Goal: Transaction & Acquisition: Purchase product/service

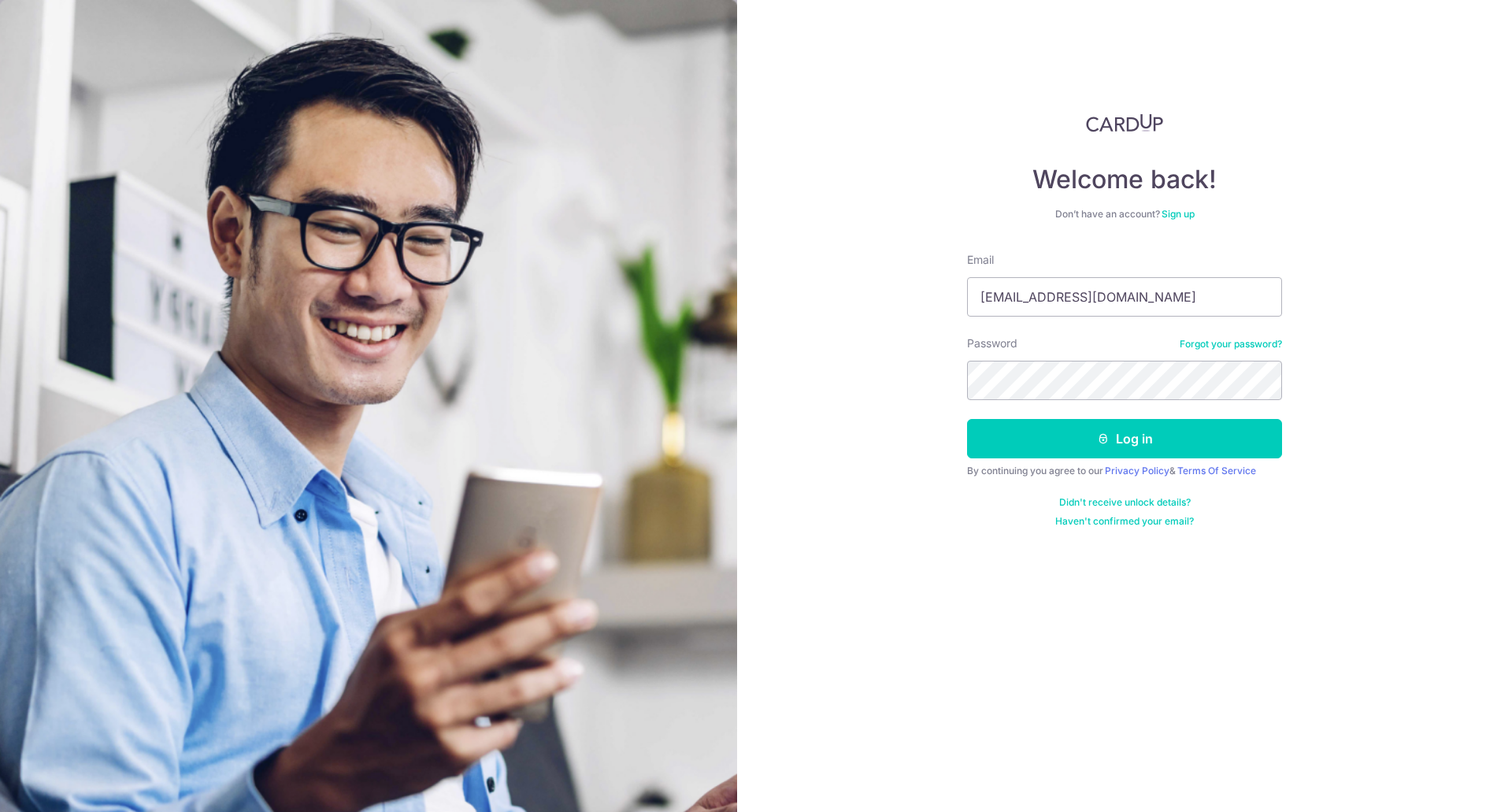
type input "[EMAIL_ADDRESS][DOMAIN_NAME]"
click at [1143, 433] on button "Log in" at bounding box center [1124, 439] width 315 height 39
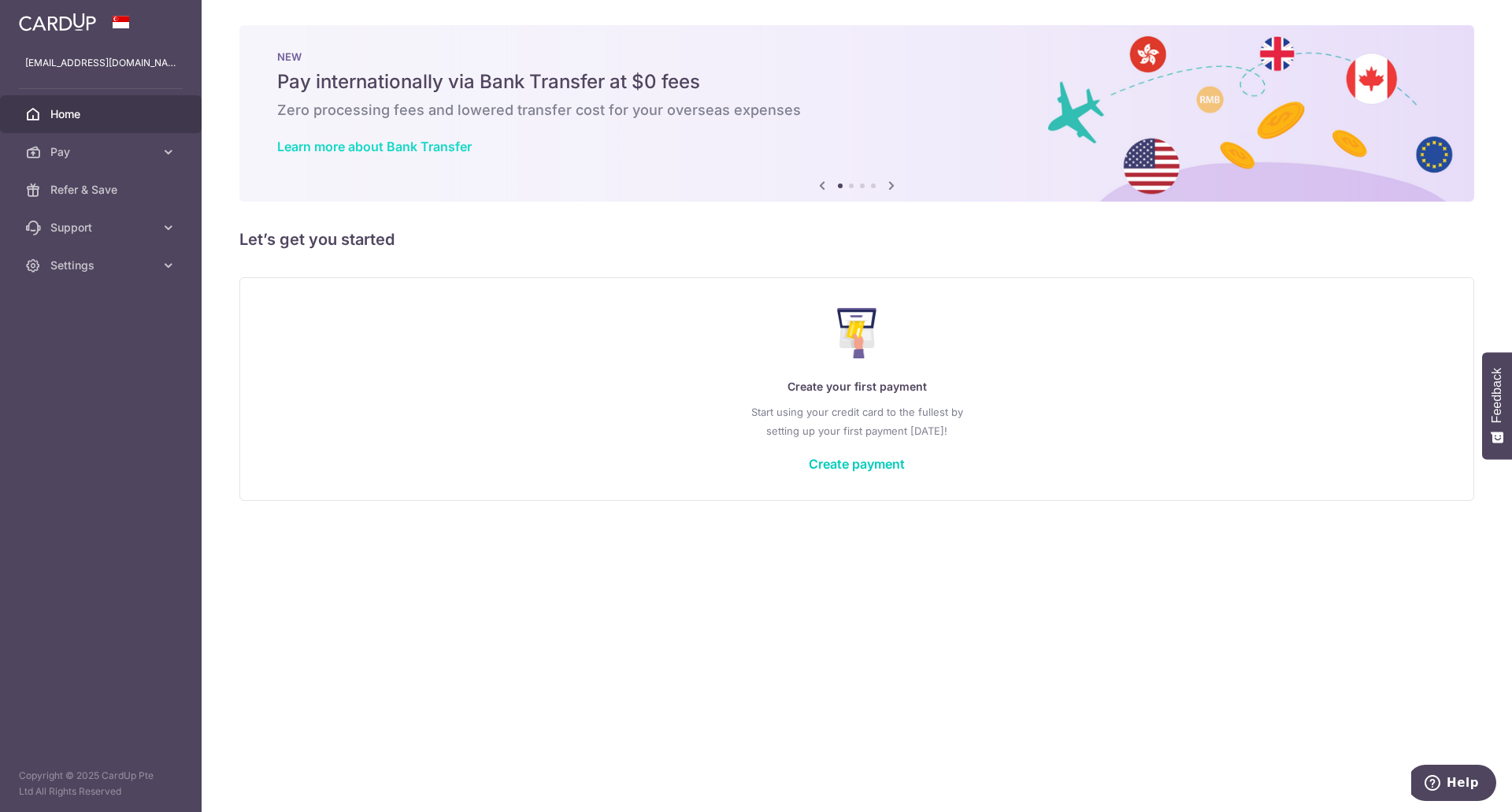
click at [436, 147] on link "Learn more about Bank Transfer" at bounding box center [374, 147] width 194 height 16
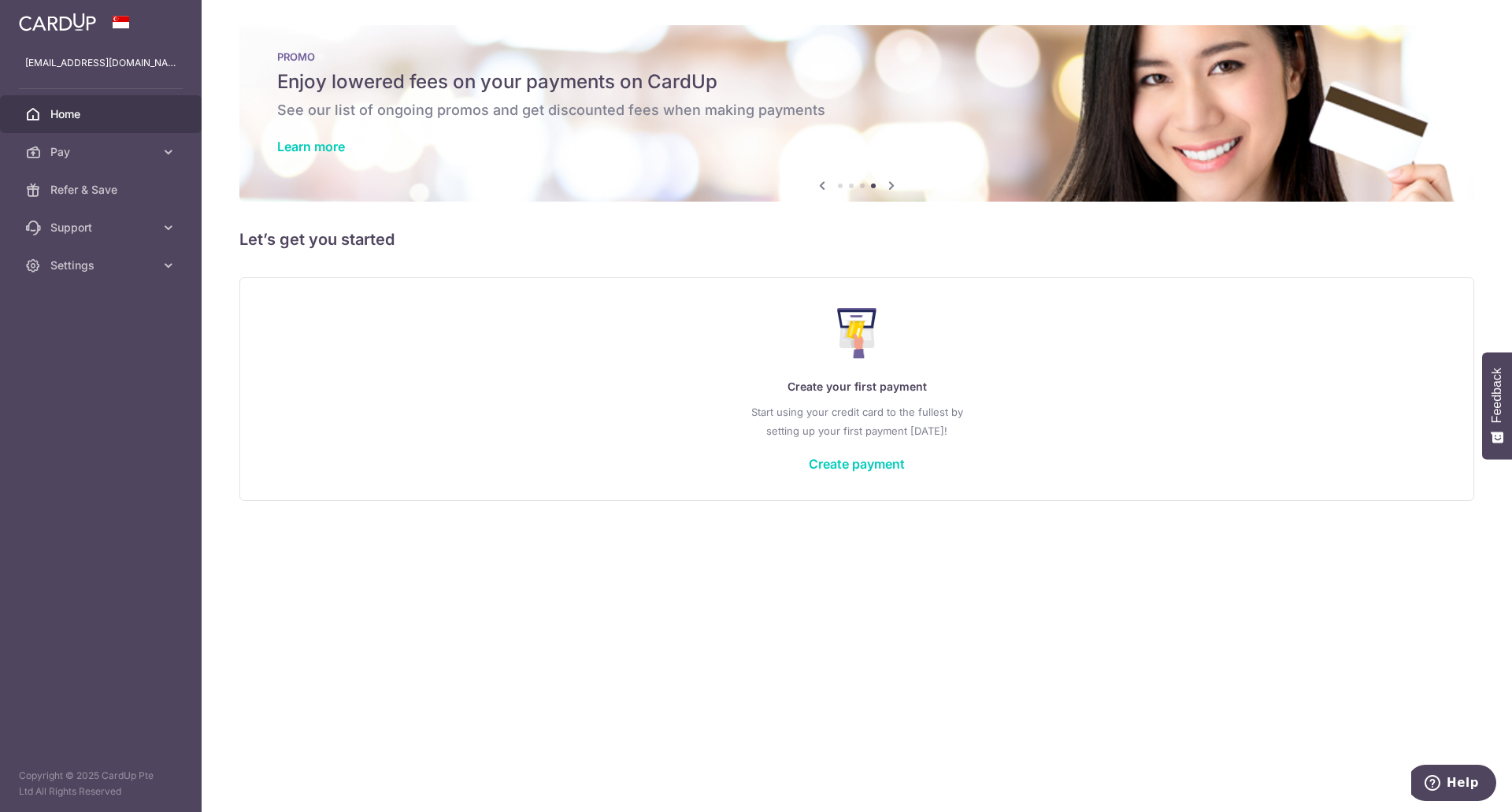
click at [892, 187] on icon at bounding box center [891, 186] width 18 height 19
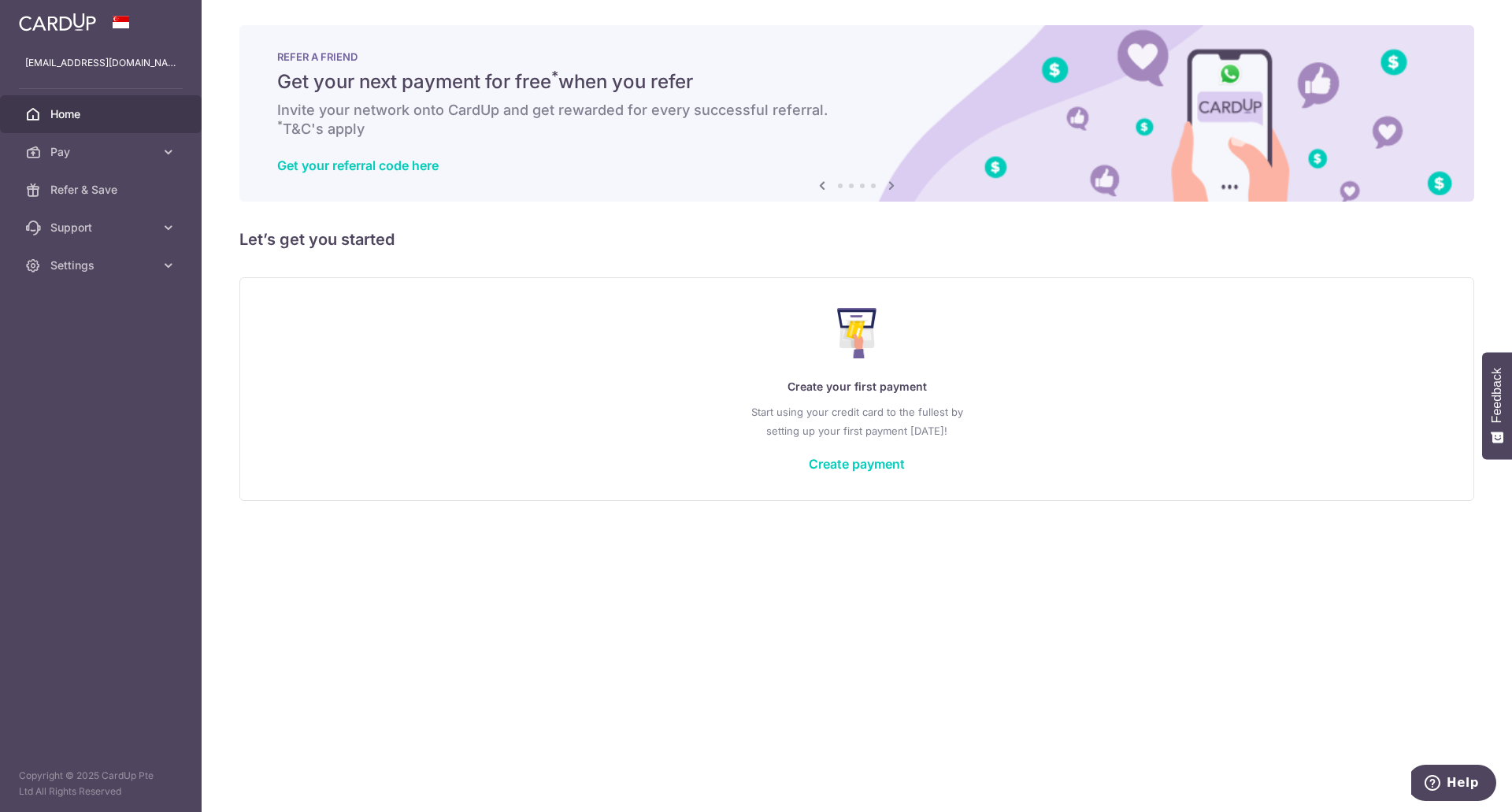
click at [892, 187] on icon at bounding box center [891, 186] width 18 height 19
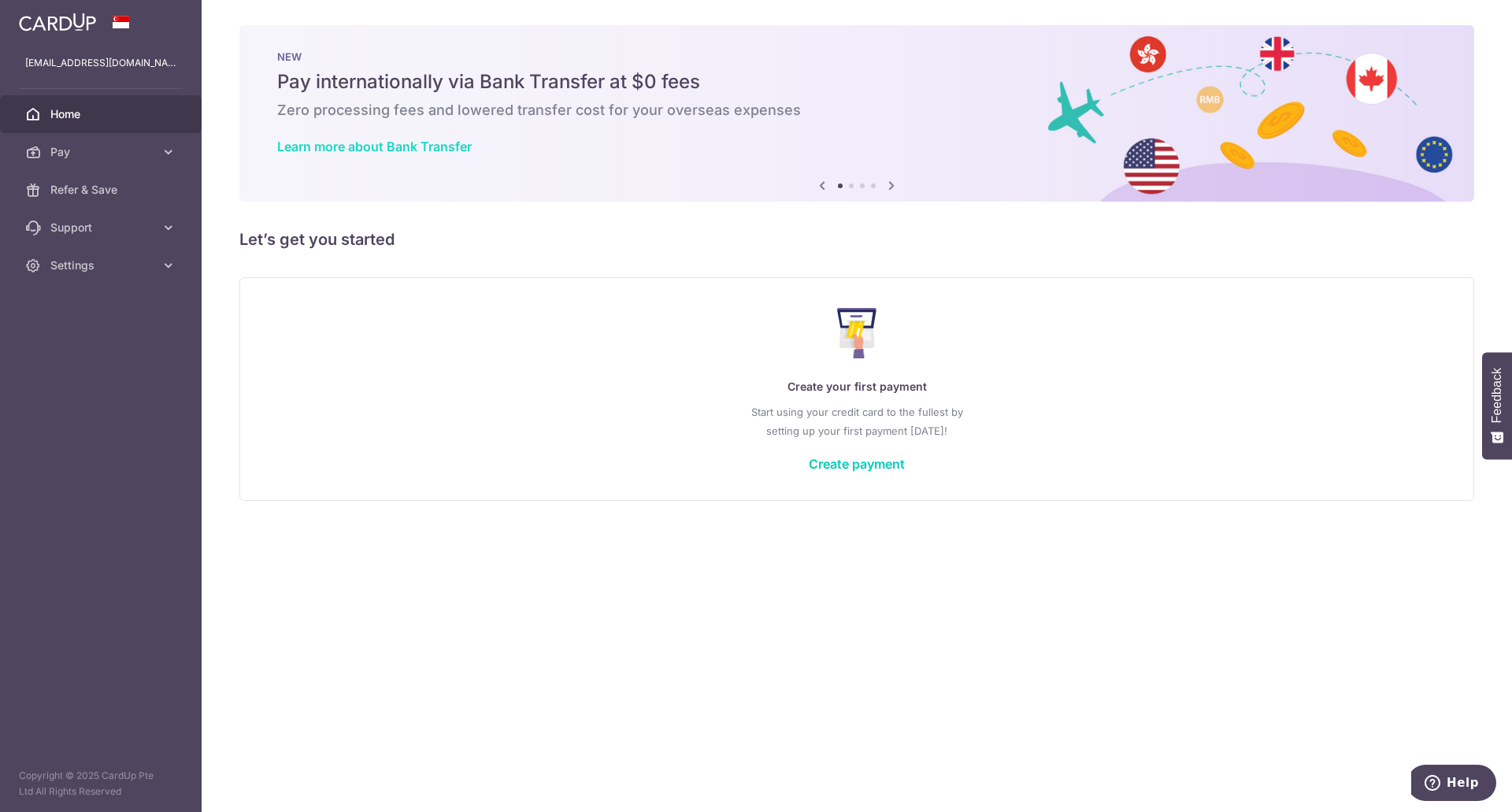
click at [420, 146] on link "Learn more about Bank Transfer" at bounding box center [374, 147] width 194 height 16
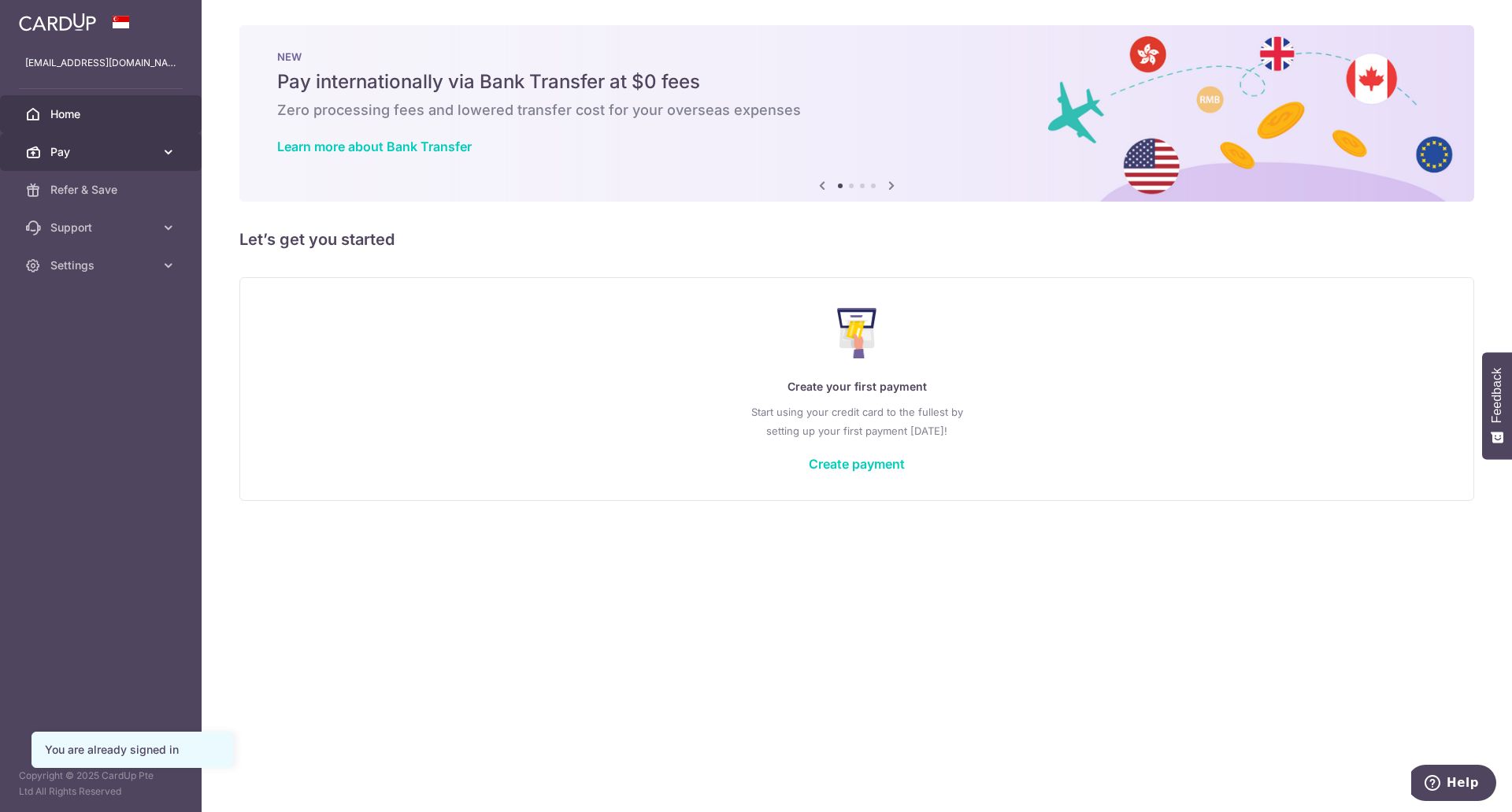
click at [167, 154] on icon at bounding box center [168, 152] width 16 height 16
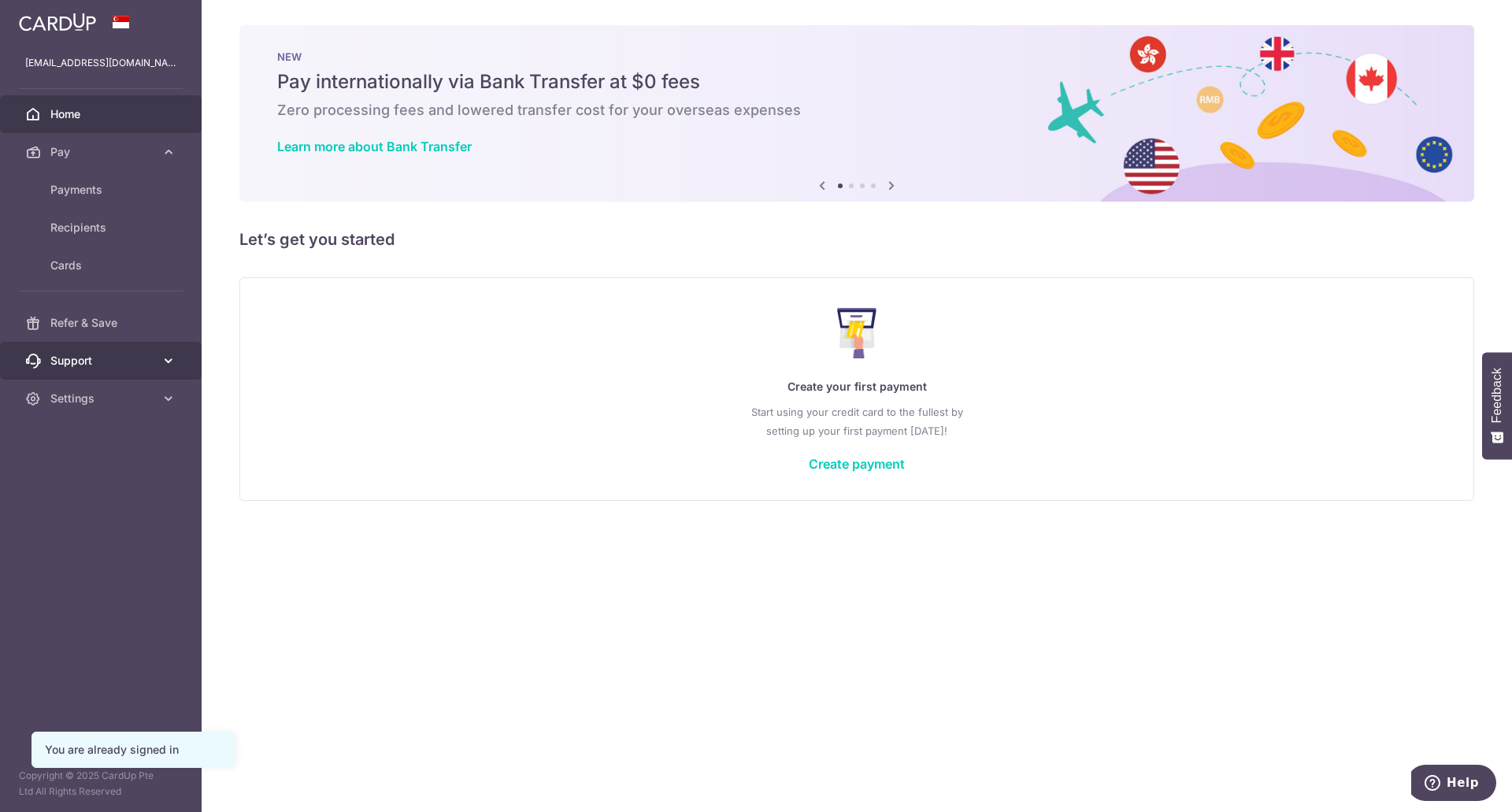
click at [170, 361] on icon at bounding box center [168, 361] width 16 height 16
click at [177, 402] on link "Settings" at bounding box center [100, 398] width 201 height 38
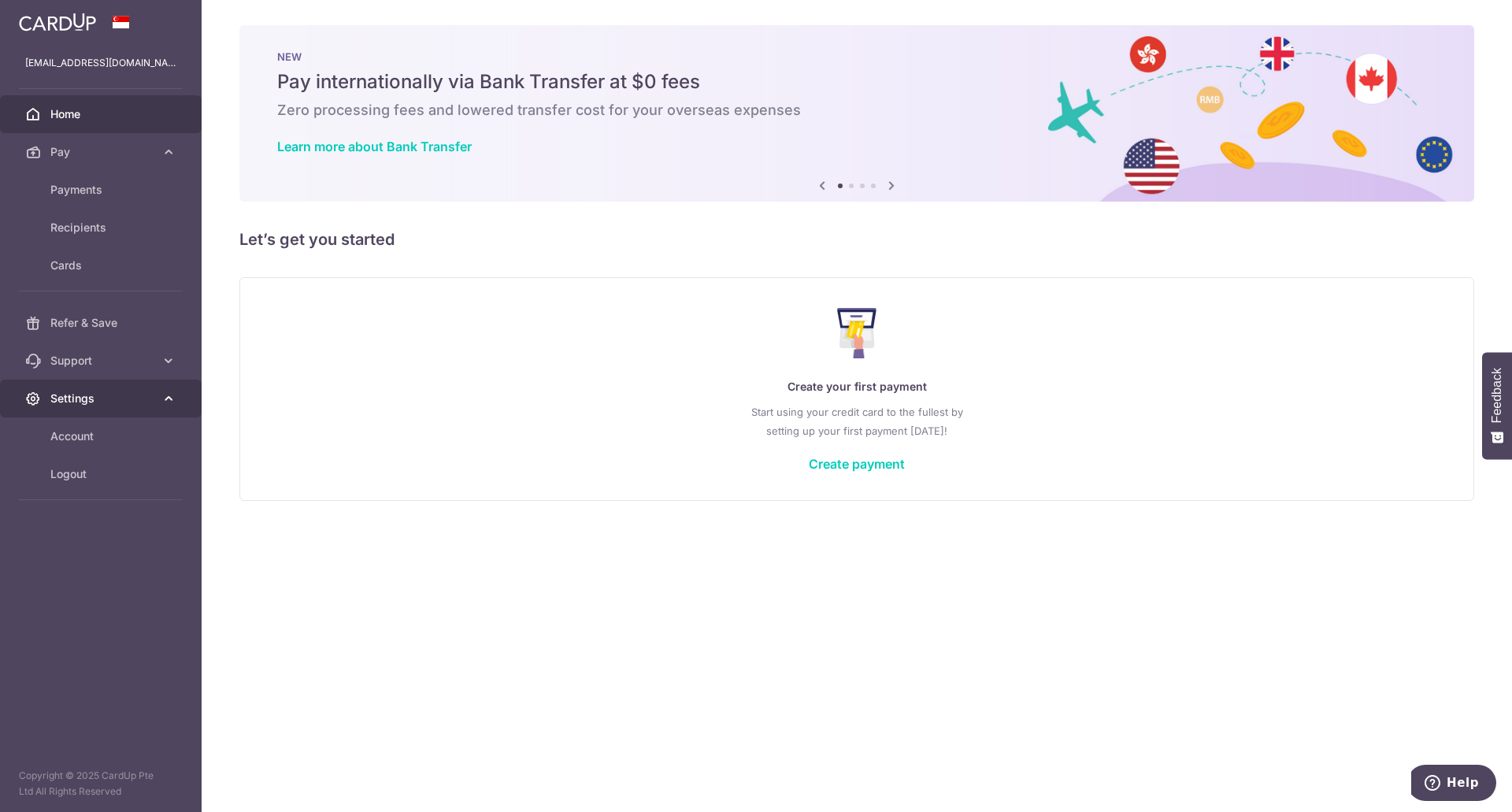
click at [172, 400] on icon at bounding box center [168, 399] width 16 height 16
click at [876, 464] on link "Create payment" at bounding box center [857, 464] width 96 height 16
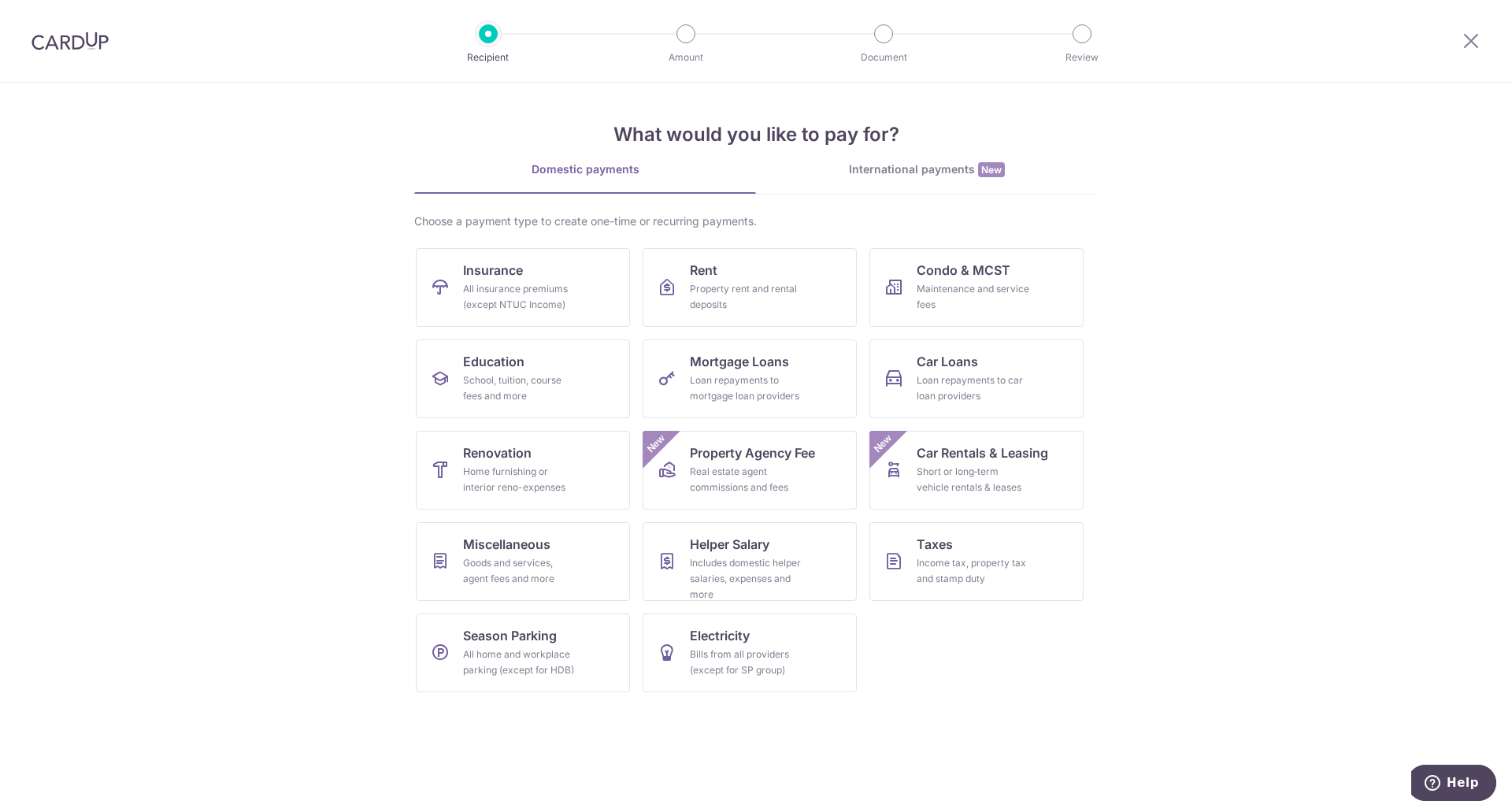
click at [926, 171] on div "International payments New" at bounding box center [926, 169] width 341 height 17
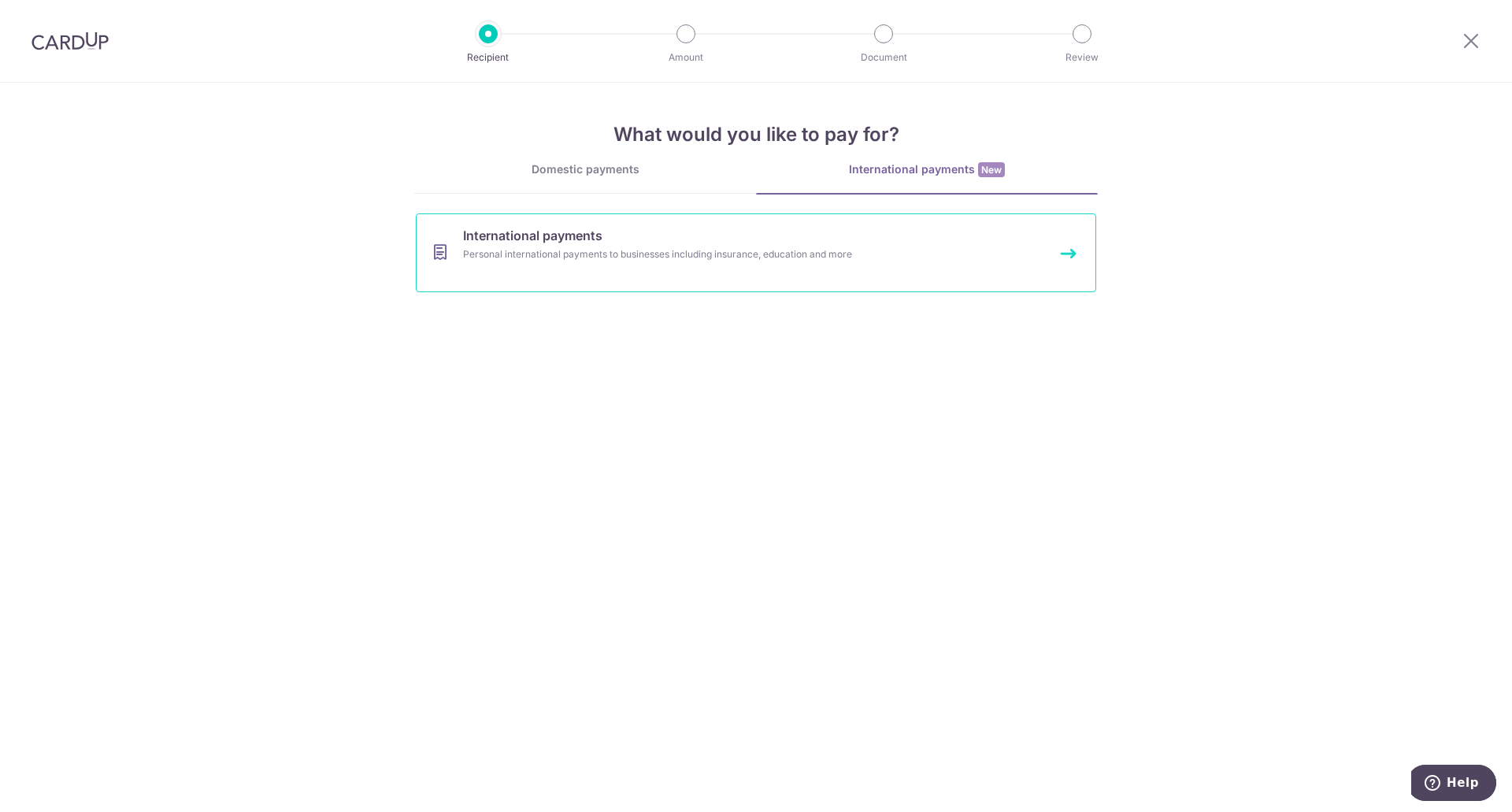
click at [592, 267] on link "International payments Personal international payments to businesses including …" at bounding box center [756, 252] width 681 height 79
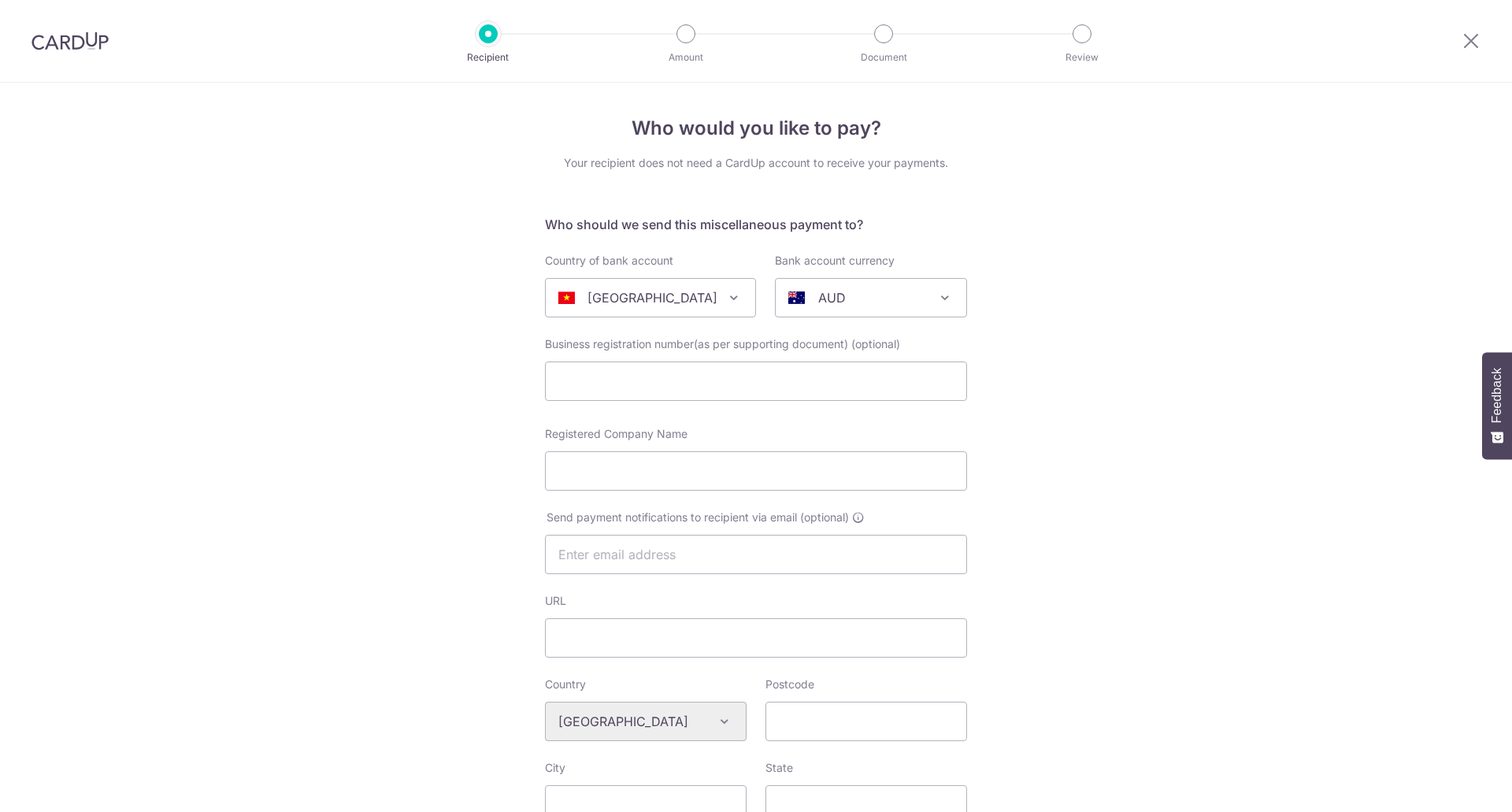
select select "241"
select select "Vietnam"
select select
click at [920, 299] on div "AUD" at bounding box center [859, 297] width 140 height 18
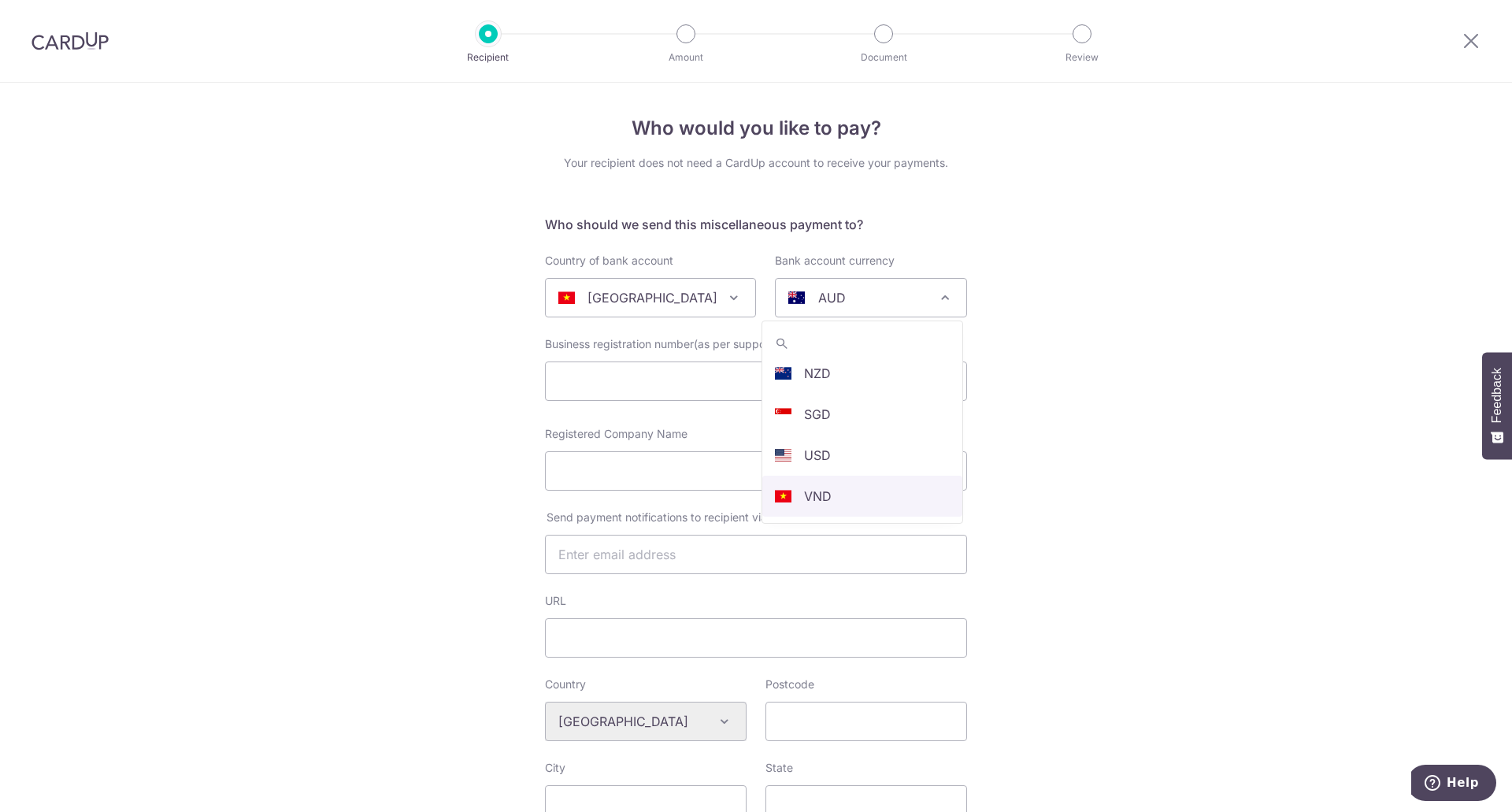
select select "8"
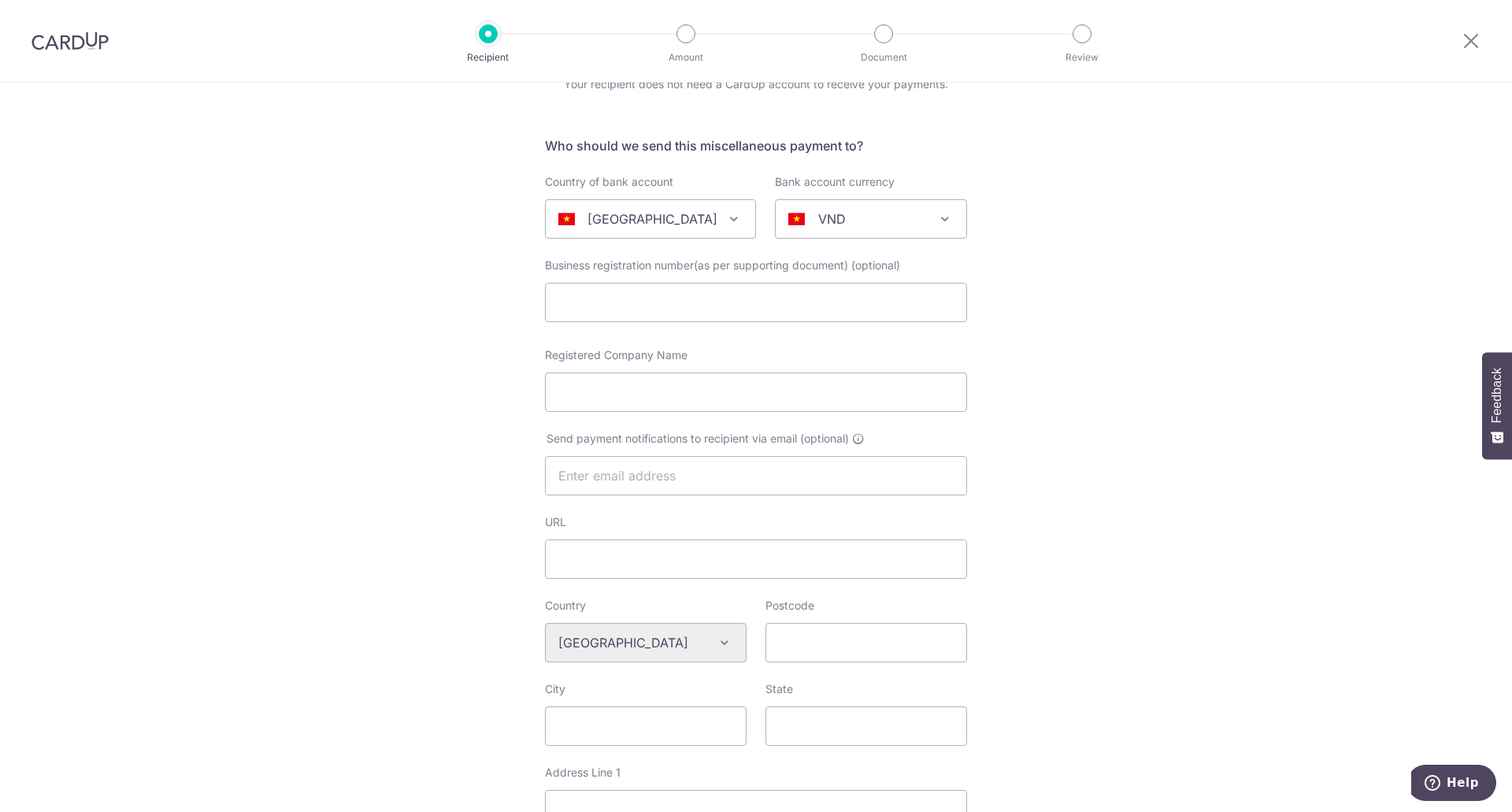
scroll to position [0, 0]
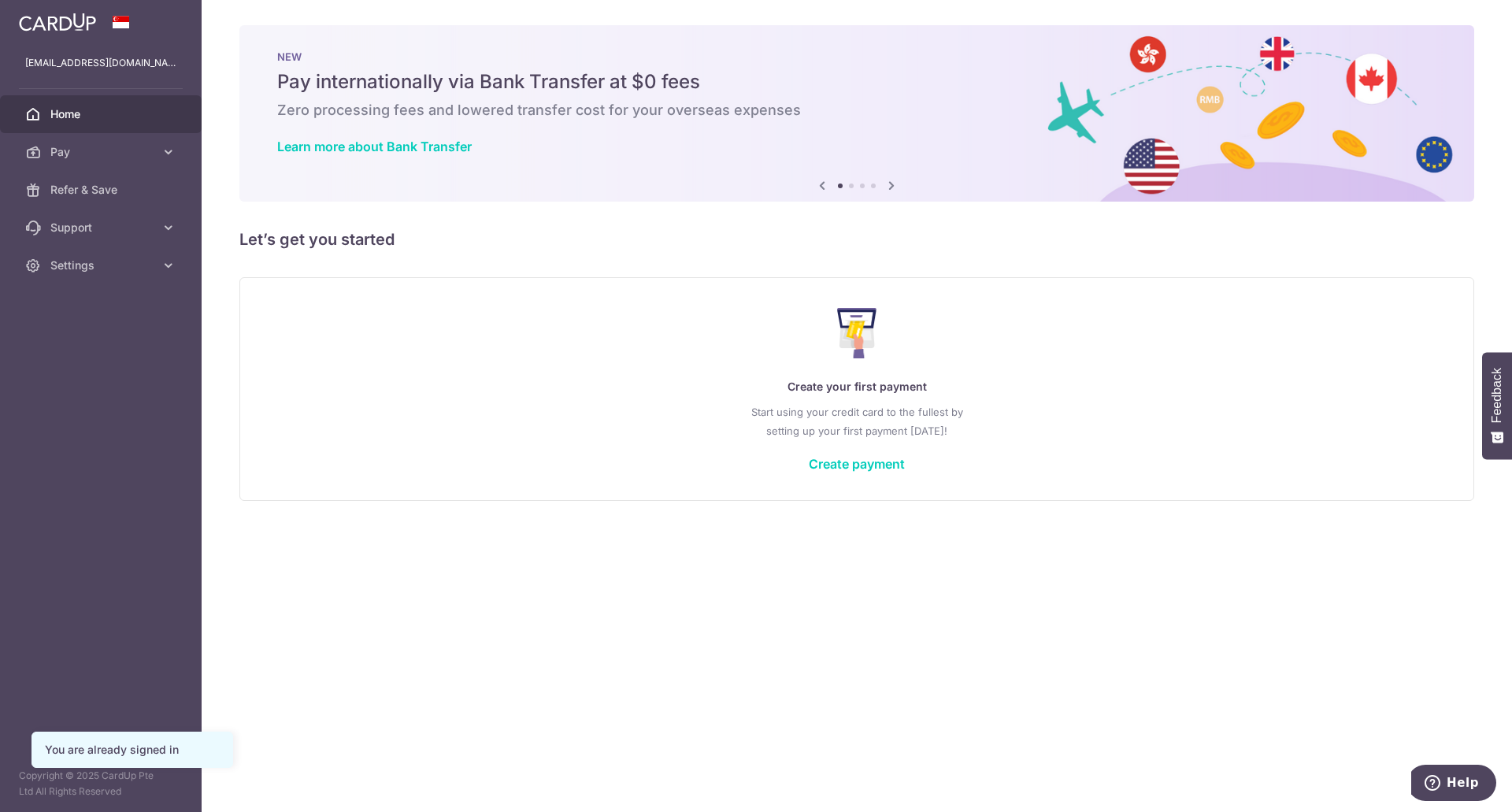
click at [895, 189] on icon at bounding box center [891, 186] width 18 height 19
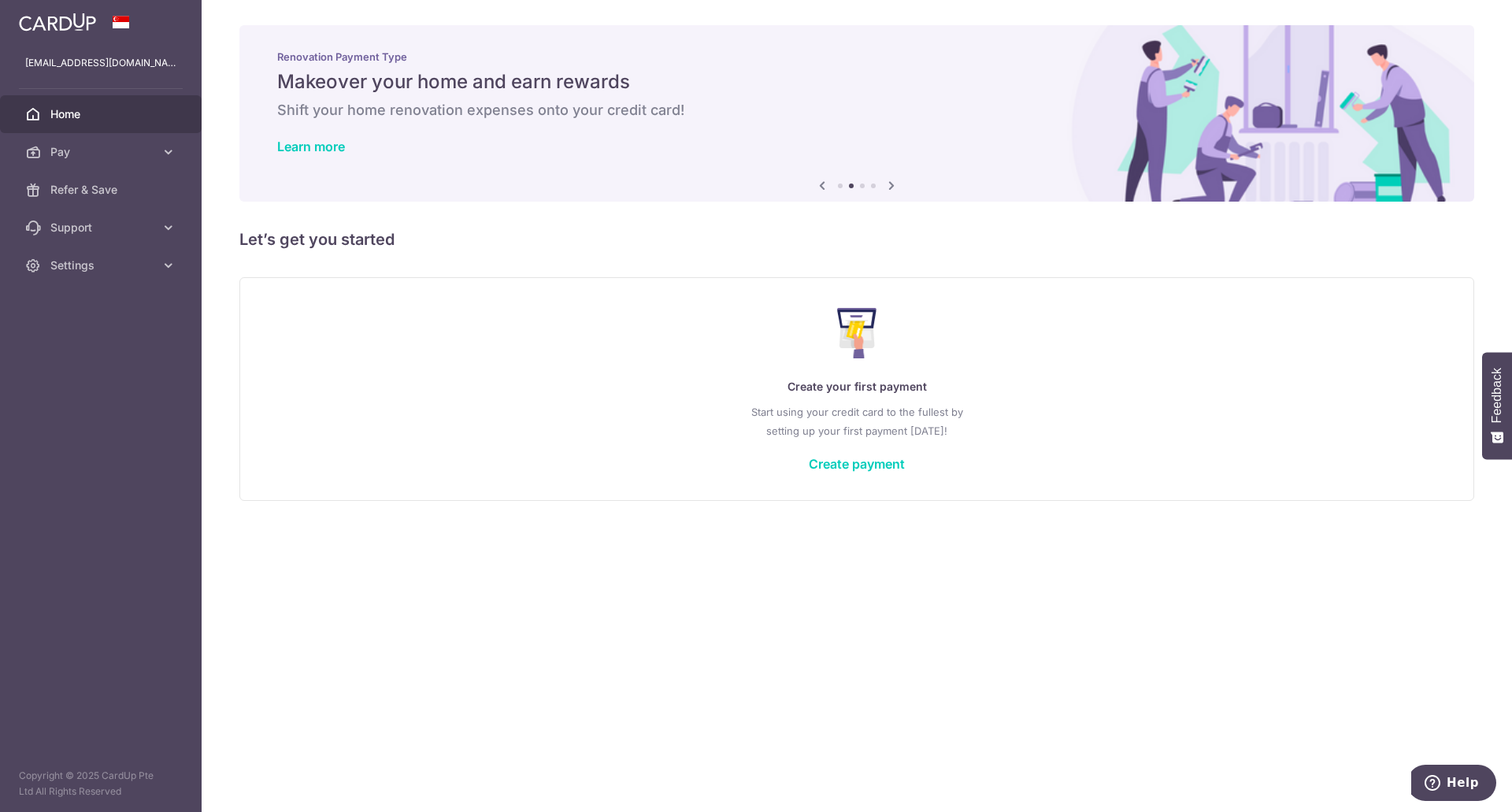
click at [895, 189] on icon at bounding box center [891, 186] width 18 height 19
click at [894, 189] on icon at bounding box center [891, 186] width 18 height 19
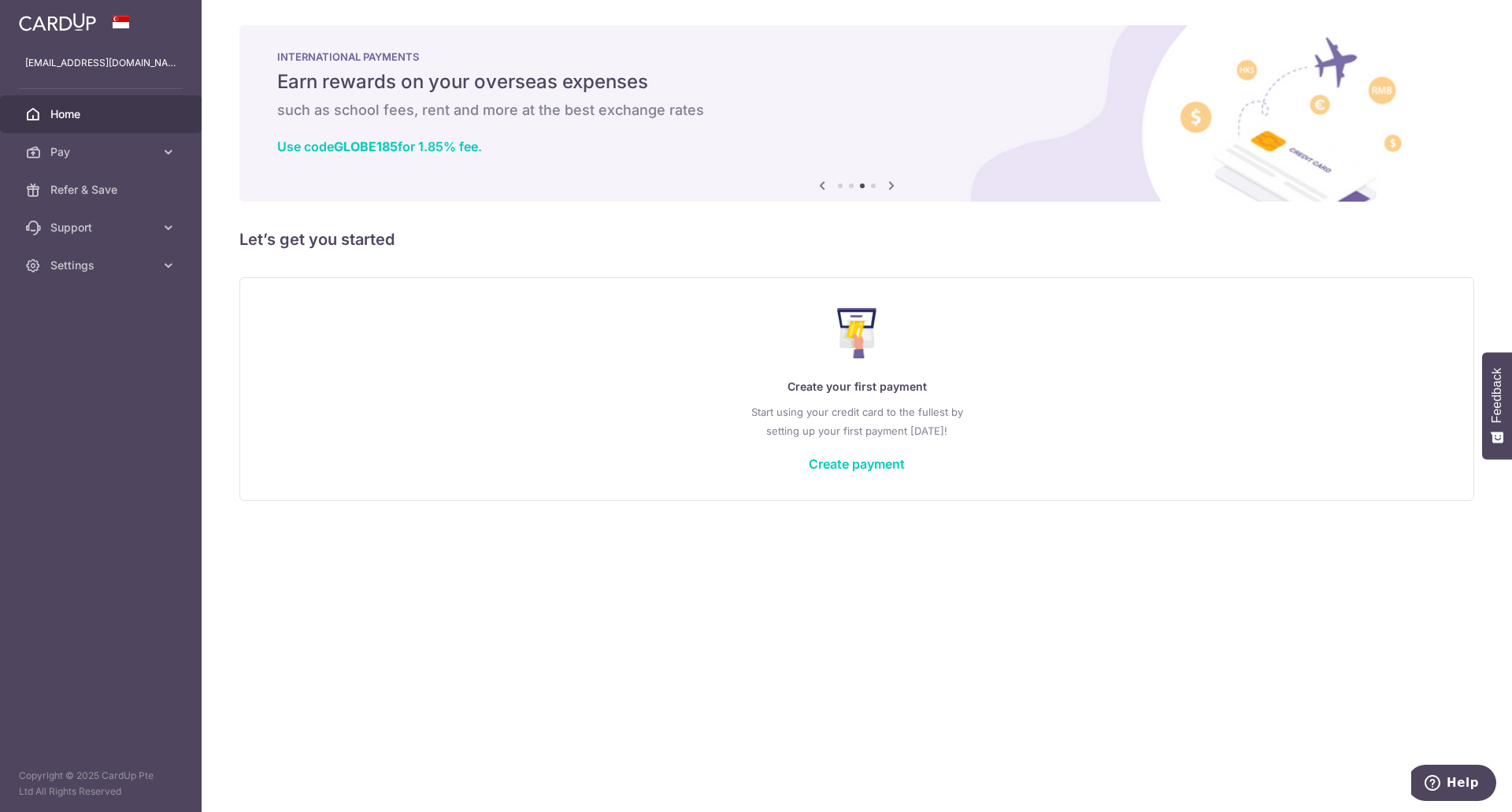
click at [894, 189] on icon at bounding box center [891, 186] width 18 height 19
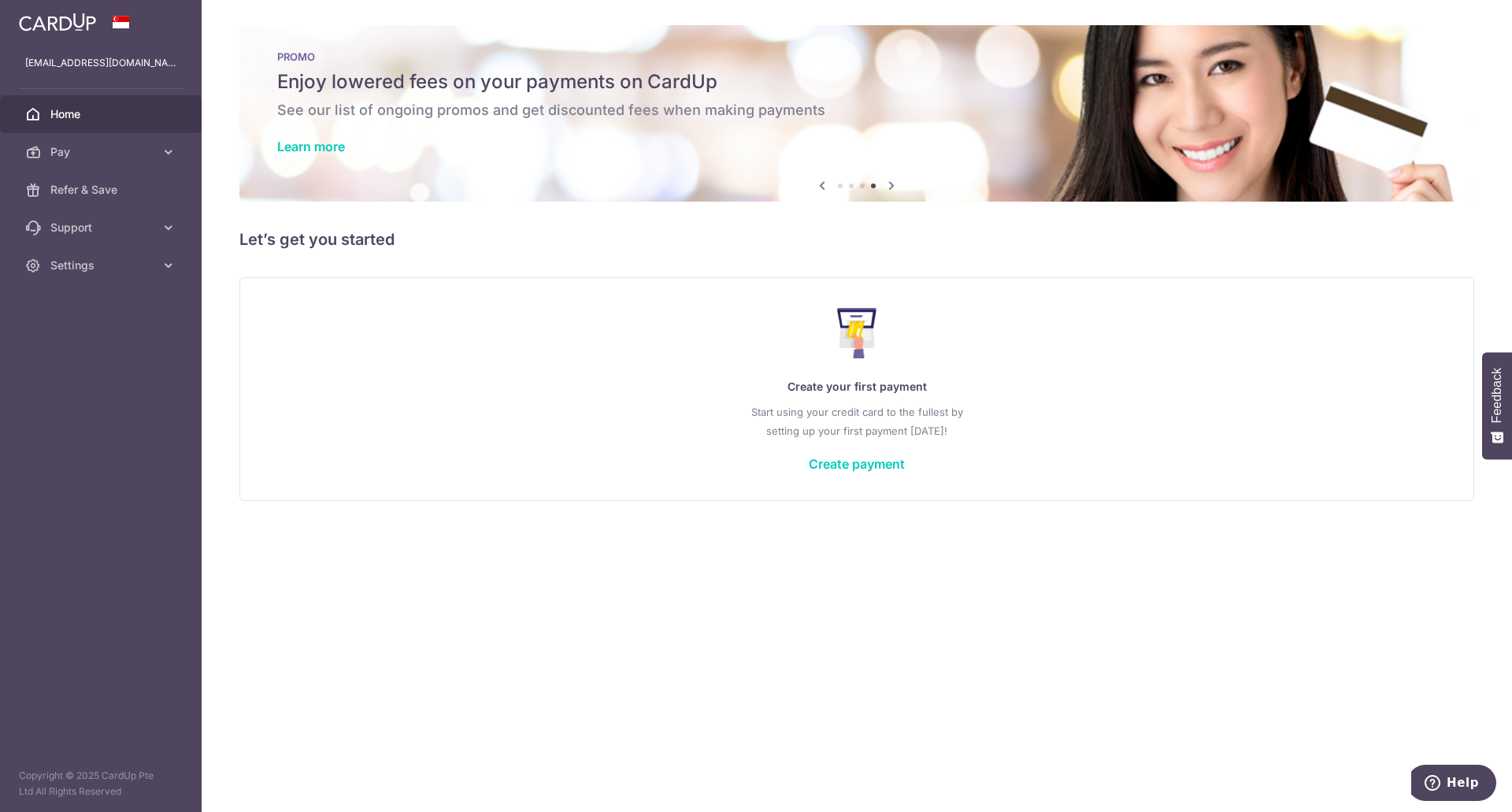
click at [1074, 611] on div "× Pause Schedule Pause all future payments in this series Pause just this one p…" at bounding box center [856, 406] width 1310 height 812
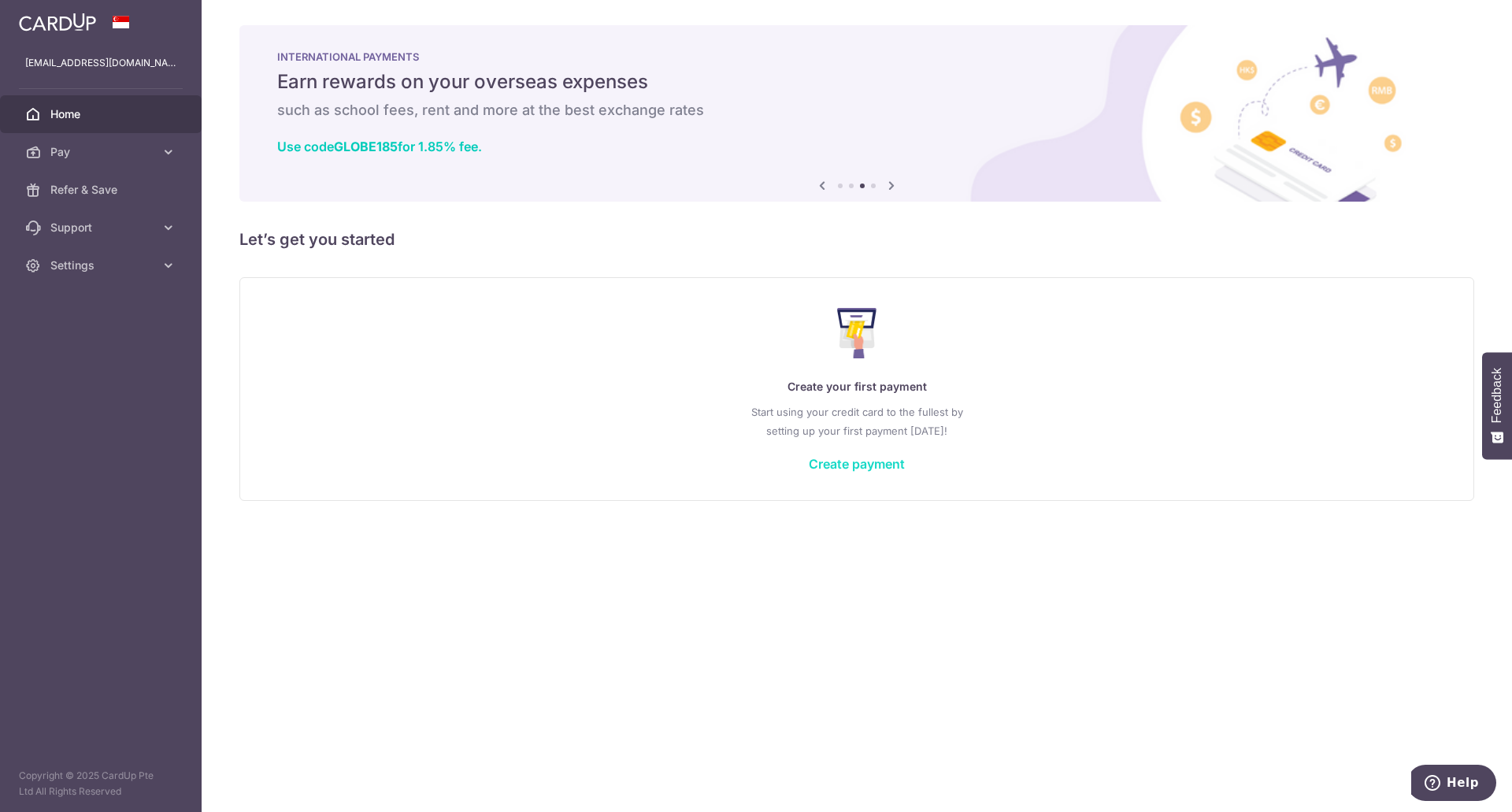
click at [885, 468] on link "Create payment" at bounding box center [857, 464] width 96 height 16
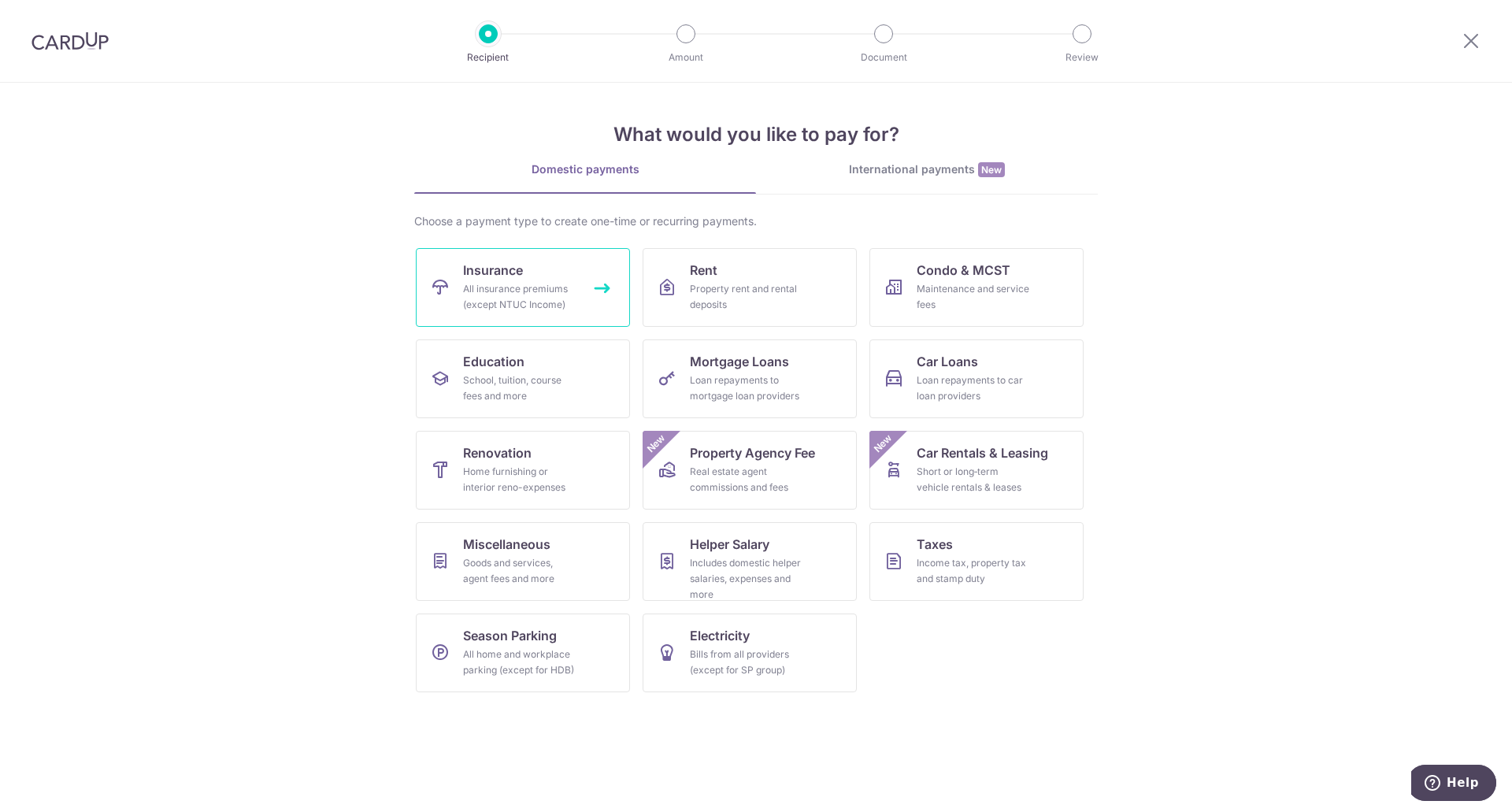
click at [556, 292] on div "All insurance premiums (except NTUC Income)" at bounding box center [519, 297] width 114 height 31
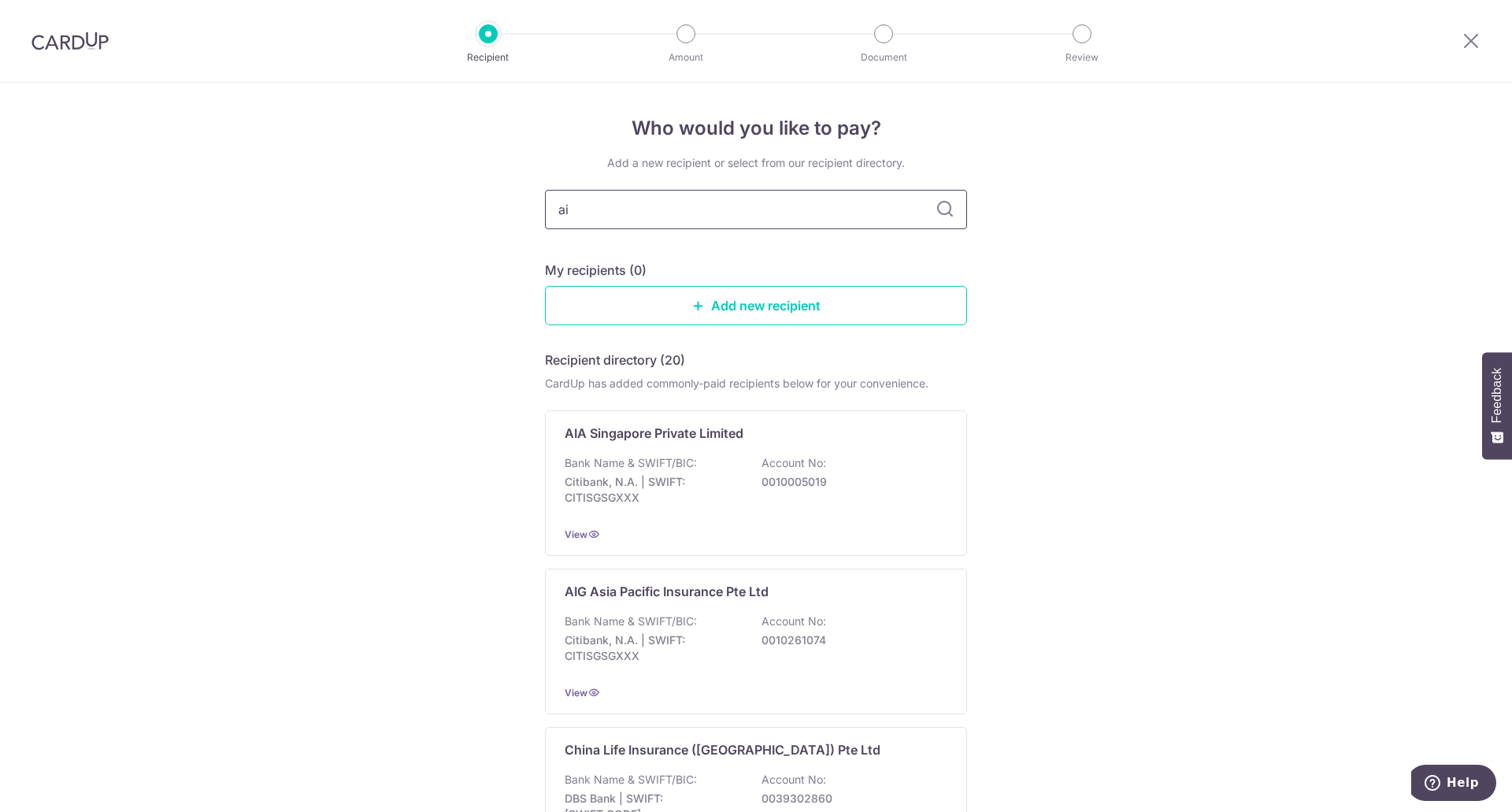
type input "aia"
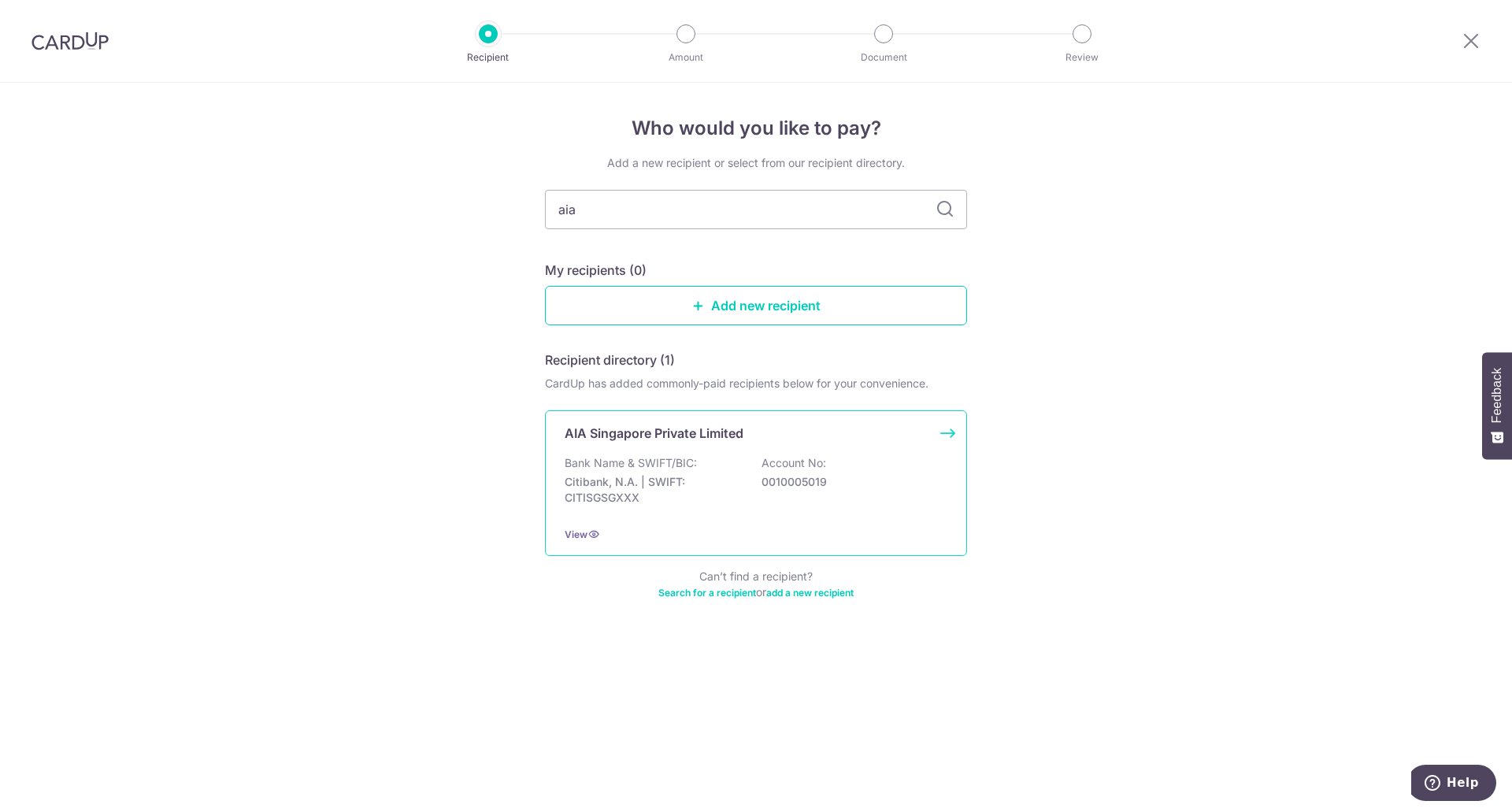
click at [865, 478] on p "0010005019" at bounding box center [849, 481] width 176 height 16
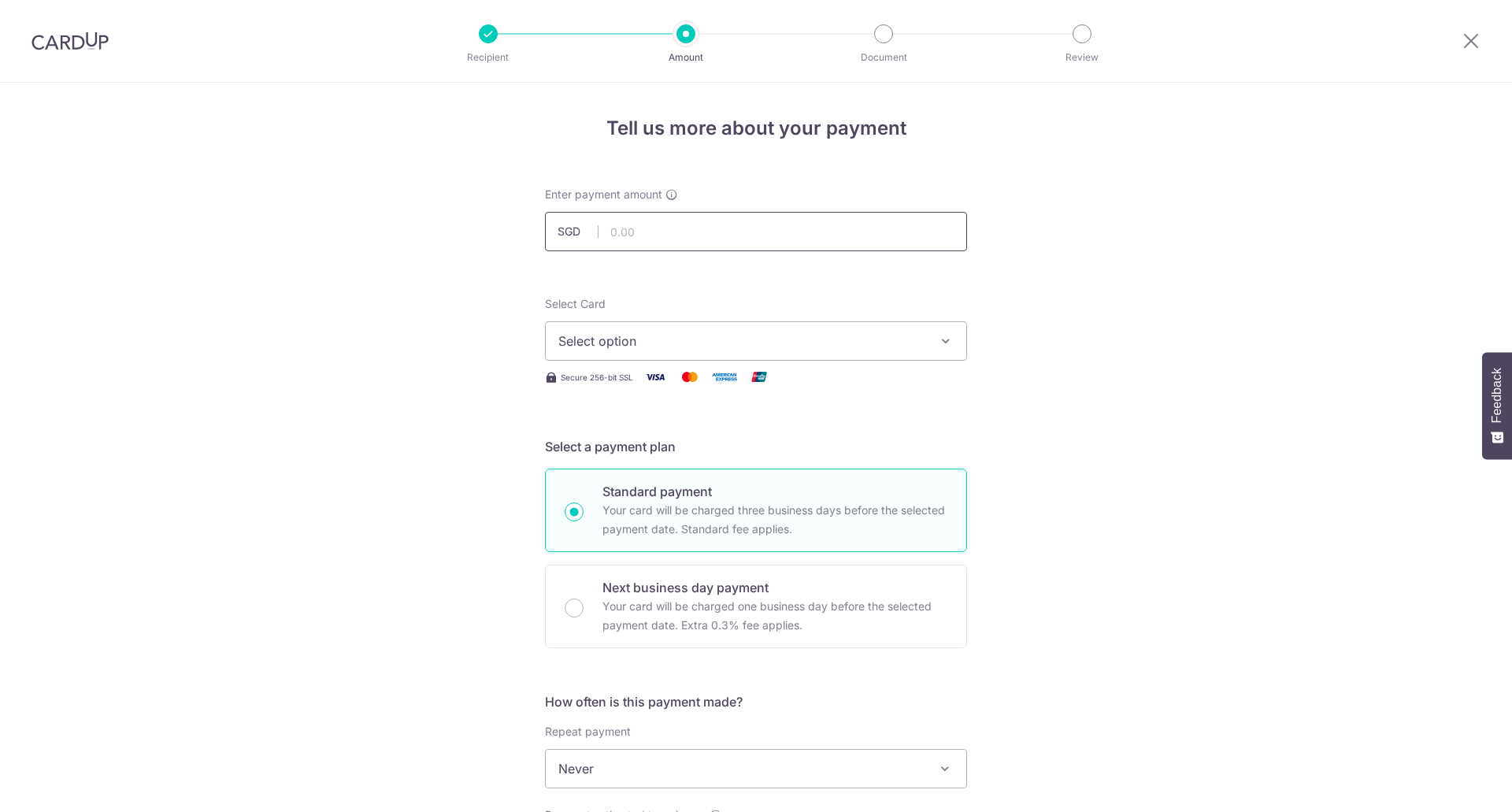
click at [667, 238] on input "text" at bounding box center [756, 231] width 422 height 39
type input "599.00"
click at [773, 334] on span "Select option" at bounding box center [741, 340] width 367 height 18
click at [755, 394] on link "Add credit card" at bounding box center [756, 384] width 420 height 28
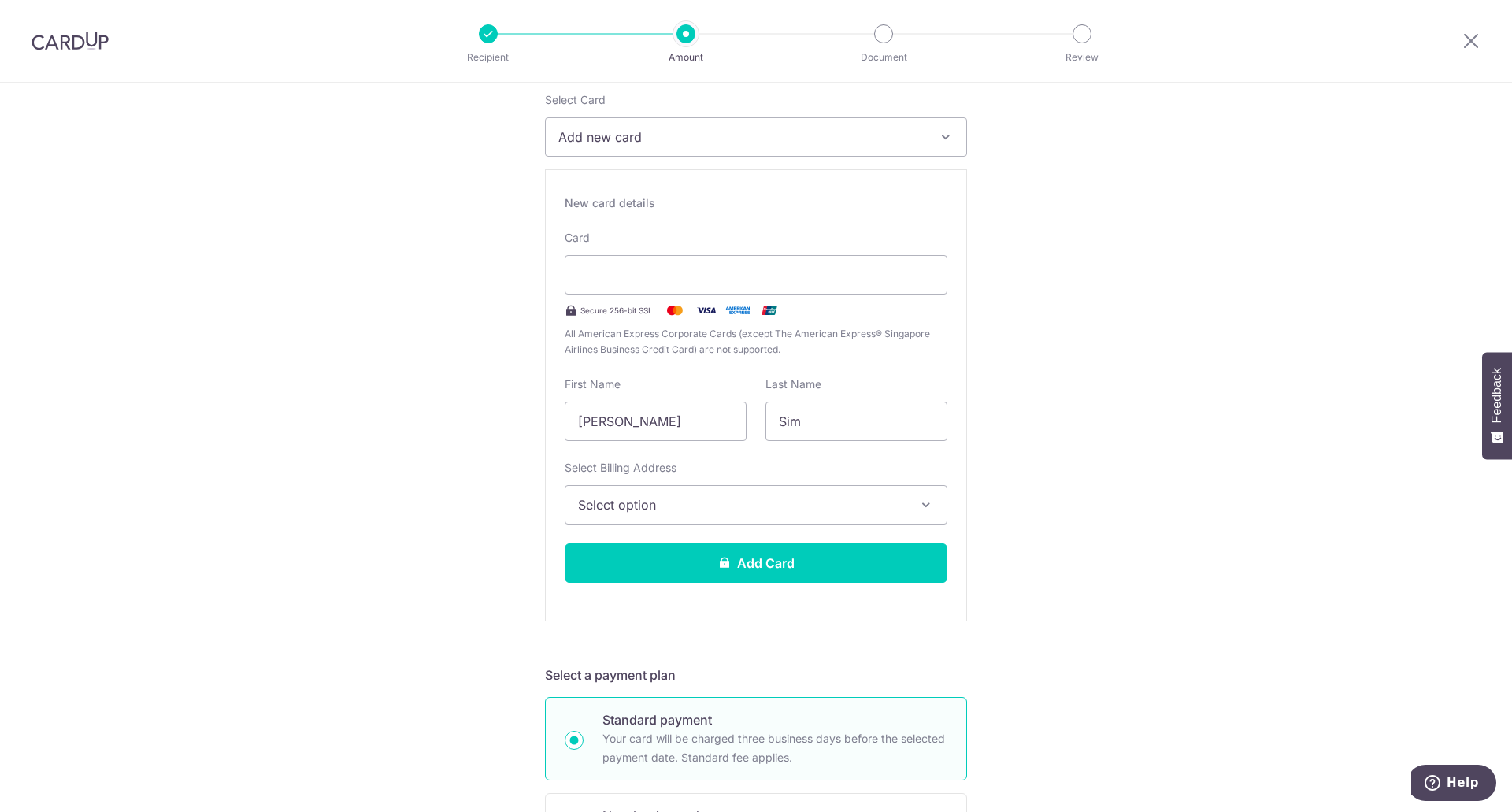
scroll to position [236, 0]
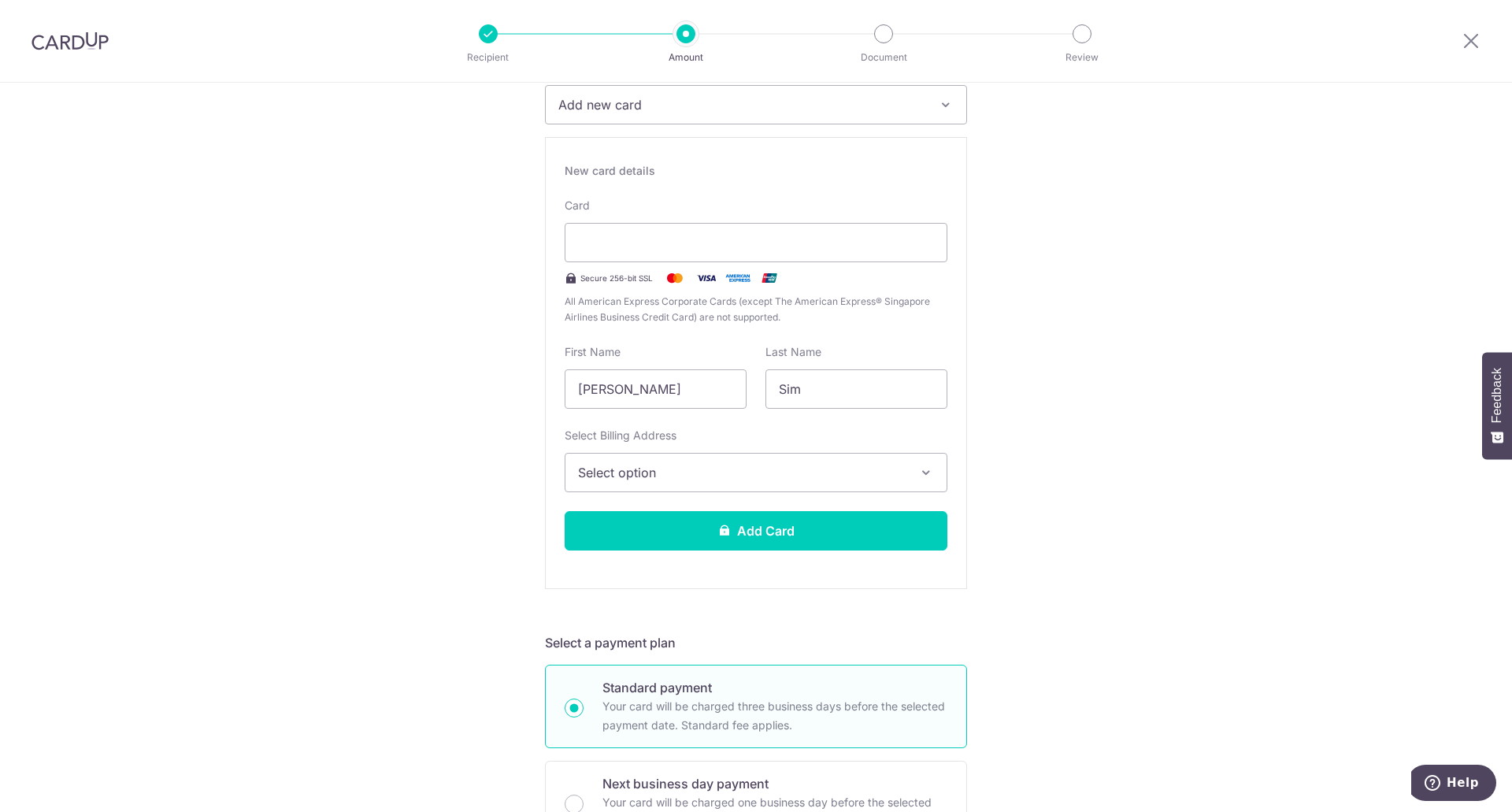
click at [785, 475] on span "Select option" at bounding box center [741, 472] width 328 height 18
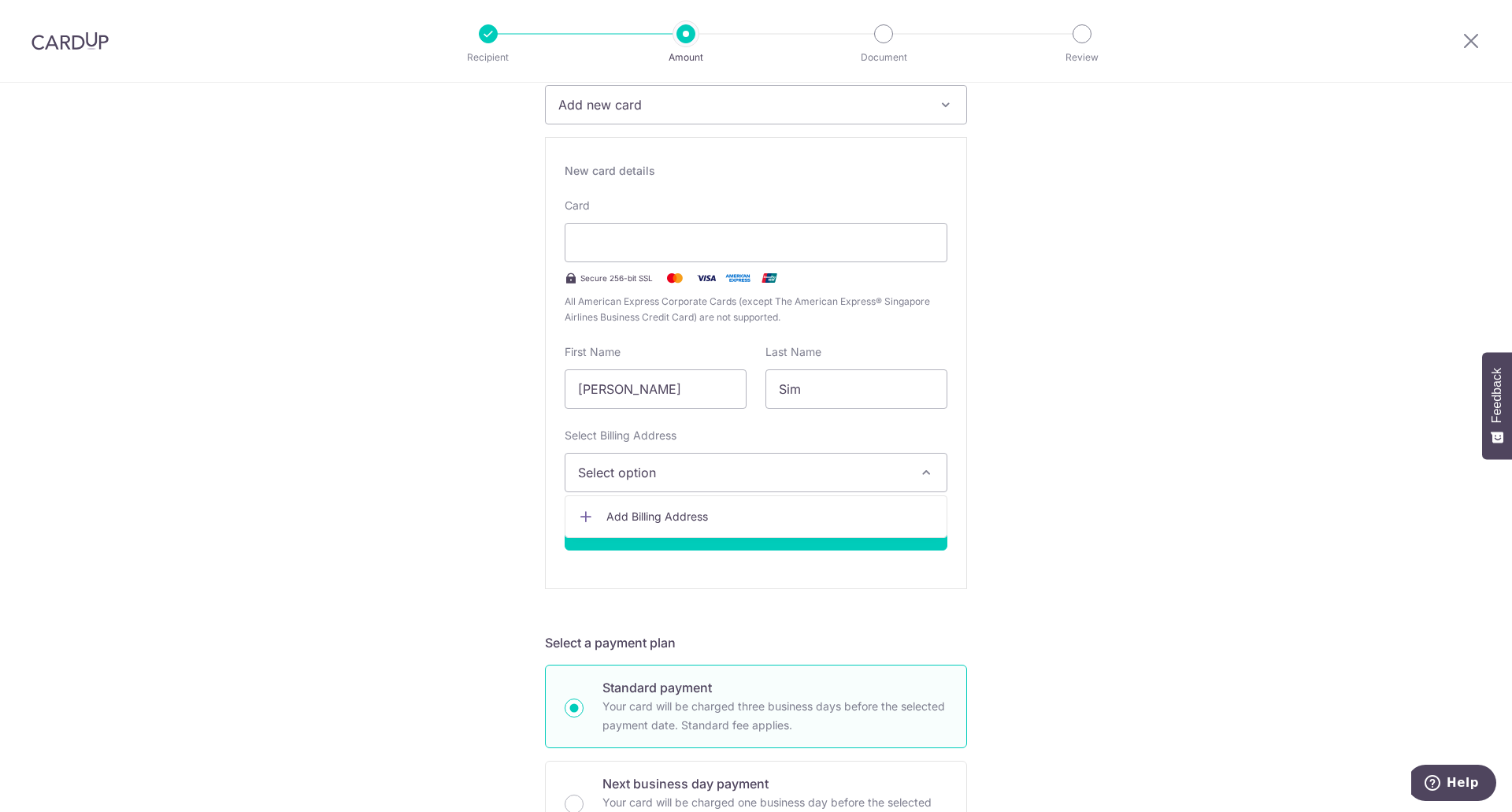
click at [785, 514] on span "Add Billing Address" at bounding box center [770, 516] width 328 height 16
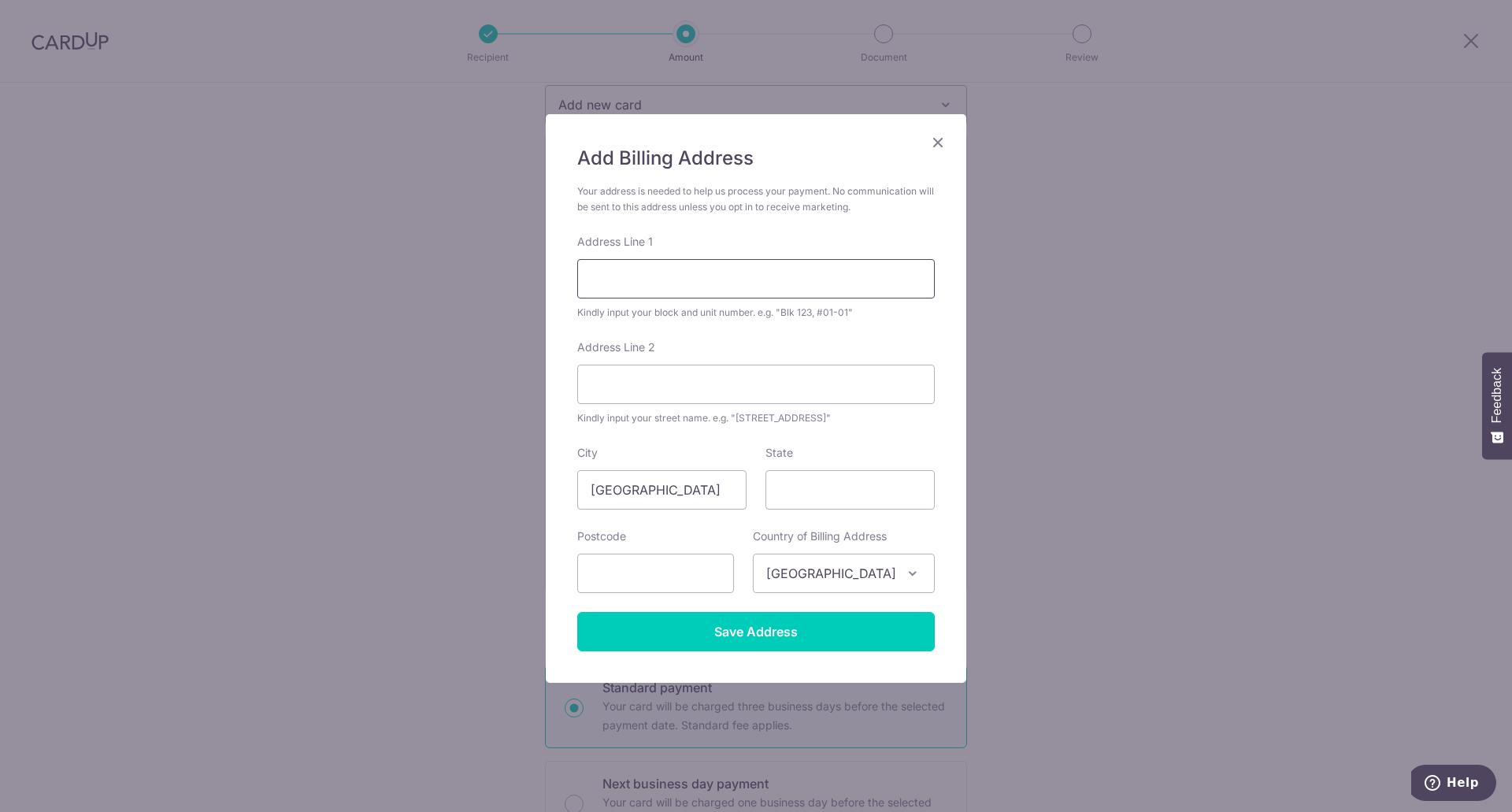
click at [656, 288] on input "Address Line 1" at bounding box center [756, 278] width 358 height 39
type input "17 Fernvale Close"
click at [651, 386] on input "Address Line 2" at bounding box center [756, 384] width 358 height 39
type input "@"
type input "#14-35"
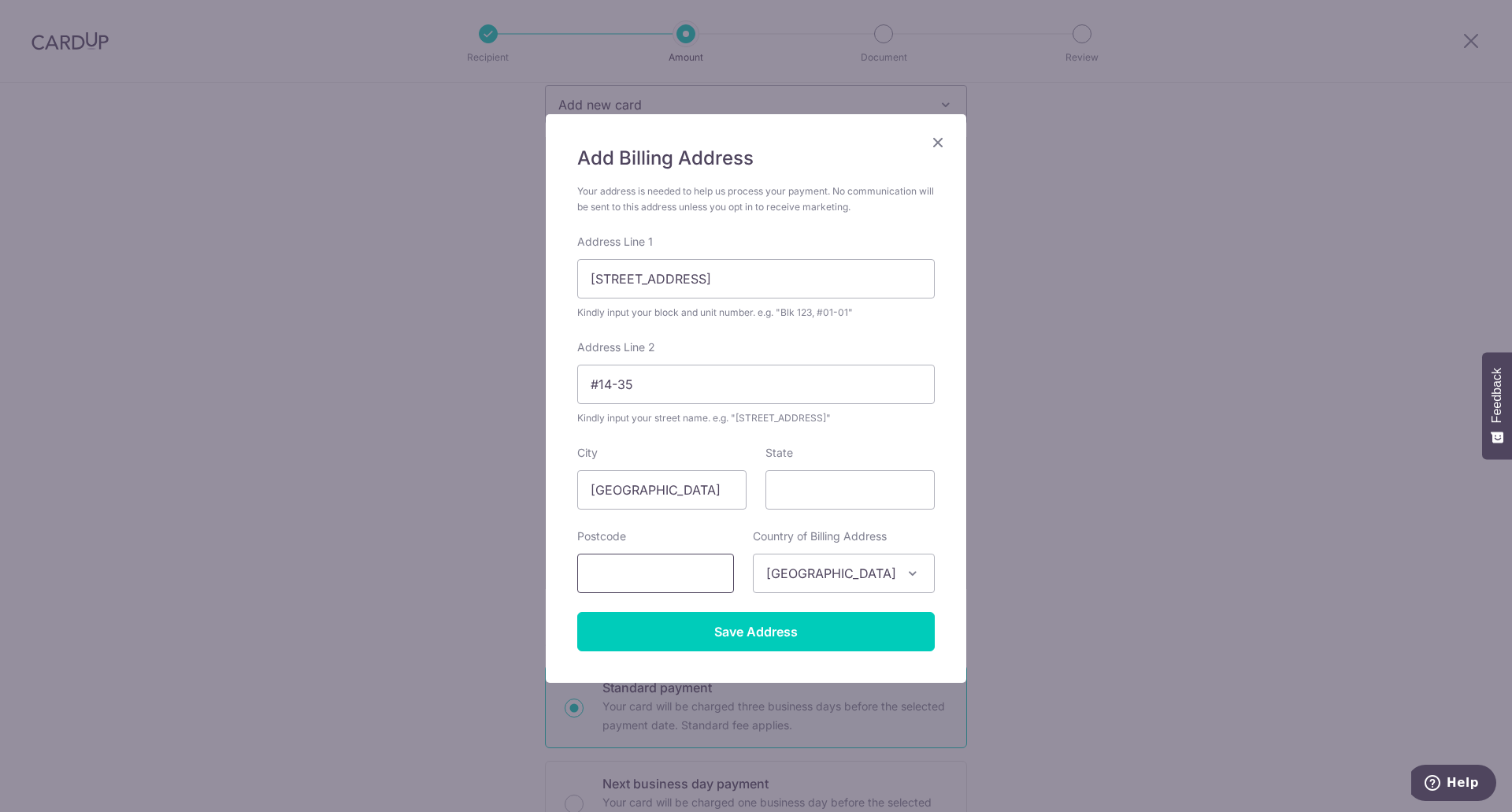
click at [686, 567] on input "text" at bounding box center [655, 573] width 157 height 39
type input "797478"
click at [718, 634] on input "Save Address" at bounding box center [756, 631] width 358 height 39
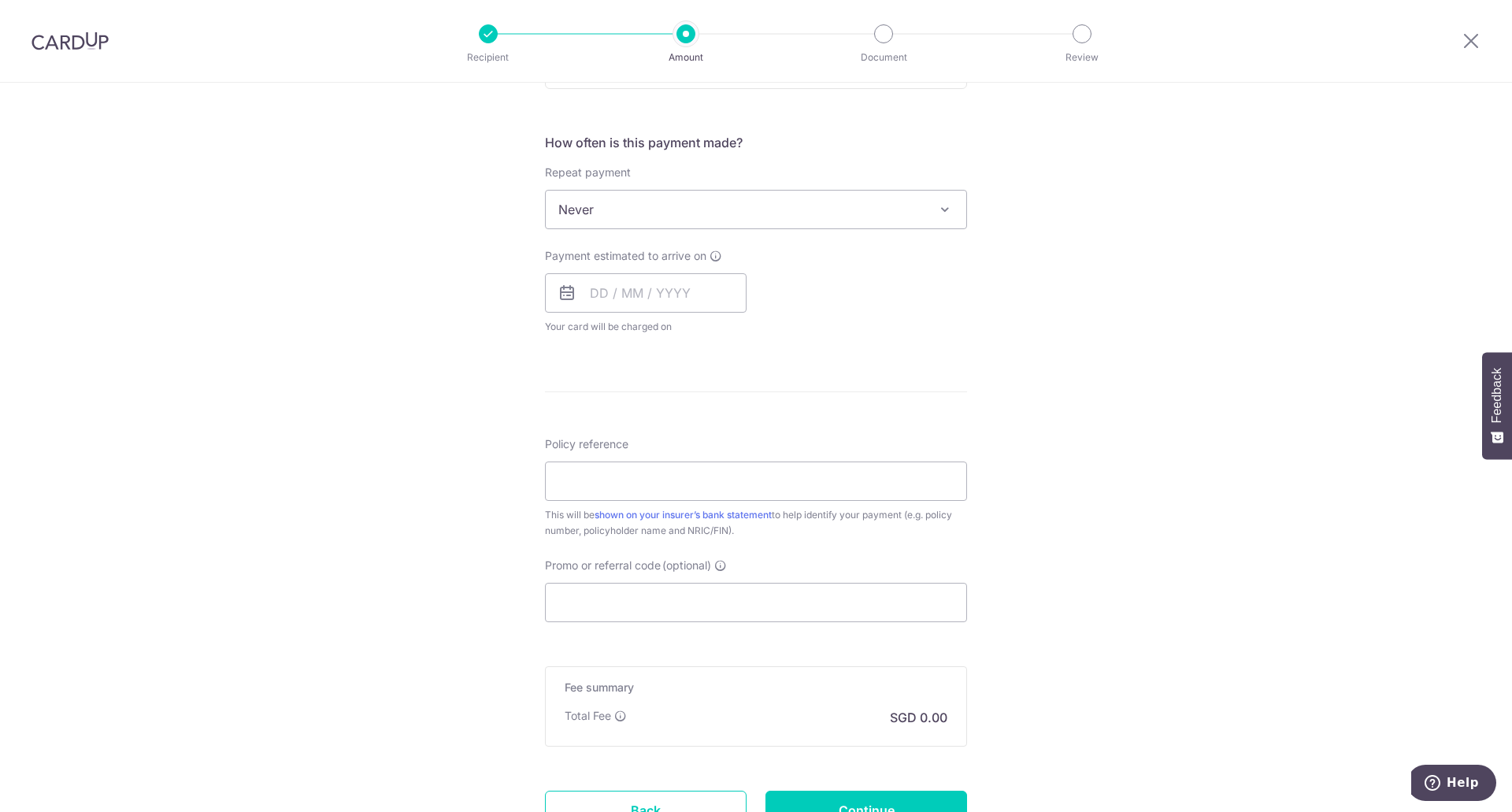
scroll to position [1128, 0]
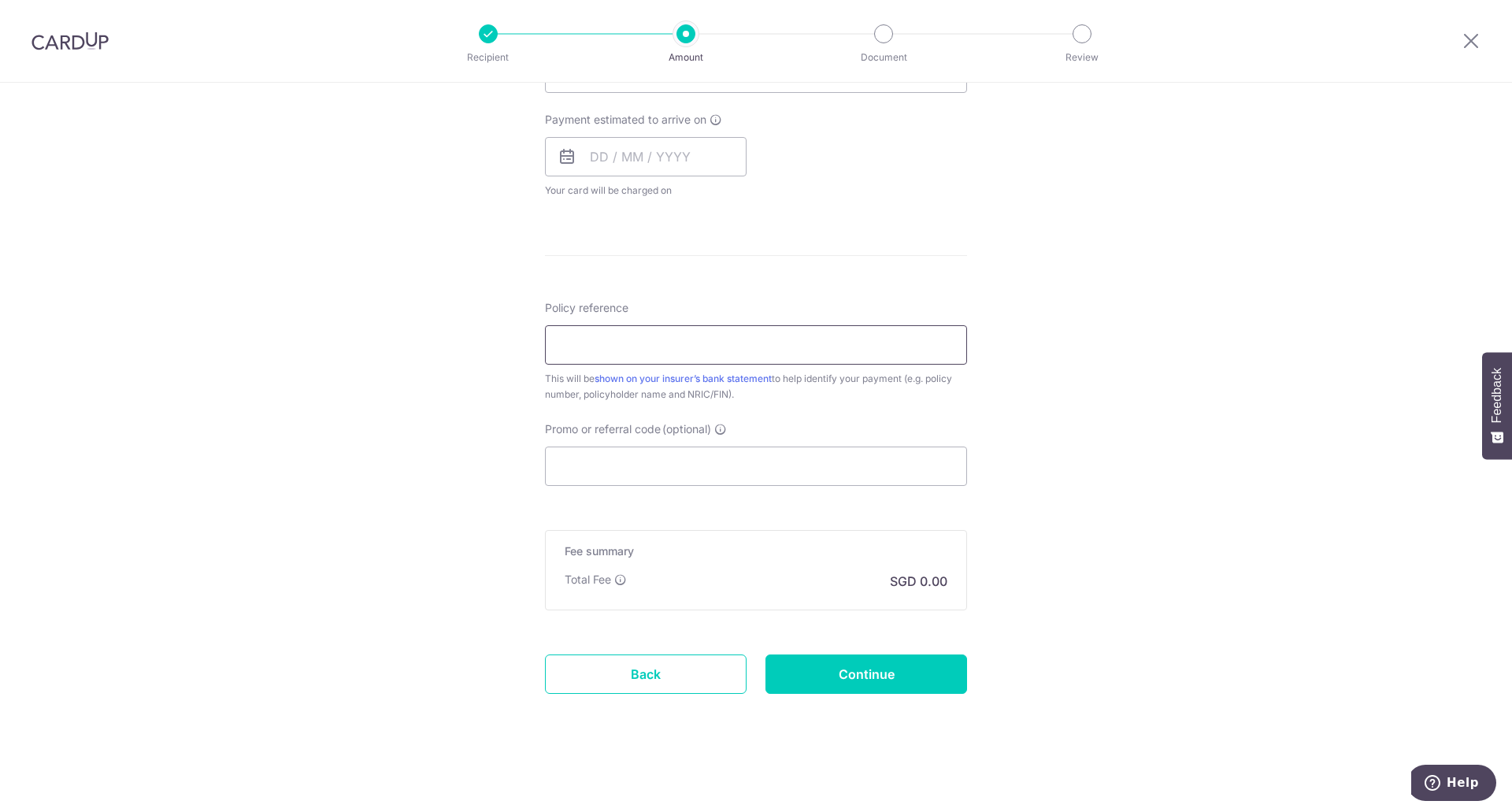
click at [798, 345] on input "Policy reference" at bounding box center [756, 344] width 422 height 39
type input "H"
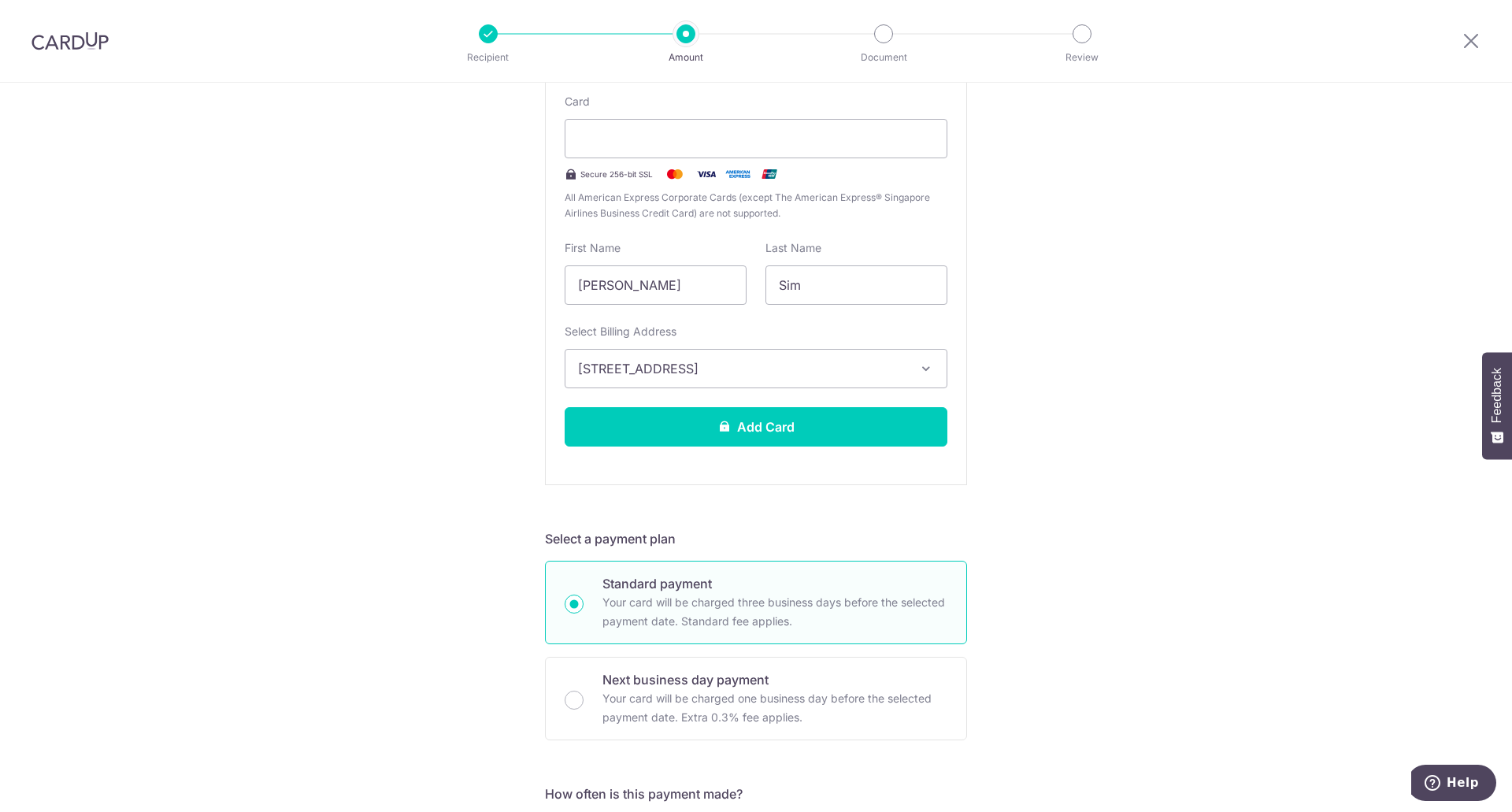
scroll to position [0, 0]
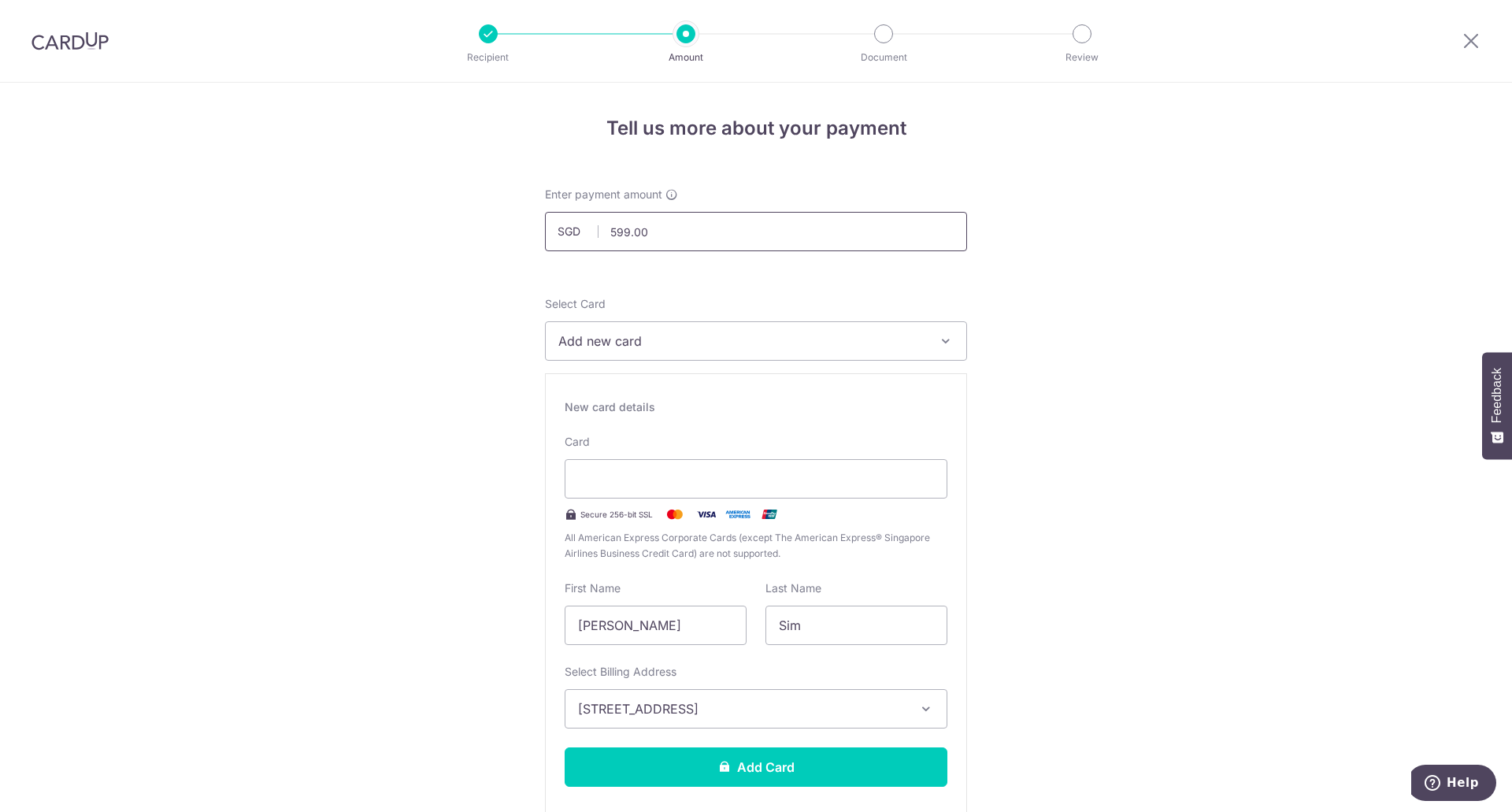
drag, startPoint x: 702, startPoint y: 230, endPoint x: 232, endPoint y: 222, distance: 470.1
type input "121.70"
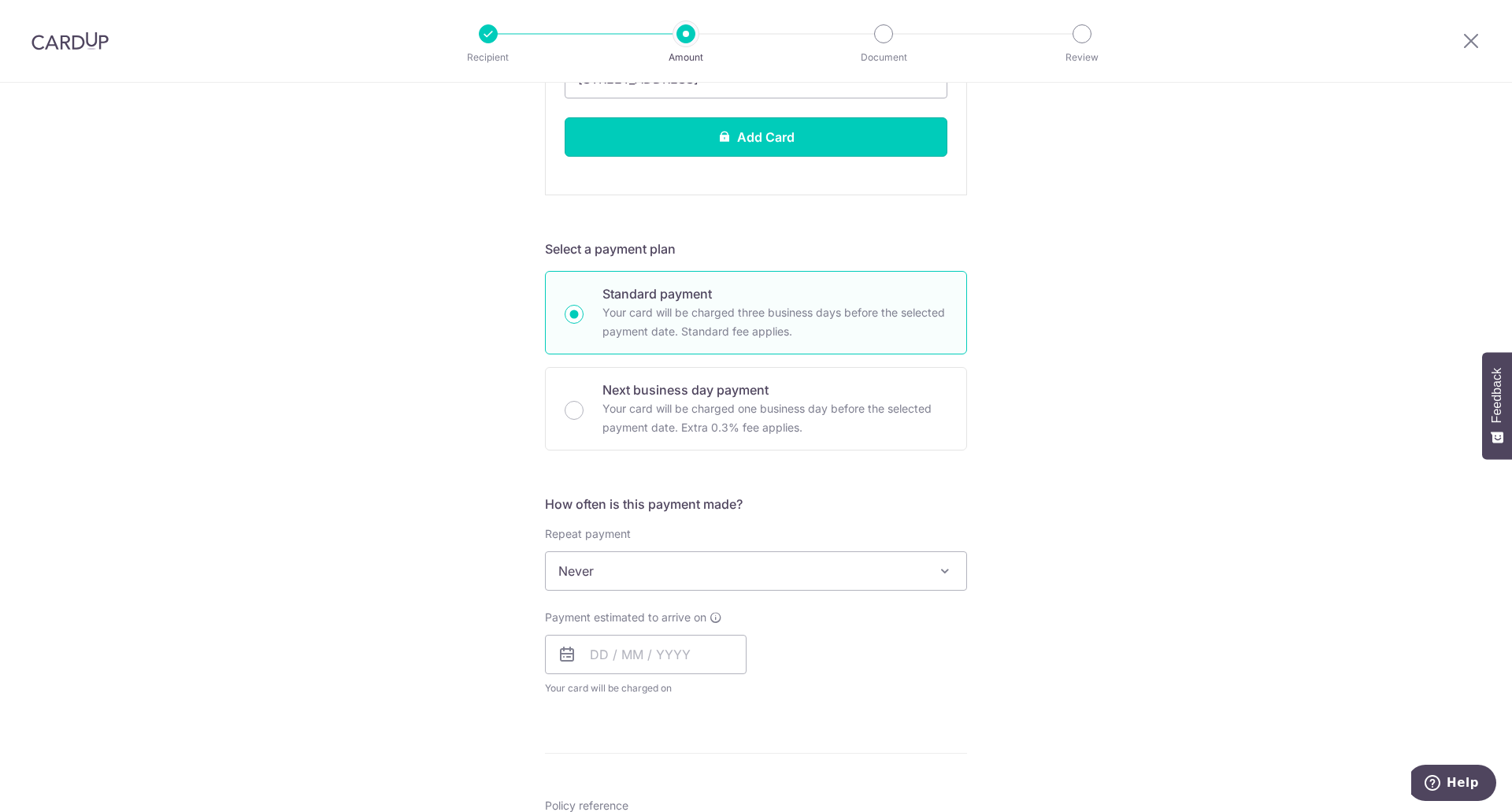
drag, startPoint x: 828, startPoint y: 144, endPoint x: 924, endPoint y: 190, distance: 106.5
click at [828, 143] on button "Add Card" at bounding box center [756, 137] width 383 height 39
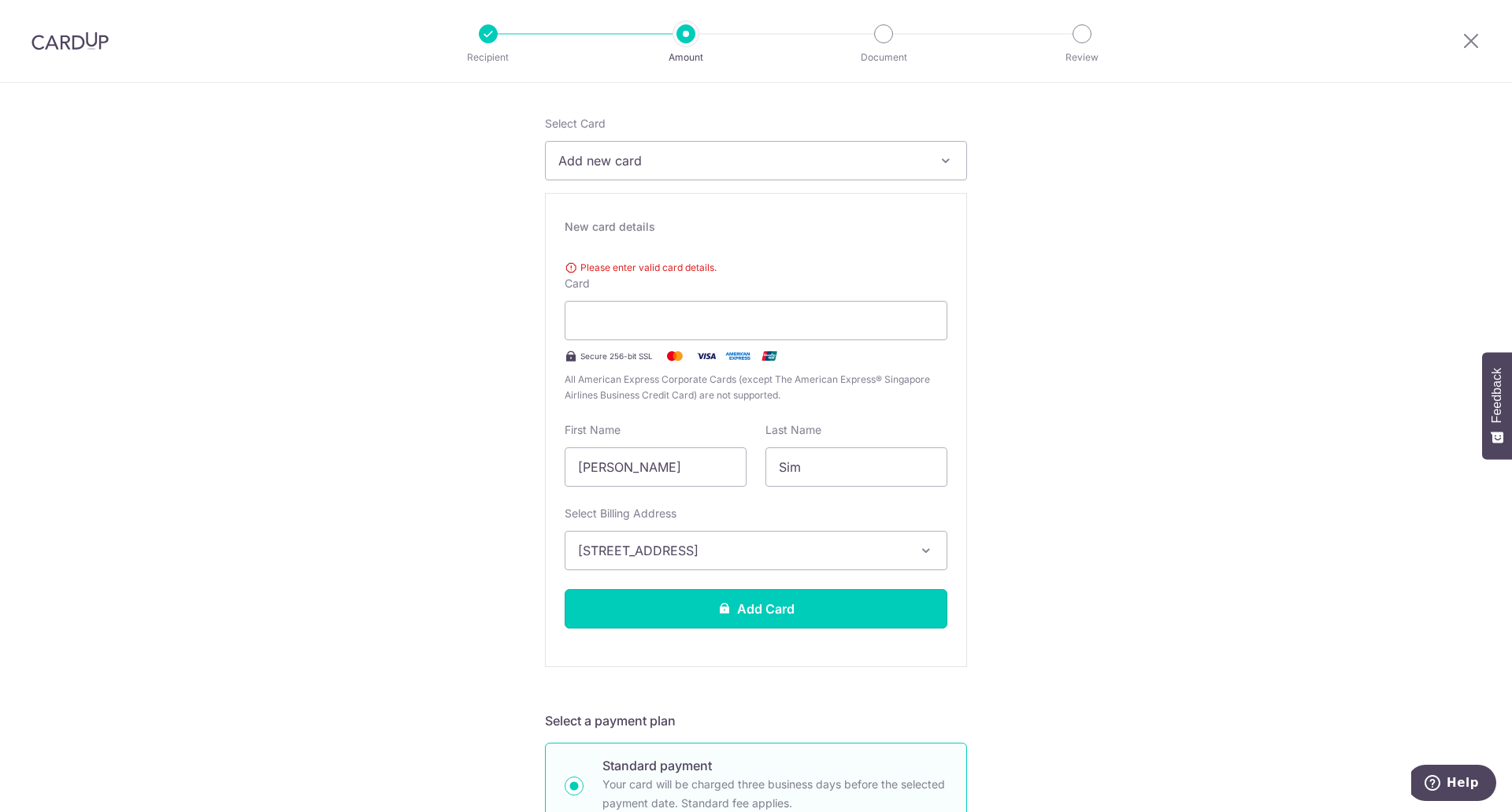
scroll to position [180, 0]
click at [641, 239] on div "New card details Please enter valid card details. Card Secure 256-bit SSL All A…" at bounding box center [756, 430] width 422 height 474
click at [641, 233] on div "New card details" at bounding box center [756, 228] width 383 height 16
click at [581, 280] on label "Card" at bounding box center [578, 284] width 25 height 16
click at [629, 275] on span "Please enter valid card details." at bounding box center [756, 268] width 383 height 16
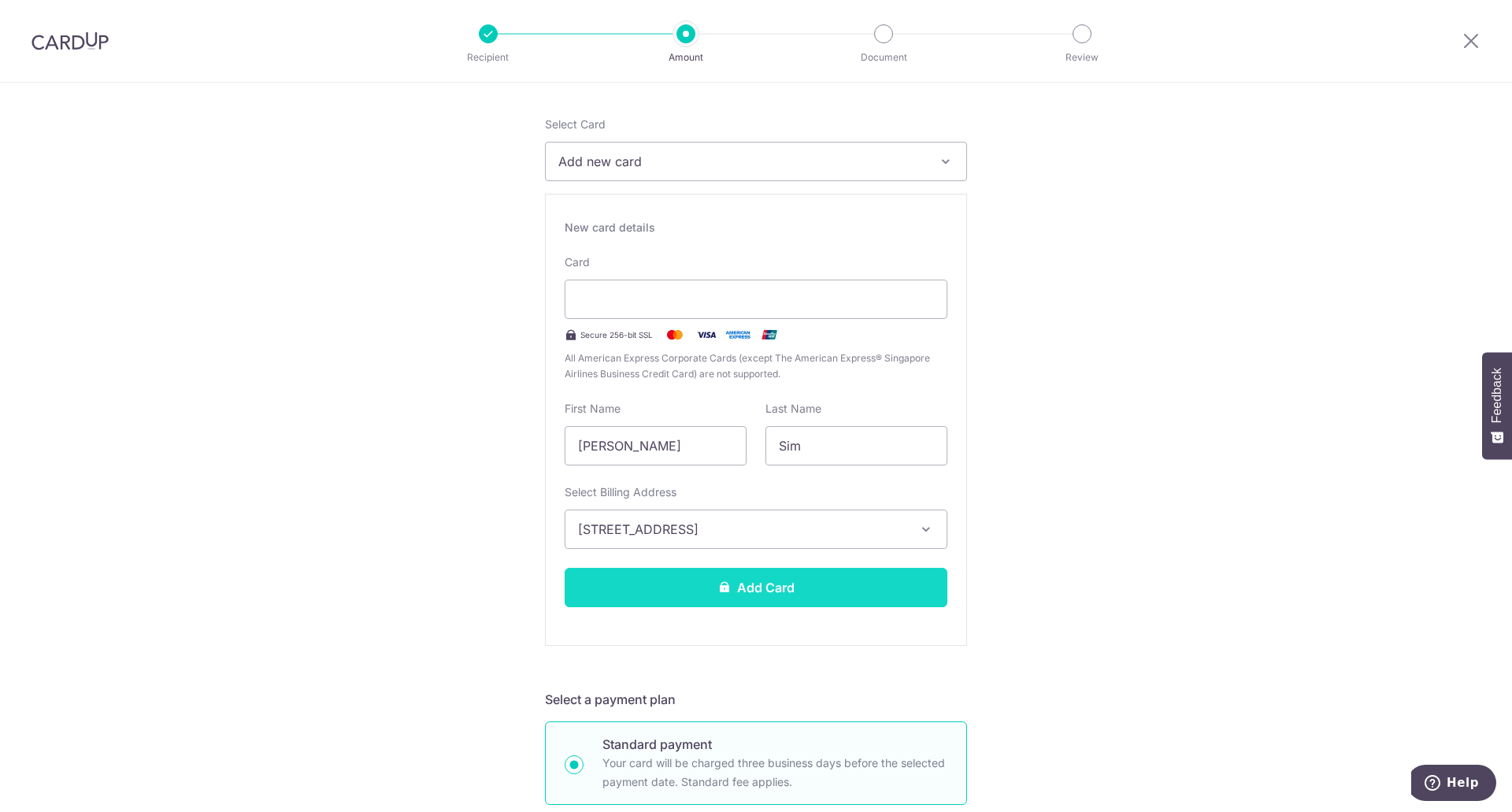
click at [850, 585] on button "Add Card" at bounding box center [756, 587] width 383 height 39
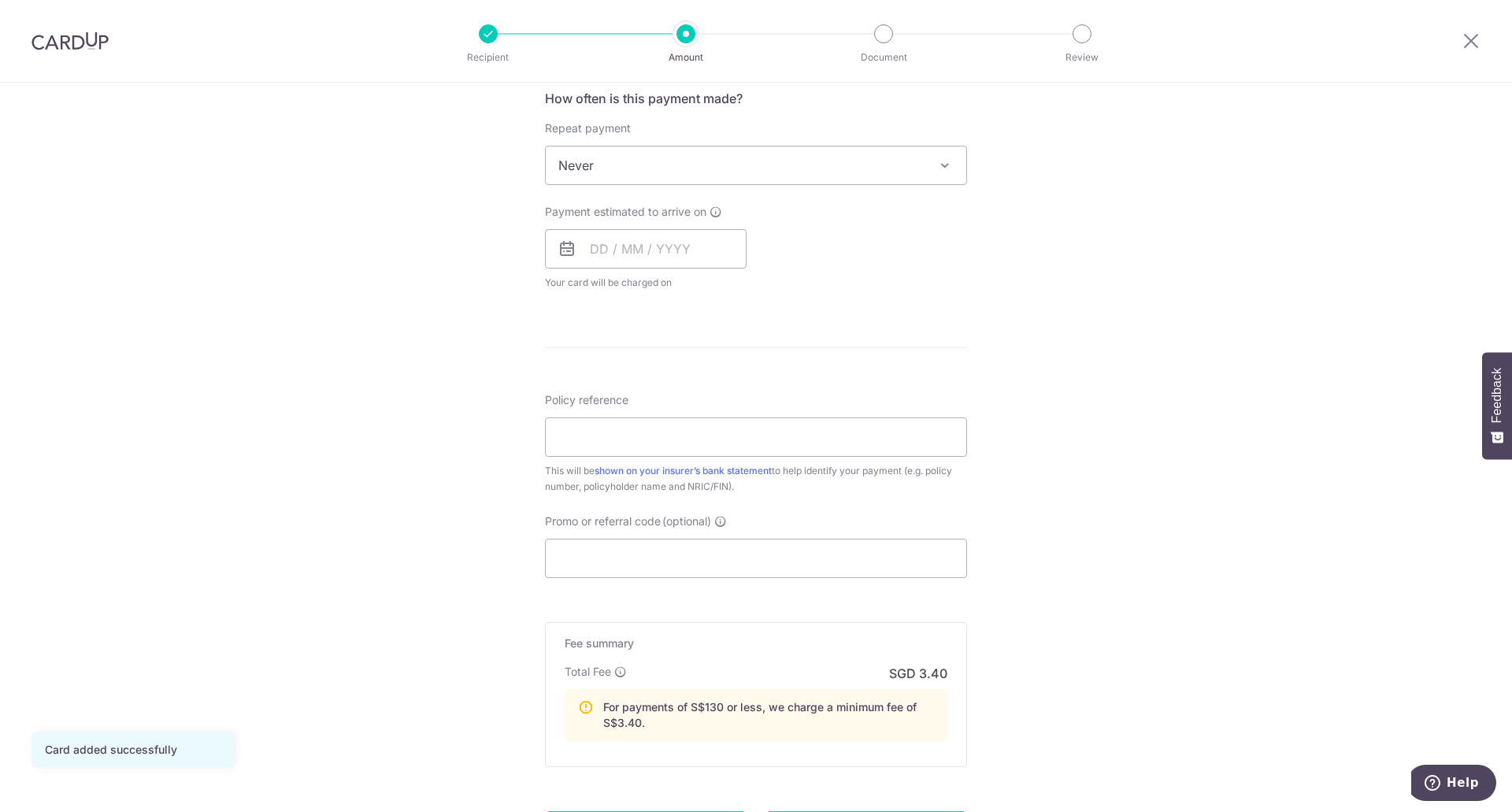
scroll to position [759, 0]
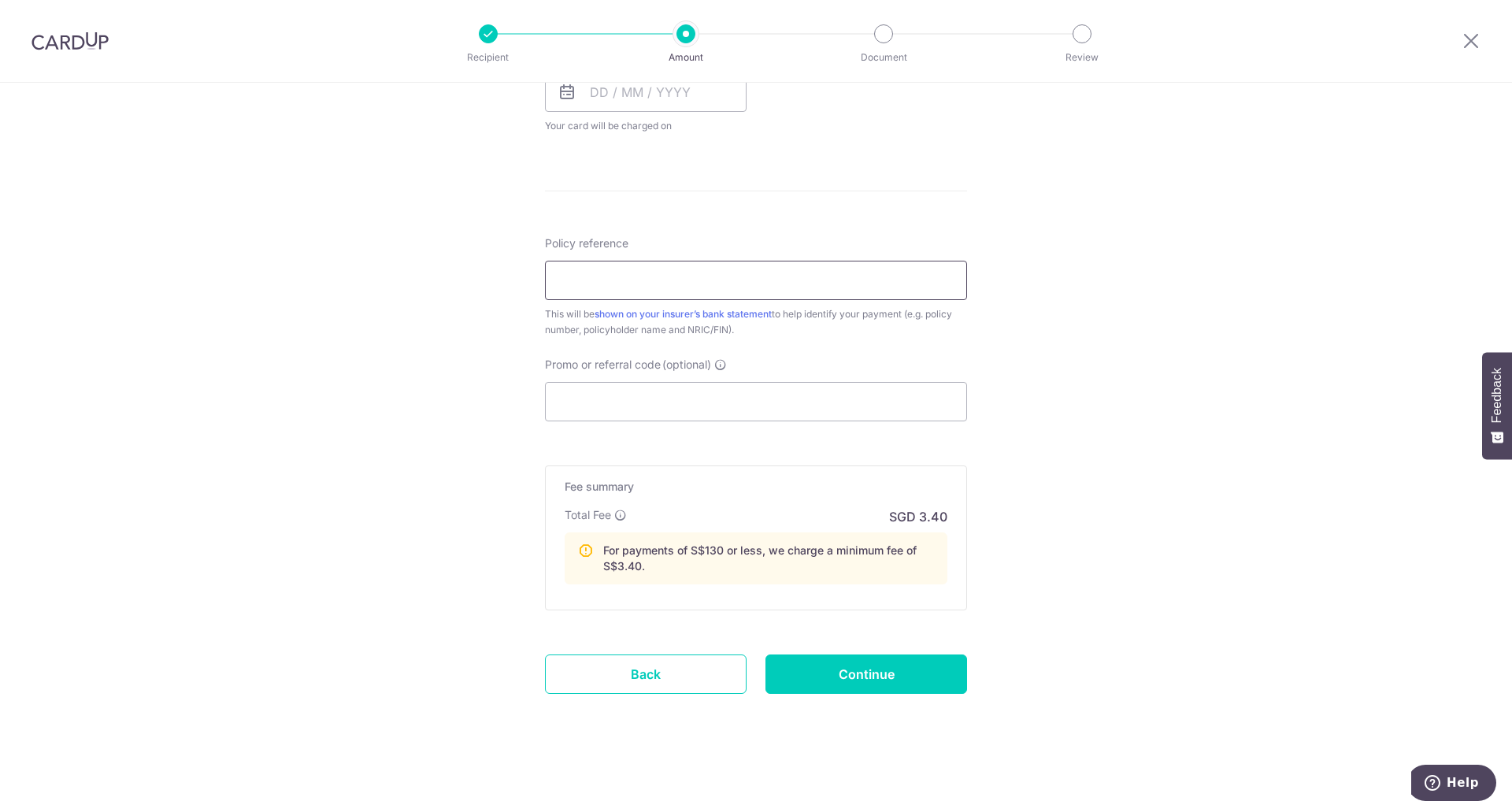
click at [763, 287] on input "Policy reference" at bounding box center [756, 280] width 422 height 39
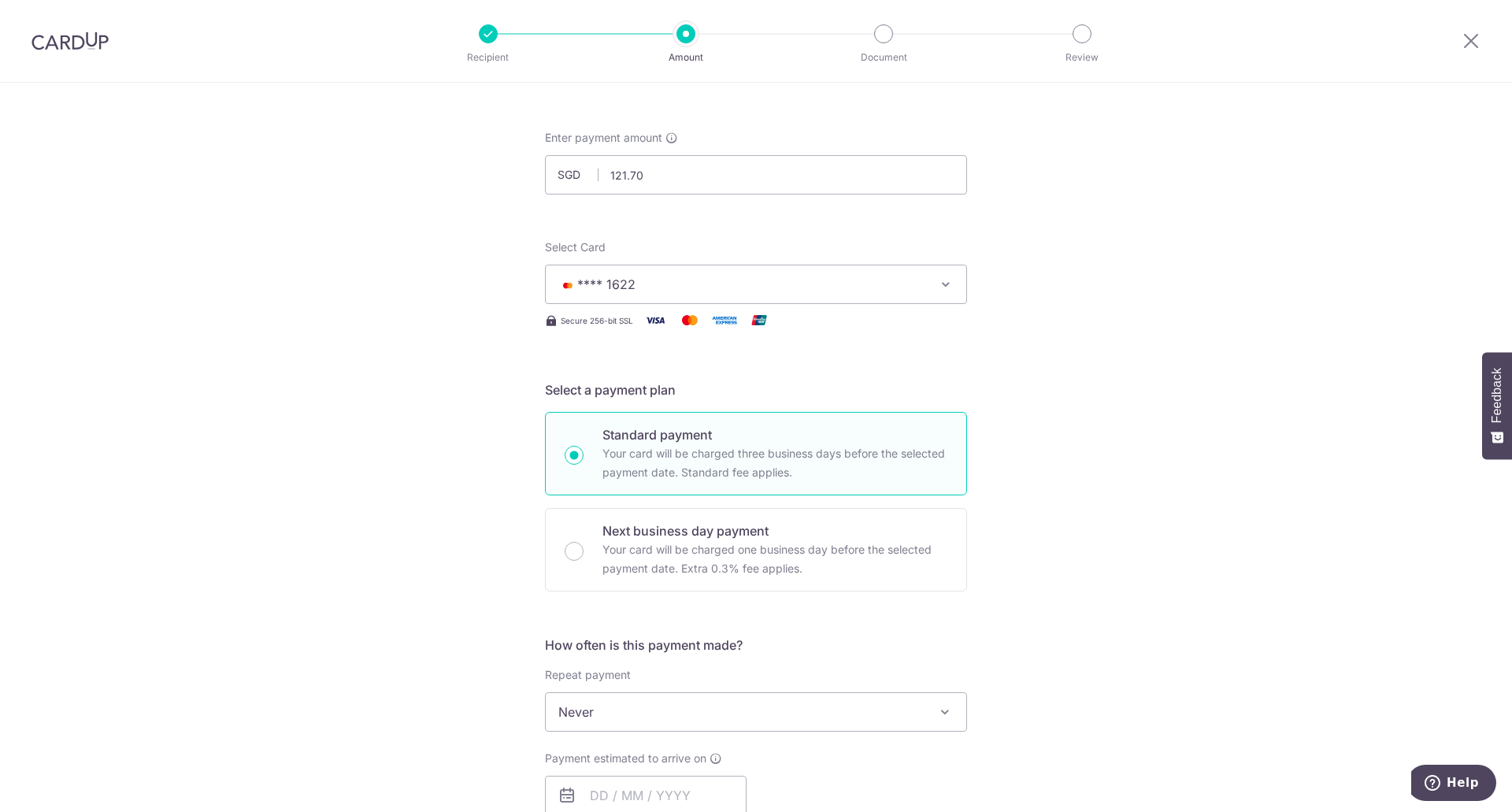
scroll to position [0, 0]
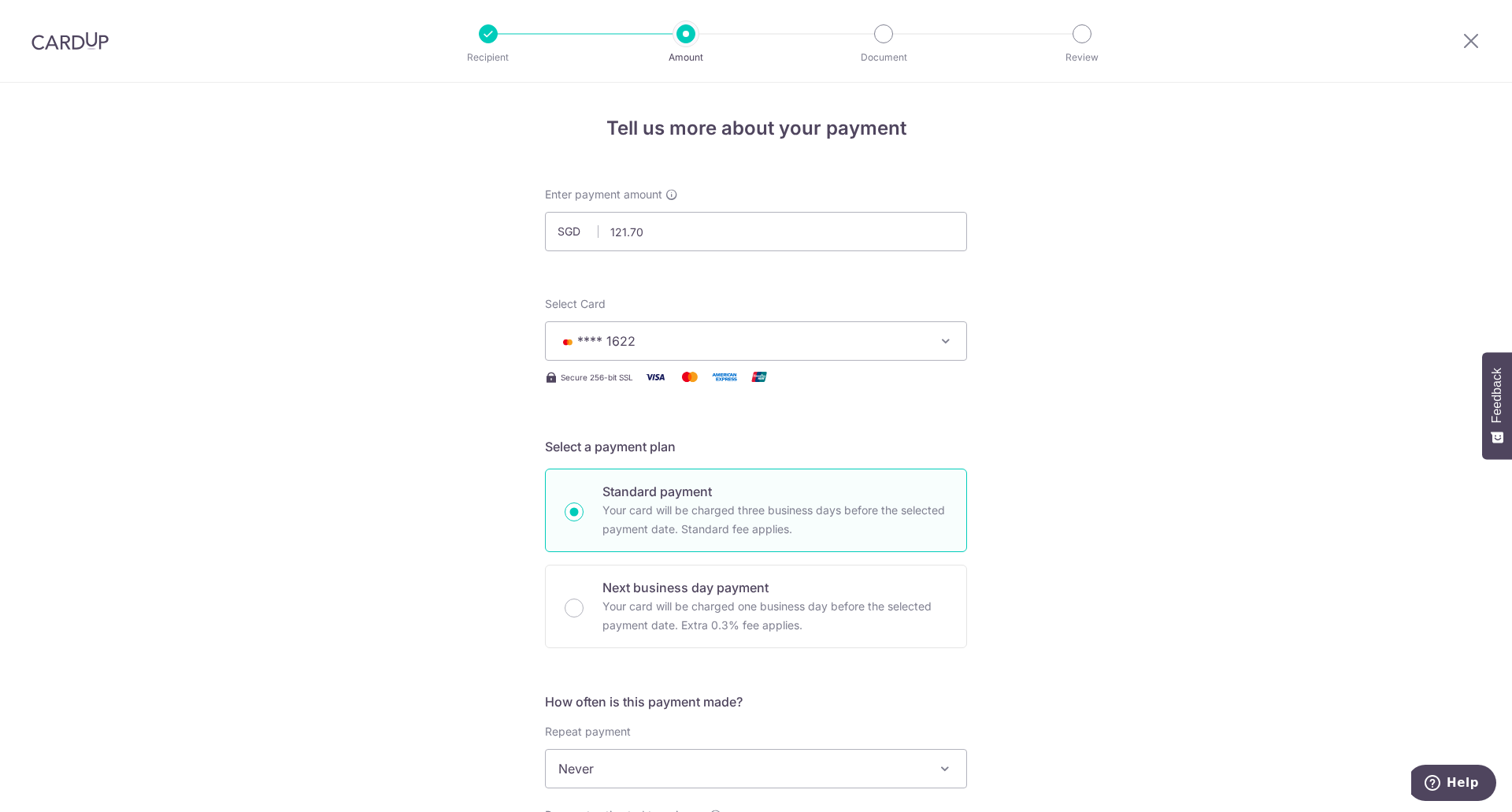
type input "E220195986"
drag, startPoint x: 504, startPoint y: 226, endPoint x: 488, endPoint y: 225, distance: 16.0
click at [488, 226] on div "Tell us more about your payment Enter payment amount SGD 121.70 121.70 Card add…" at bounding box center [756, 827] width 1512 height 1489
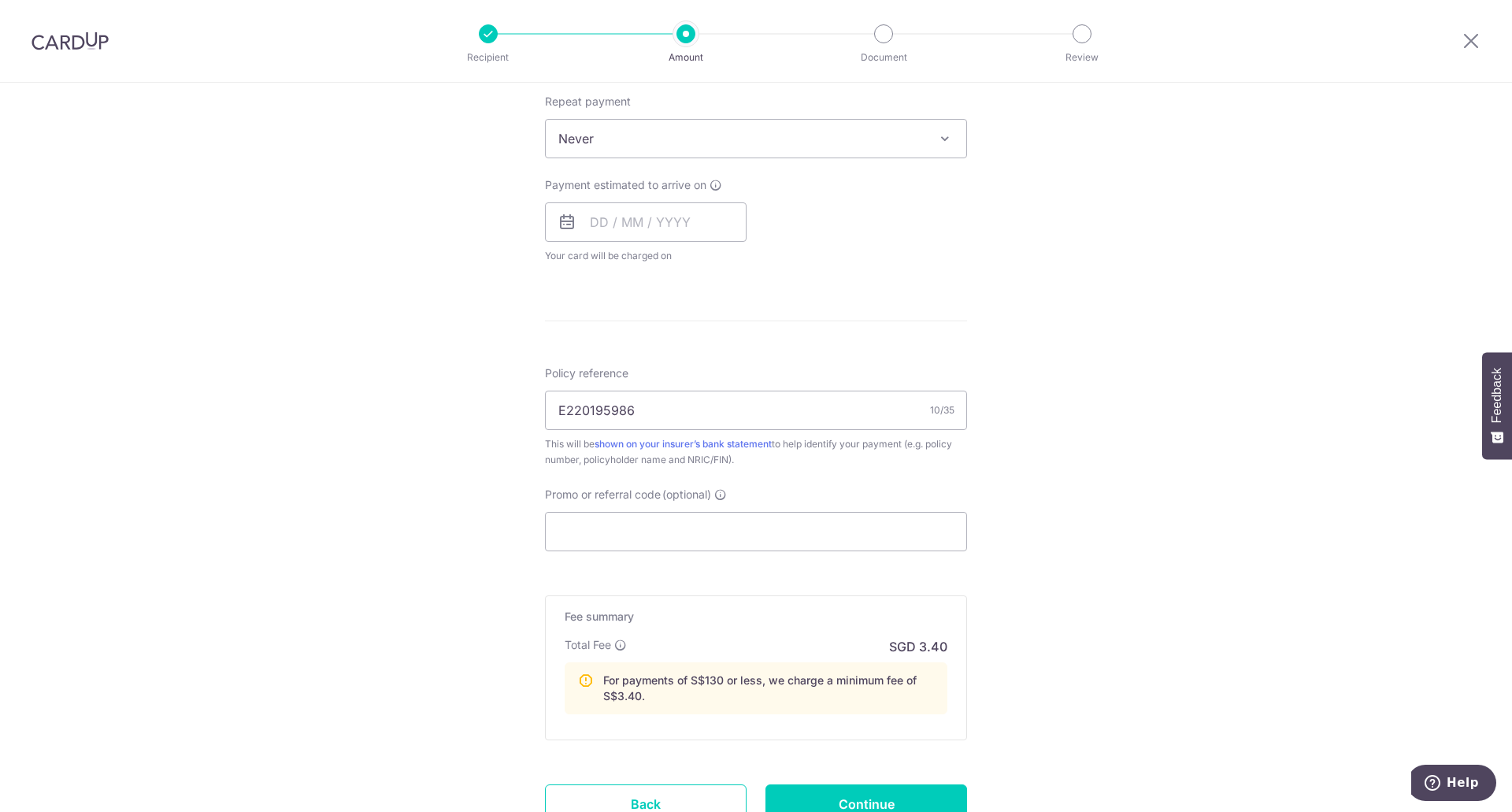
scroll to position [759, 0]
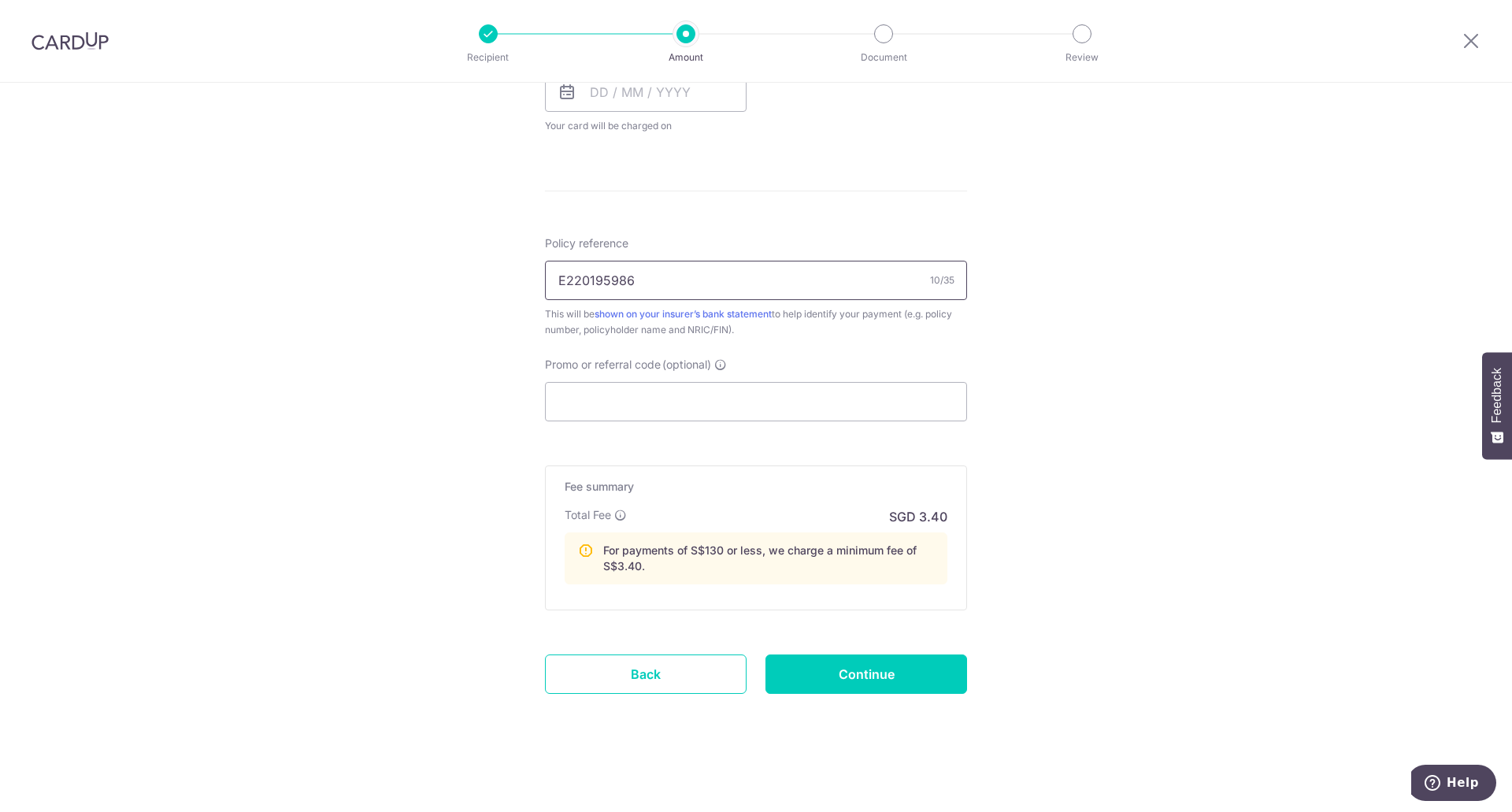
click at [451, 277] on div "Tell us more about your payment Enter payment amount SGD 599 121.70 Card added …" at bounding box center [756, 67] width 1512 height 1489
type input "599.00"
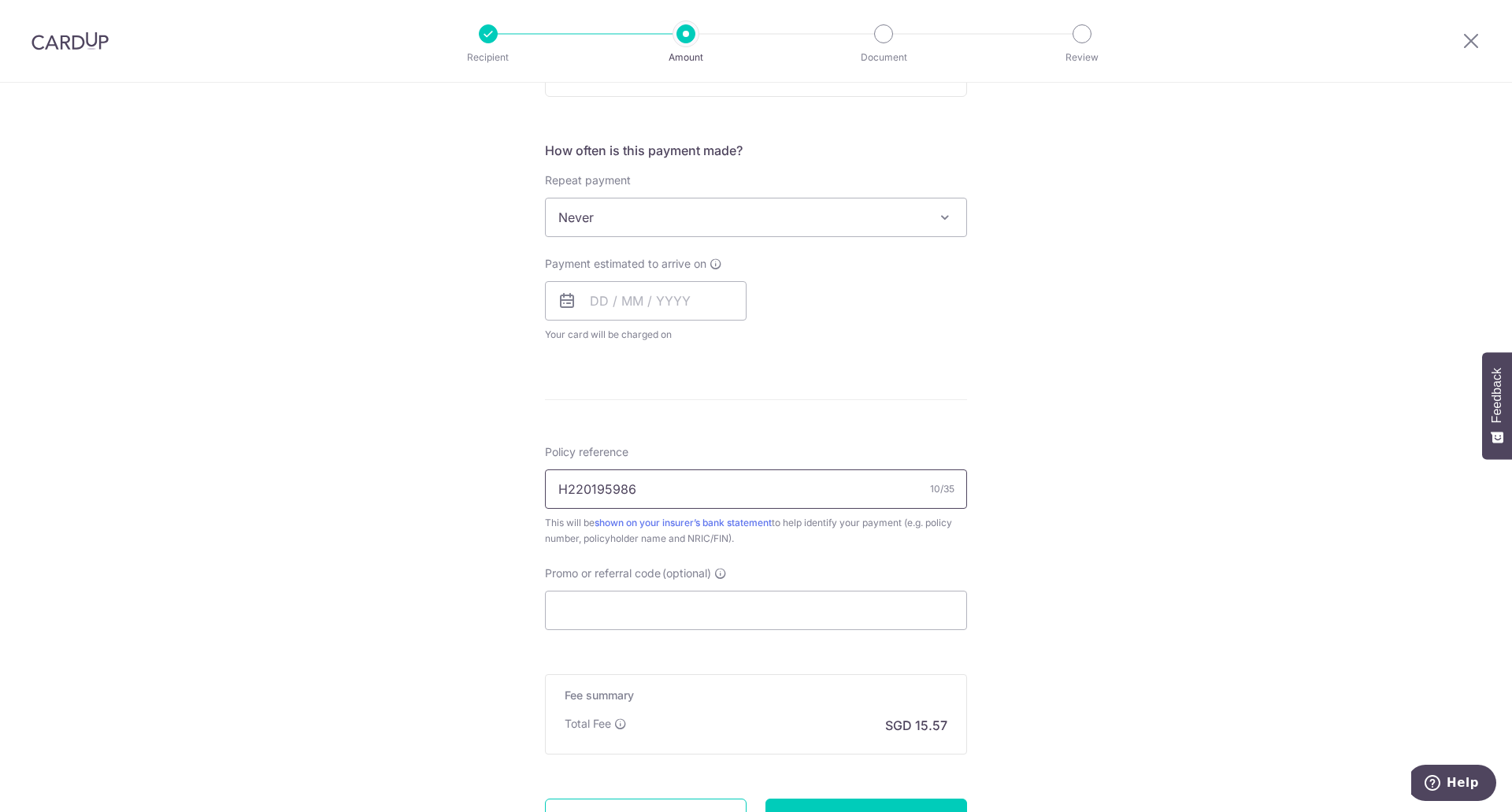
scroll to position [695, 0]
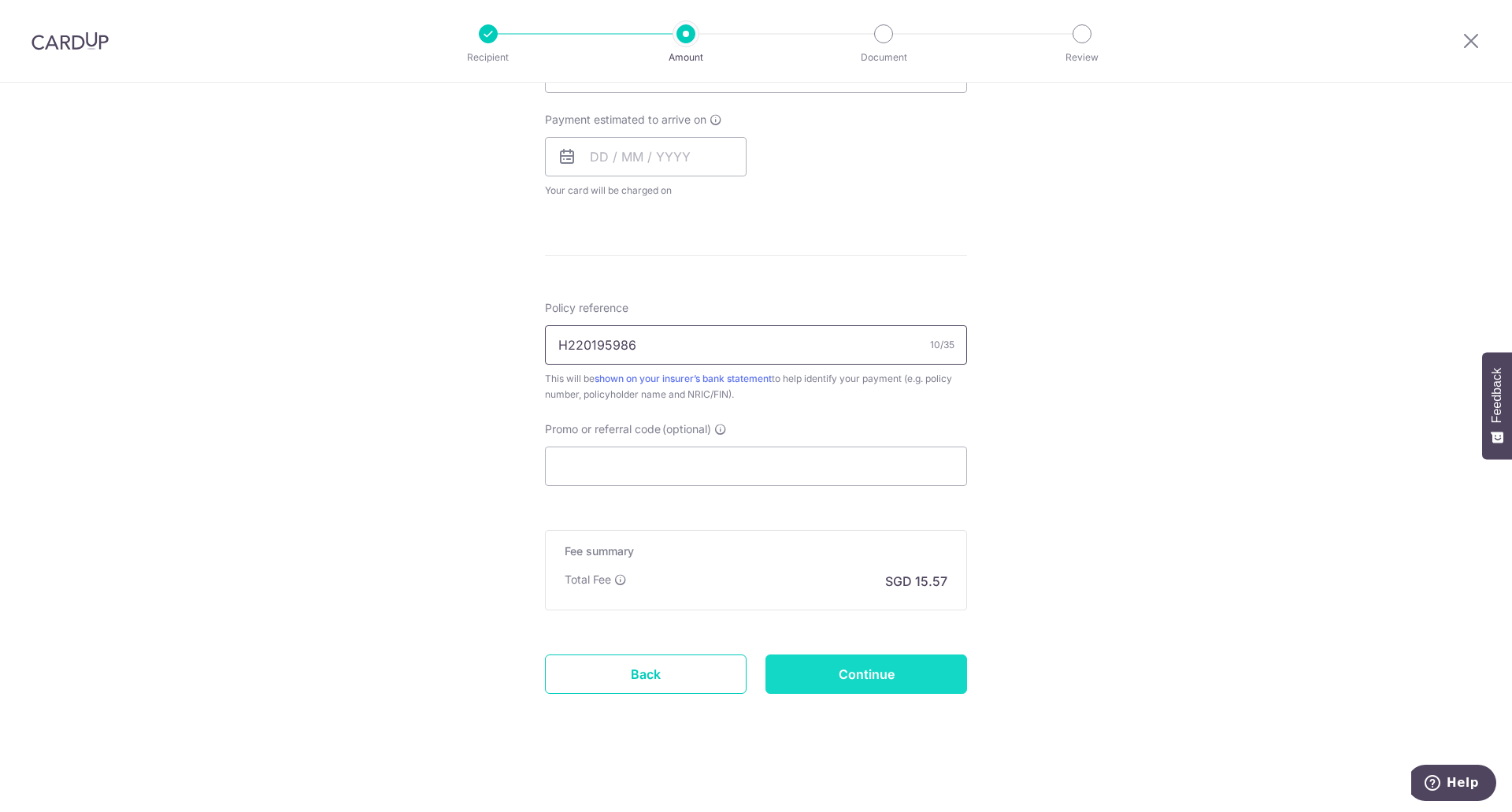
type input "H220195986"
drag, startPoint x: 904, startPoint y: 674, endPoint x: 1011, endPoint y: 640, distance: 112.3
click at [908, 674] on input "Continue" at bounding box center [865, 674] width 201 height 39
type input "Create Schedule"
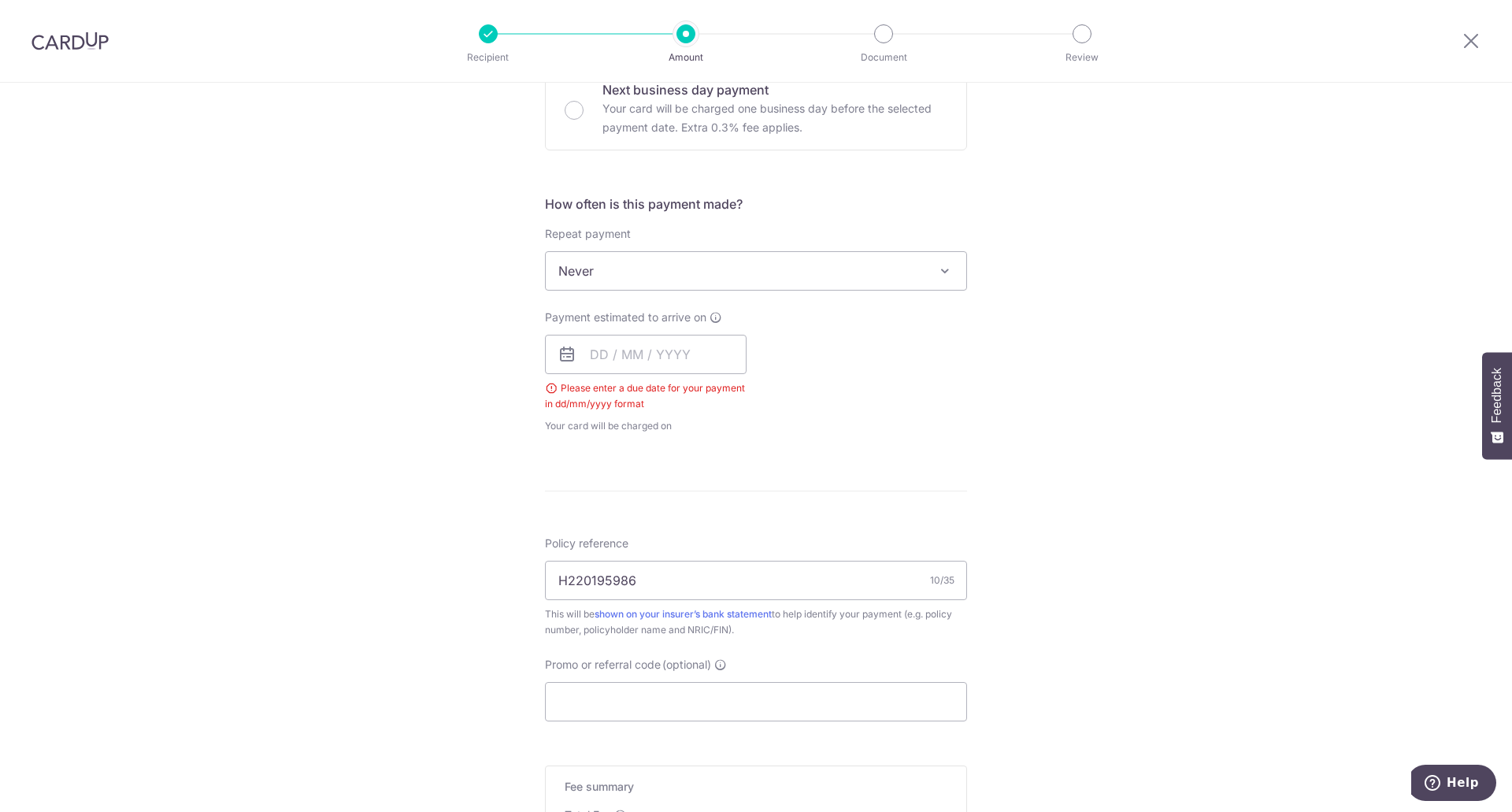
scroll to position [497, 0]
click at [593, 362] on input "text" at bounding box center [645, 355] width 201 height 39
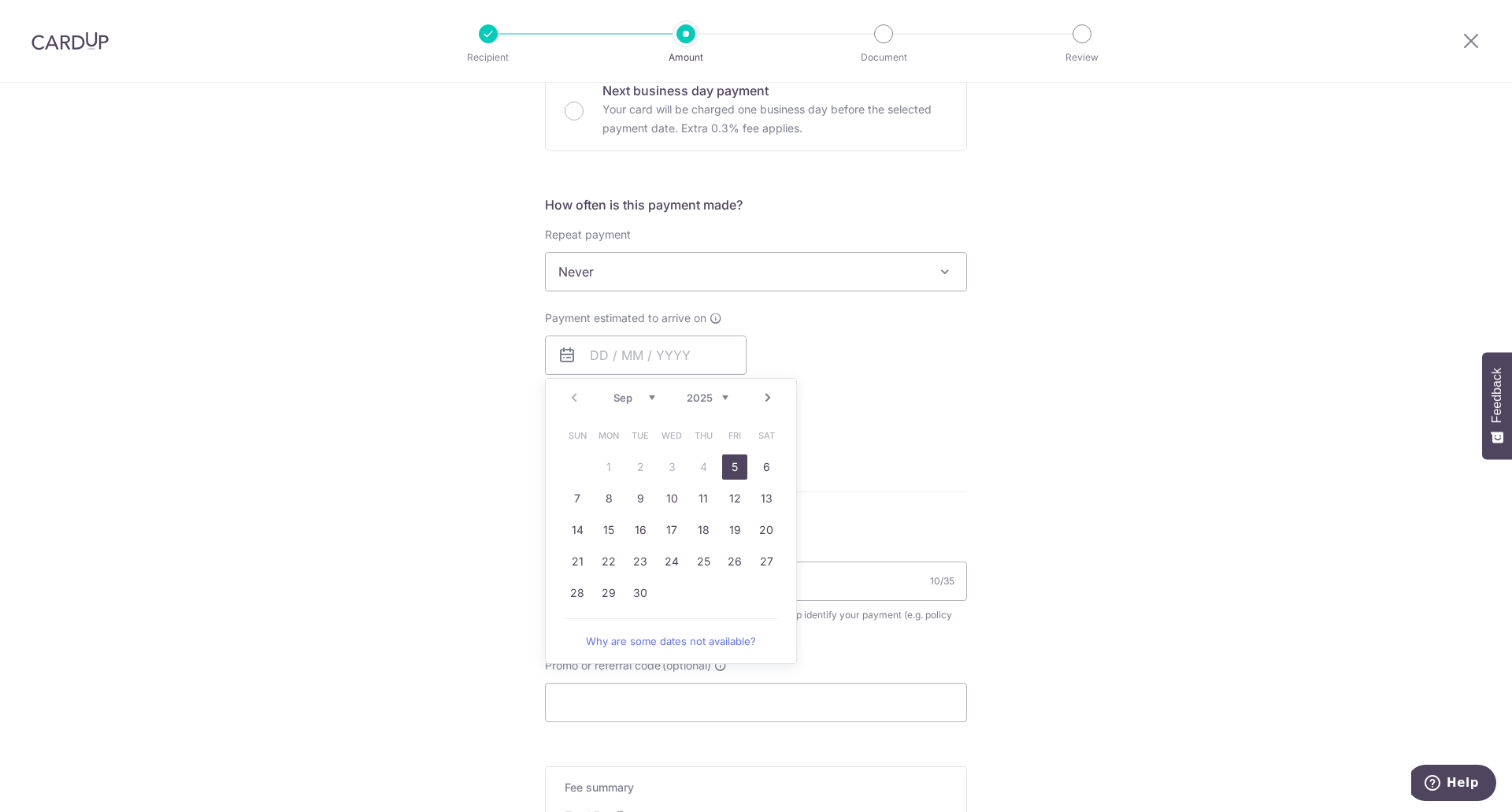
drag, startPoint x: 730, startPoint y: 470, endPoint x: 1141, endPoint y: 436, distance: 412.4
click at [730, 469] on link "5" at bounding box center [735, 467] width 25 height 25
type input "05/09/2025"
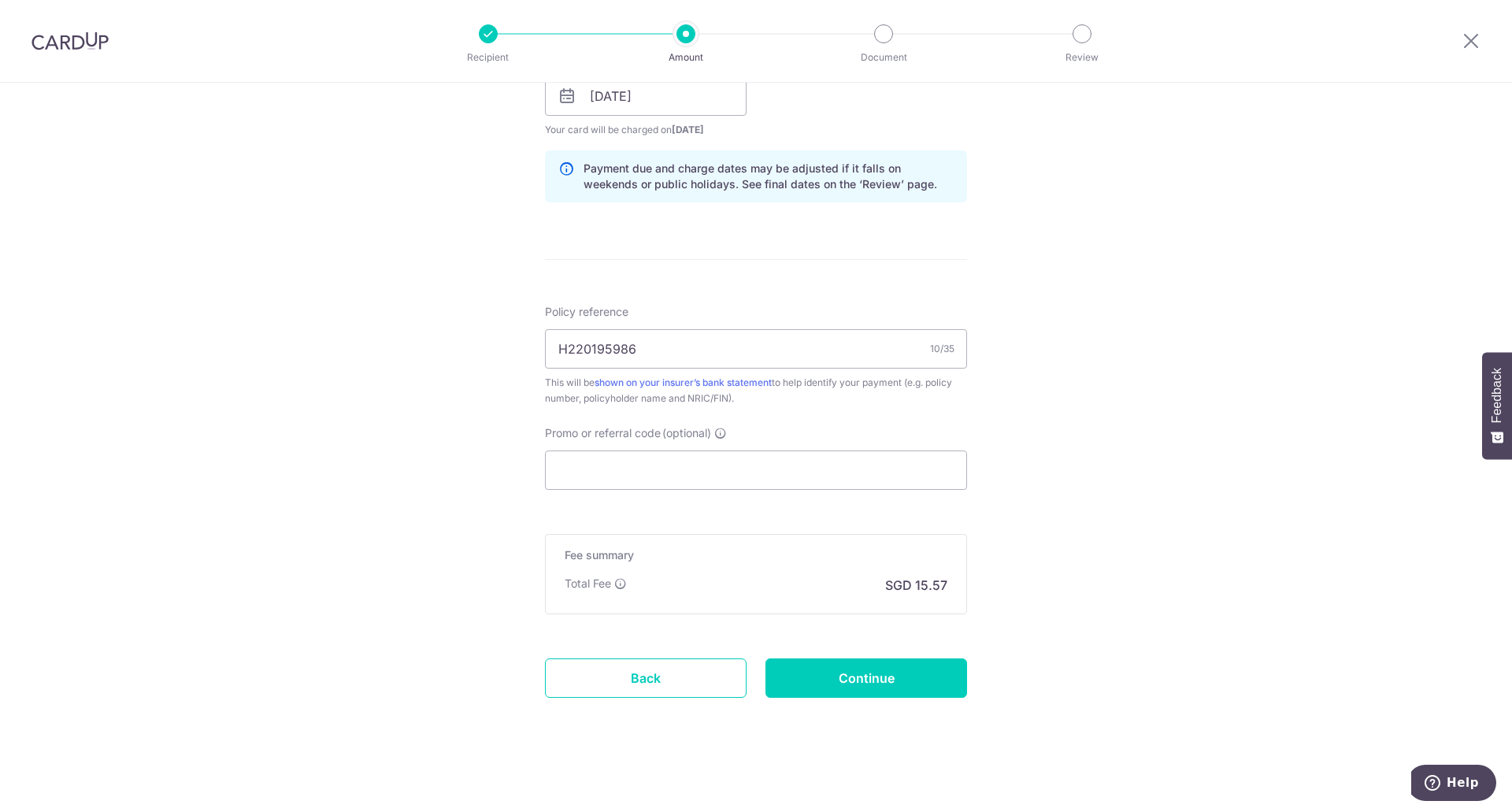
scroll to position [759, 0]
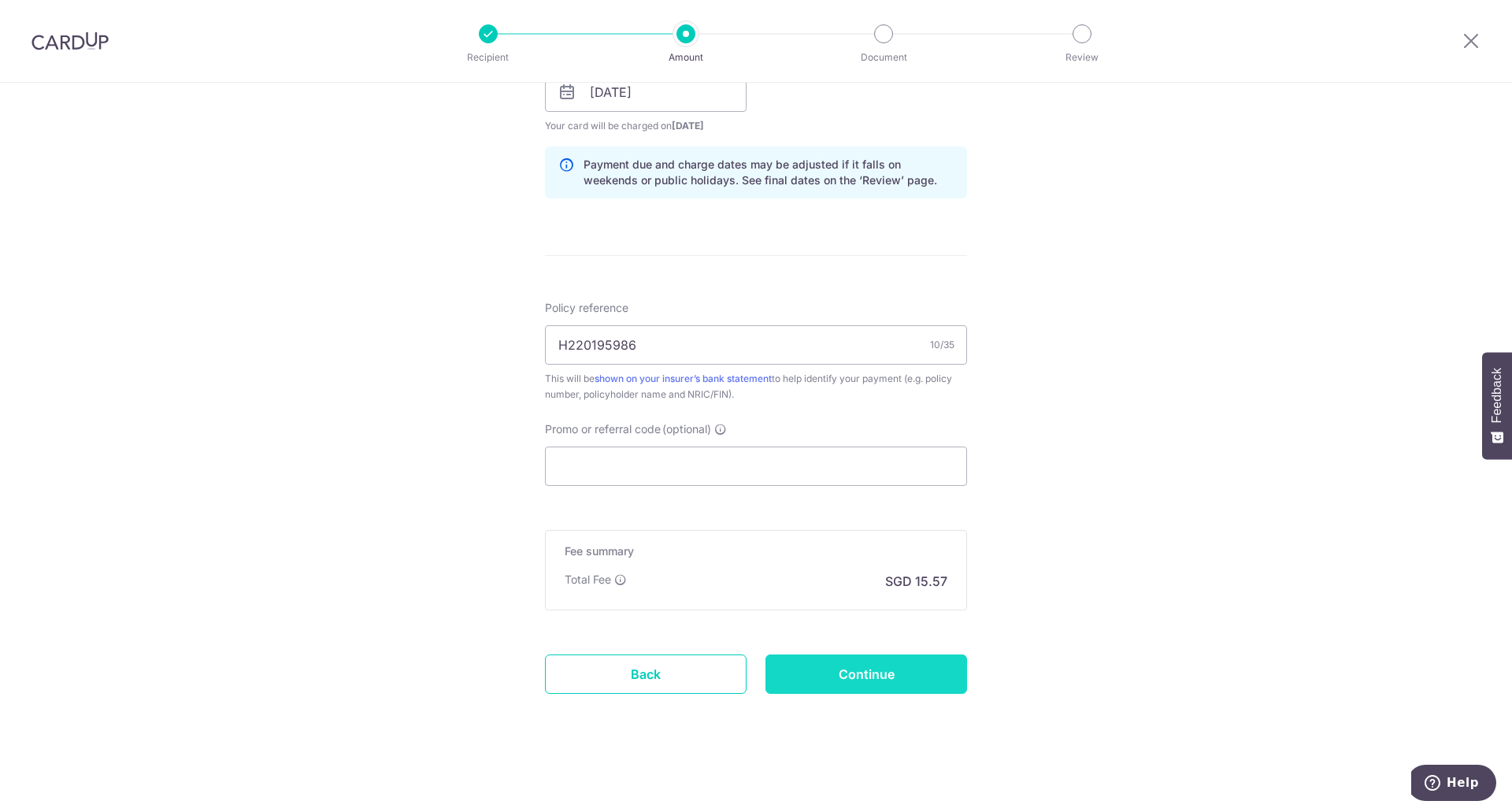
click at [913, 677] on input "Continue" at bounding box center [865, 674] width 201 height 39
type input "Create Schedule"
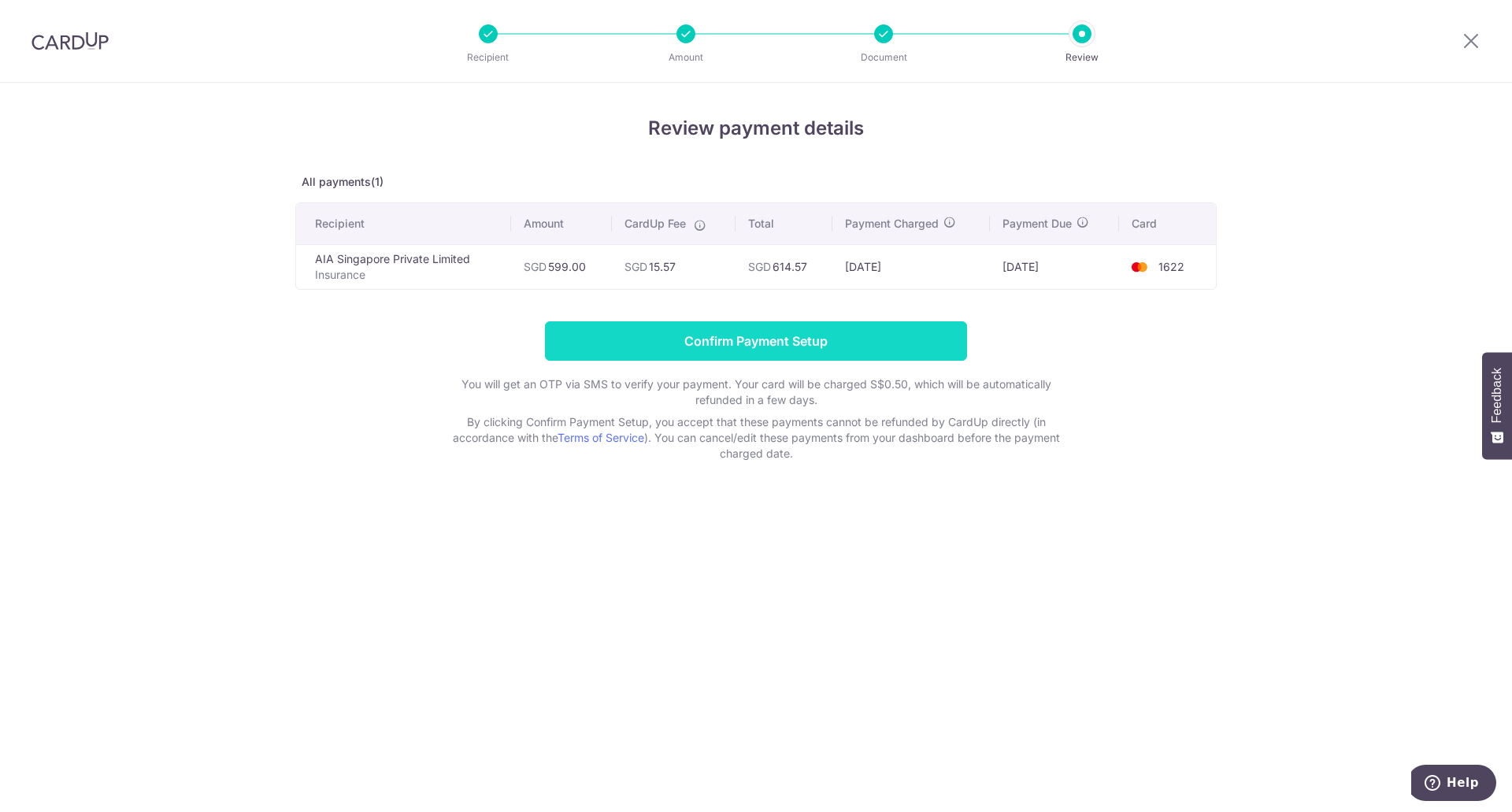
click at [772, 344] on input "Confirm Payment Setup" at bounding box center [756, 340] width 422 height 39
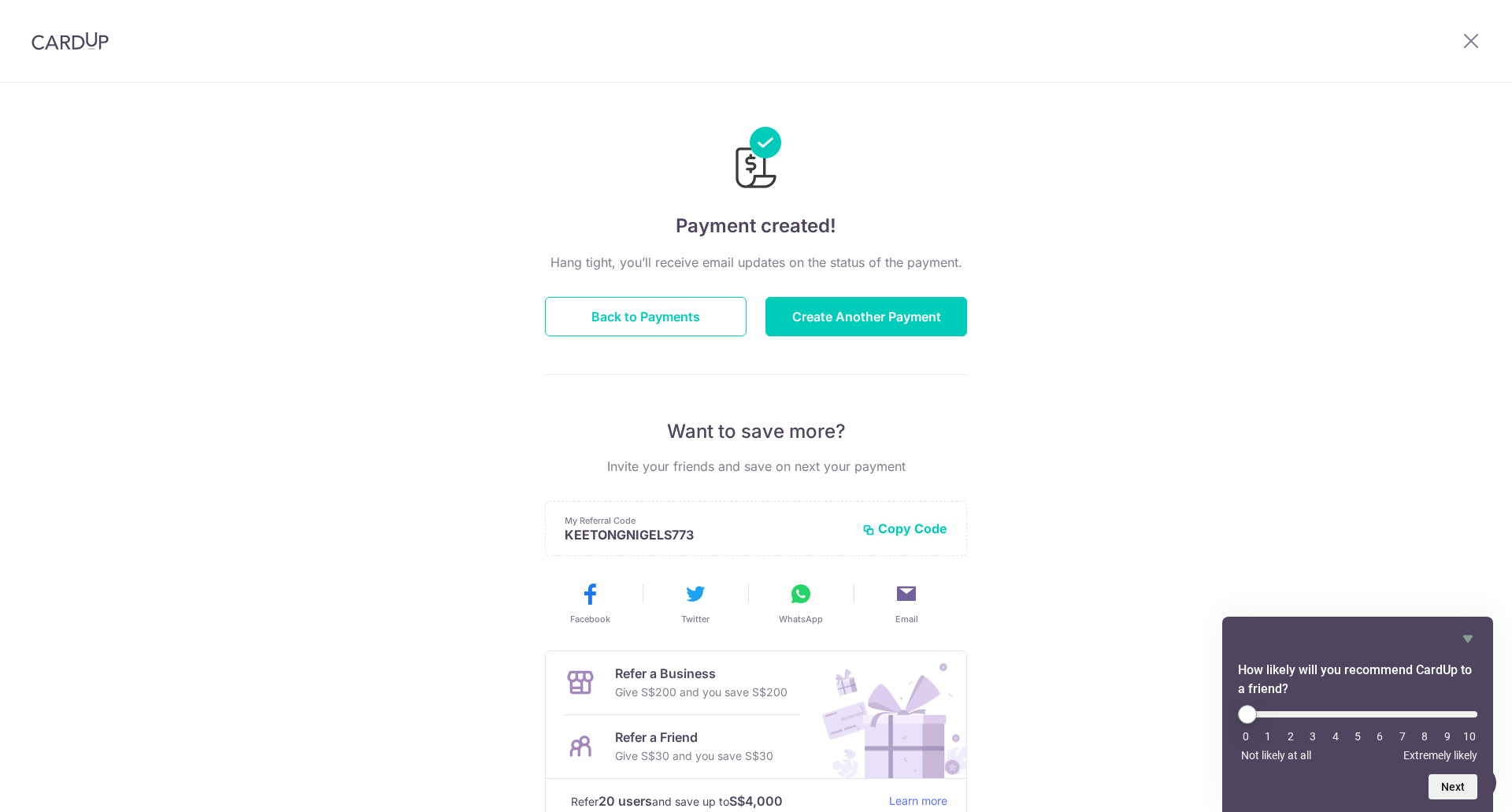
click at [1396, 453] on div "Payment created! Hang tight, you’ll receive email updates on the status of the …" at bounding box center [756, 503] width 1512 height 841
drag, startPoint x: 1467, startPoint y: 635, endPoint x: 1427, endPoint y: 611, distance: 46.6
click at [1465, 635] on icon "Hide survey" at bounding box center [1468, 638] width 10 height 7
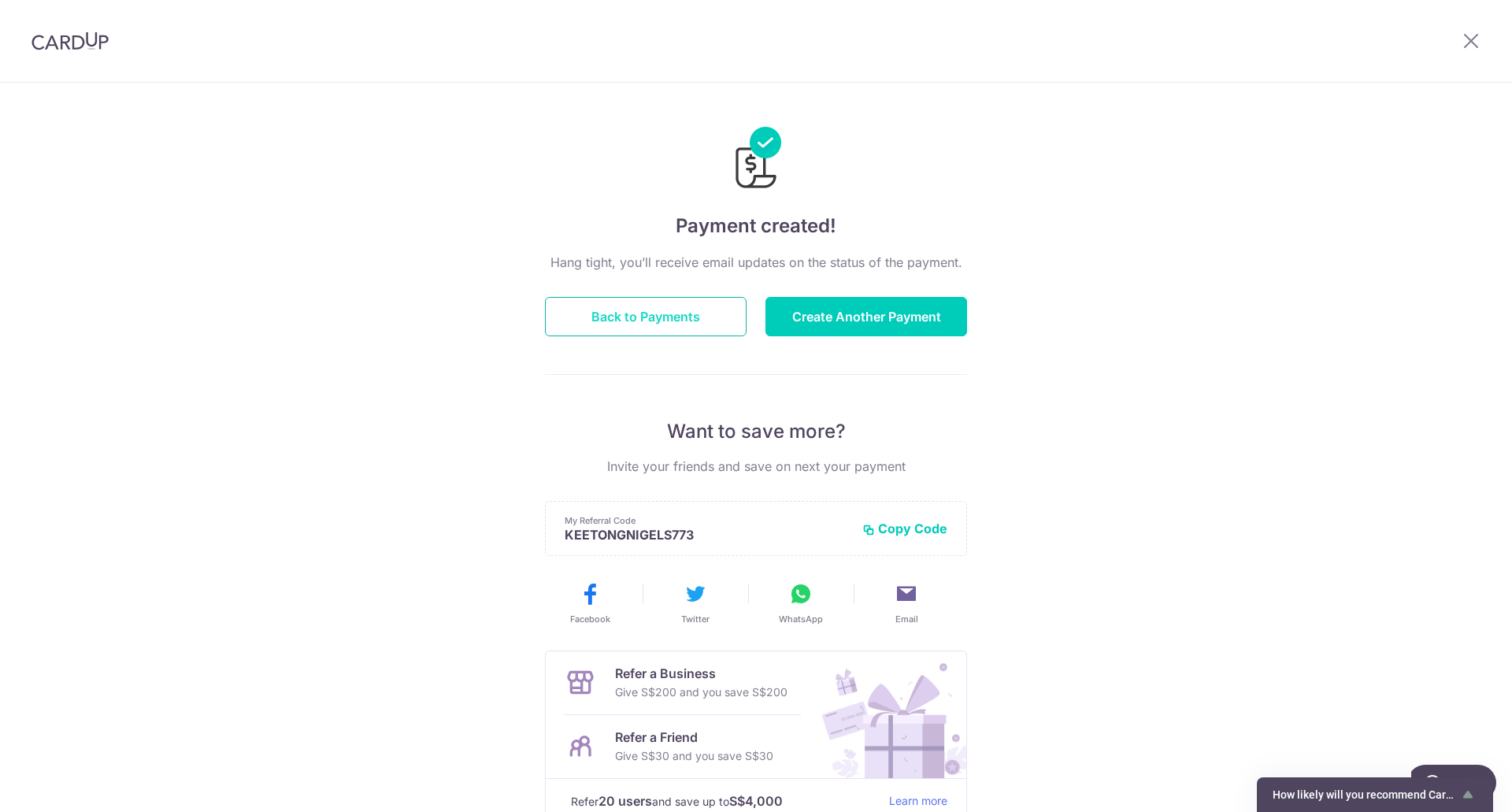
click at [694, 309] on button "Back to Payments" at bounding box center [645, 316] width 201 height 39
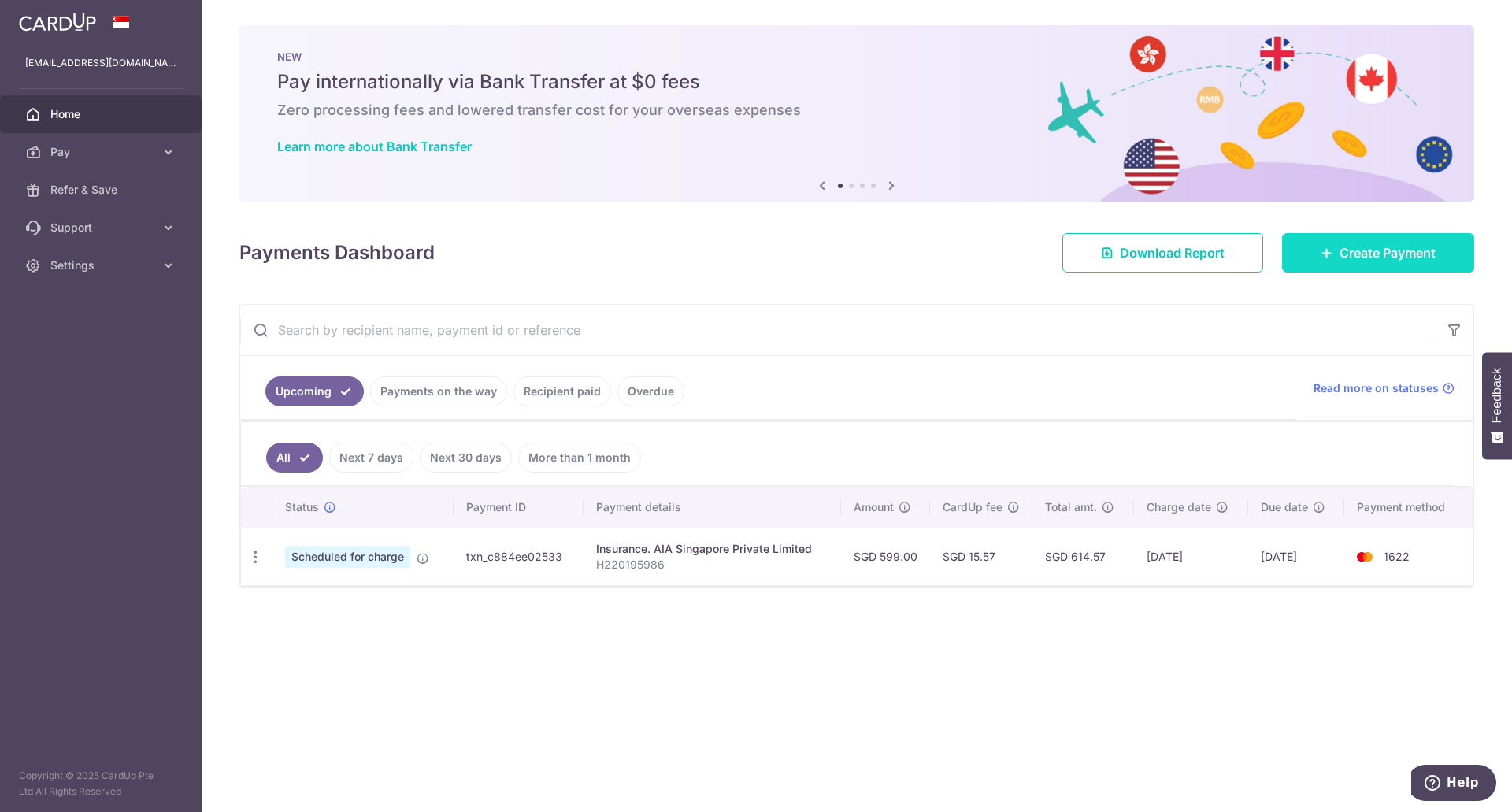
click at [1366, 257] on span "Create Payment" at bounding box center [1387, 252] width 96 height 18
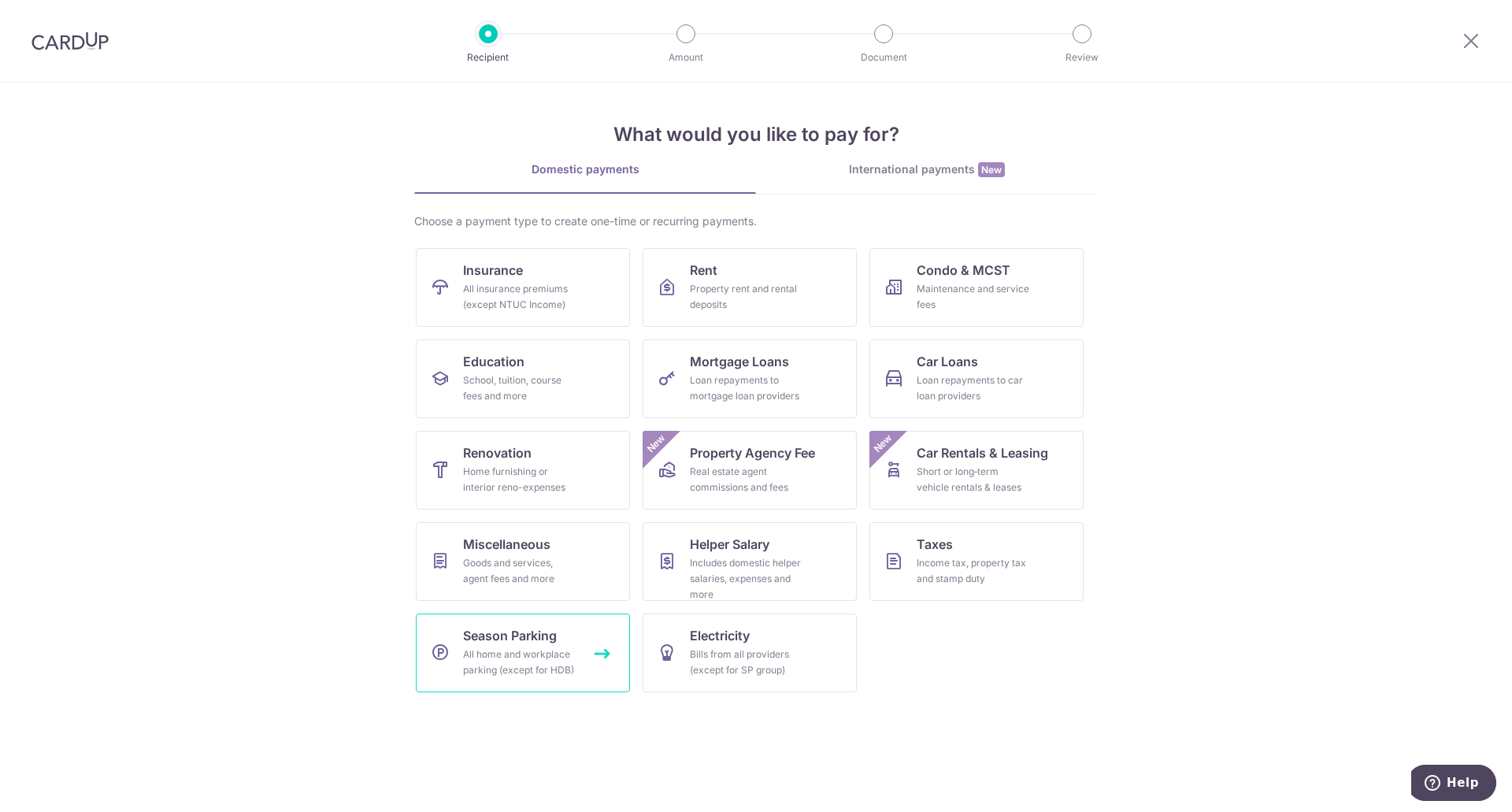
click at [536, 653] on div "All home and workplace parking (except for HDB)" at bounding box center [519, 662] width 114 height 31
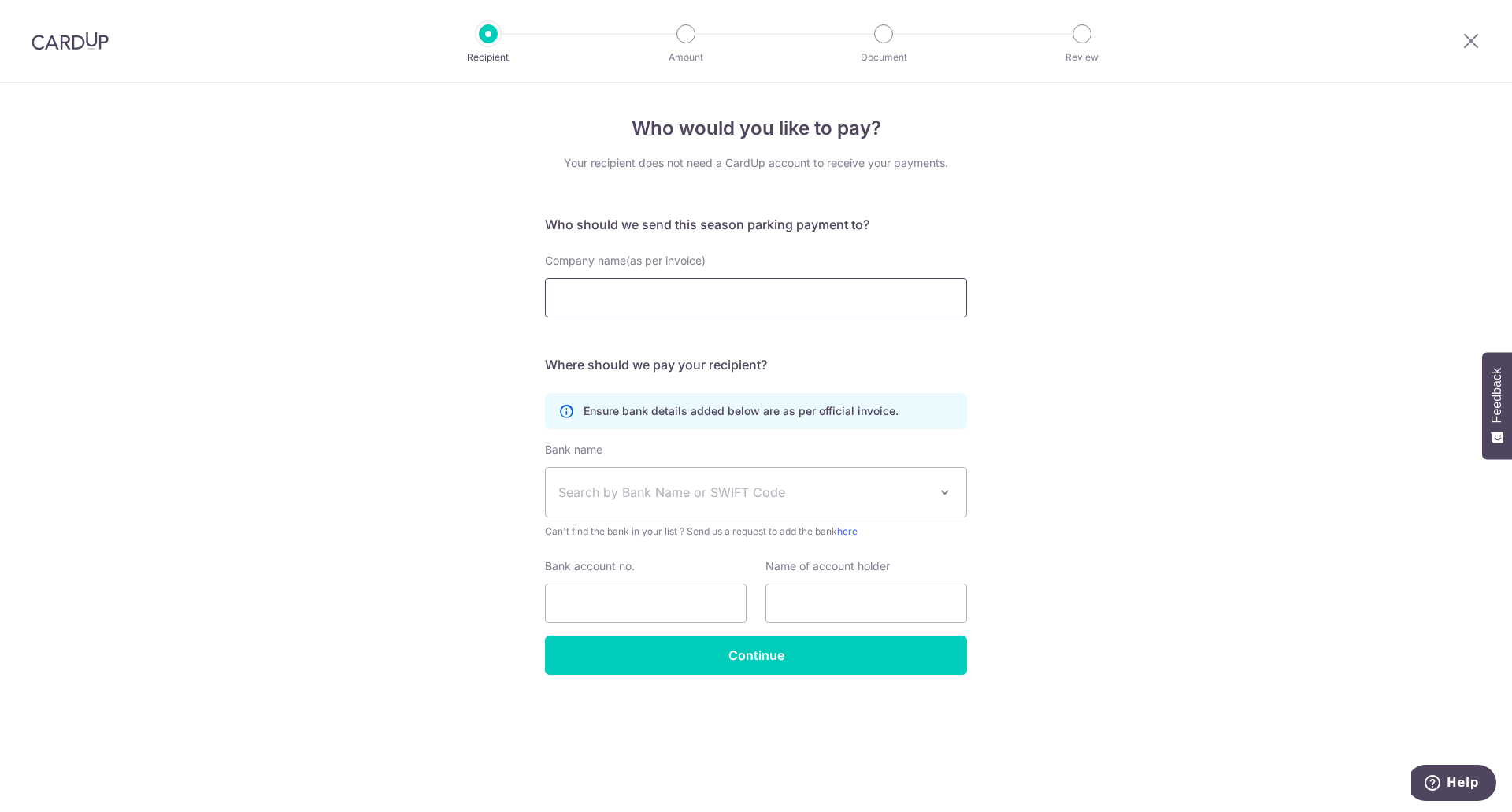
click at [726, 301] on input "Company name(as per invoice)" at bounding box center [756, 298] width 422 height 39
click at [909, 494] on span "Search by Bank Name or SWIFT Code" at bounding box center [743, 491] width 370 height 18
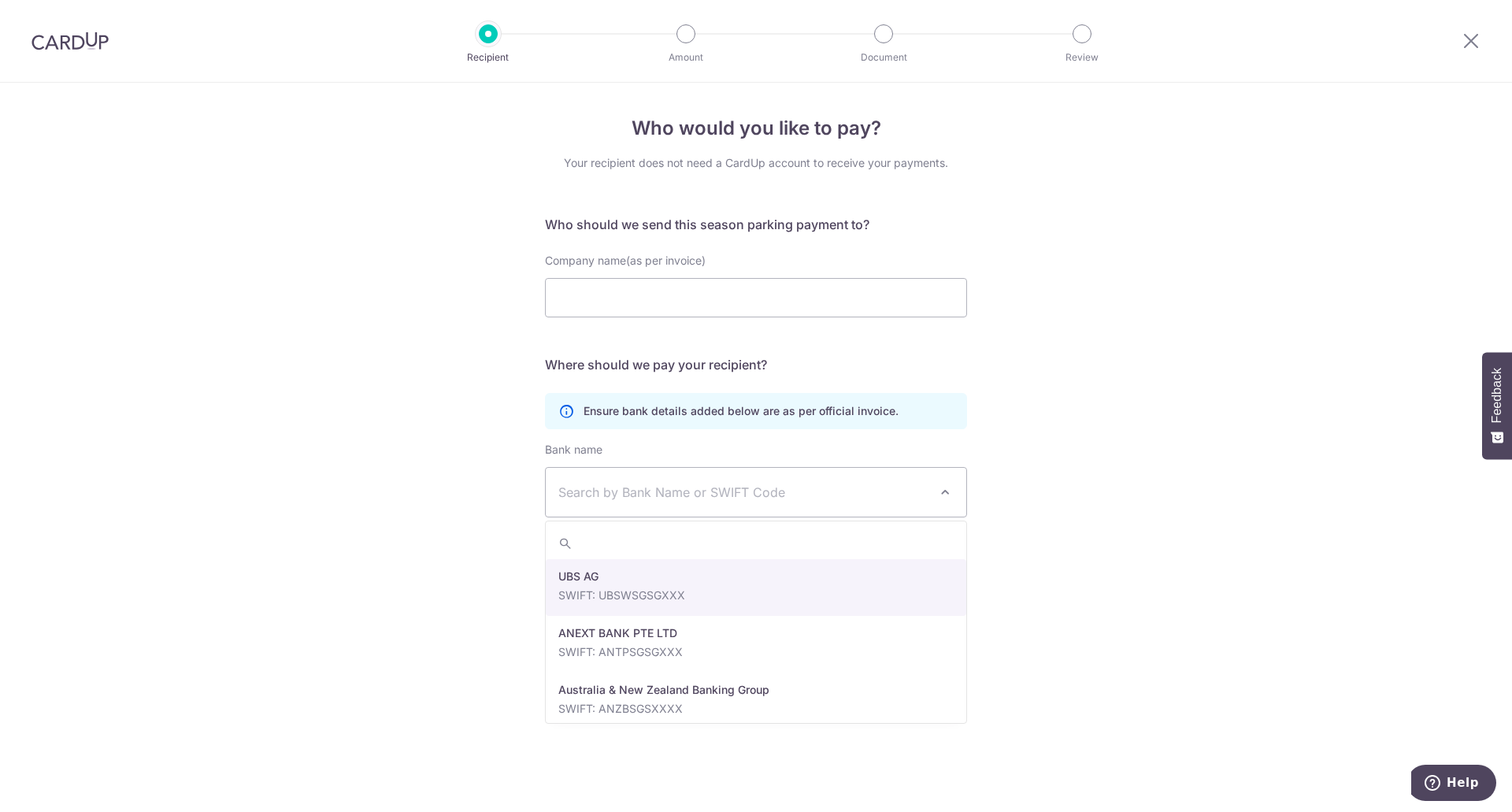
click at [909, 494] on span "Search by Bank Name or SWIFT Code" at bounding box center [743, 491] width 370 height 18
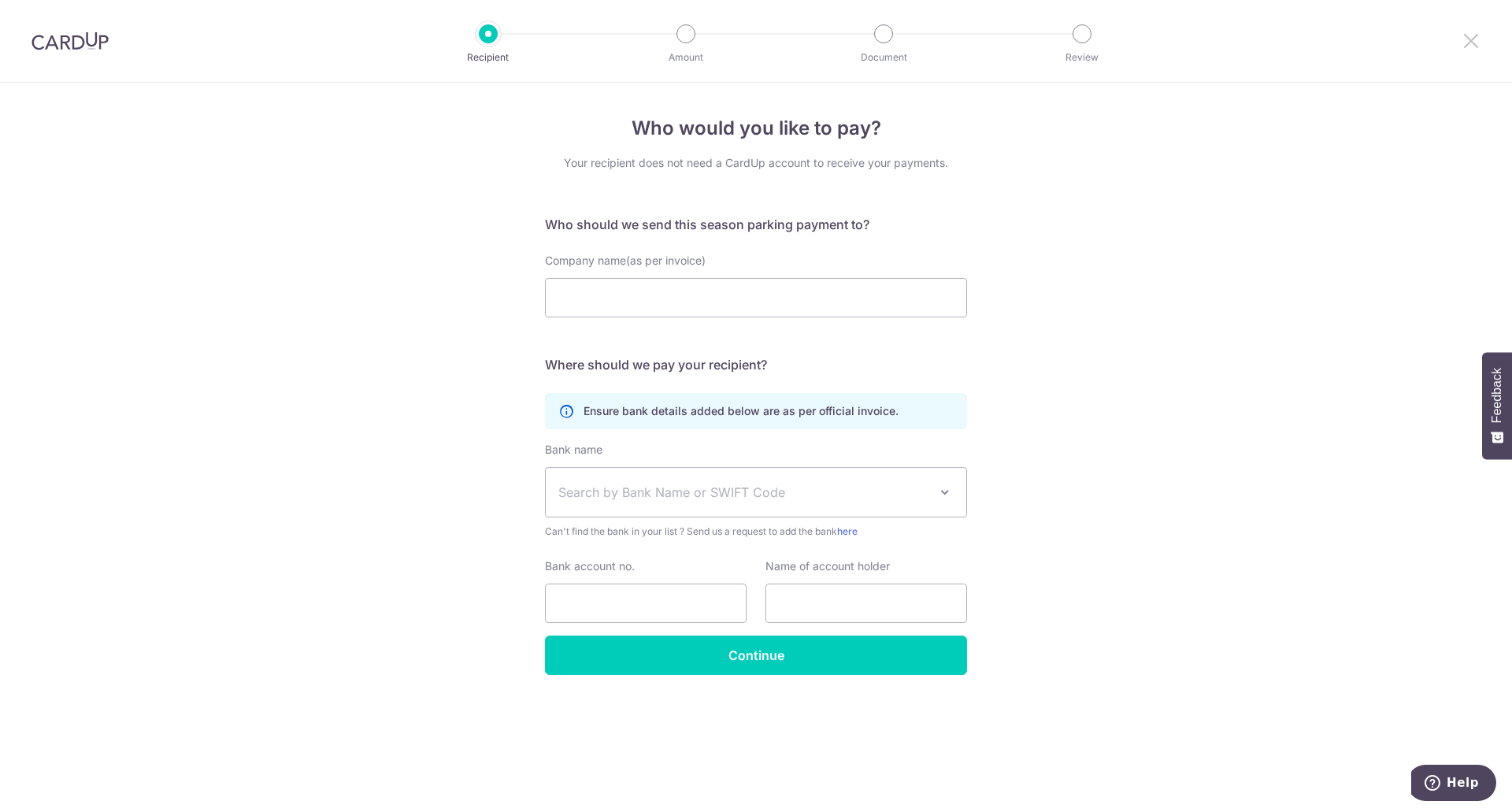
drag, startPoint x: 1467, startPoint y: 46, endPoint x: 835, endPoint y: 74, distance: 632.6
click at [1467, 46] on icon at bounding box center [1470, 41] width 18 height 19
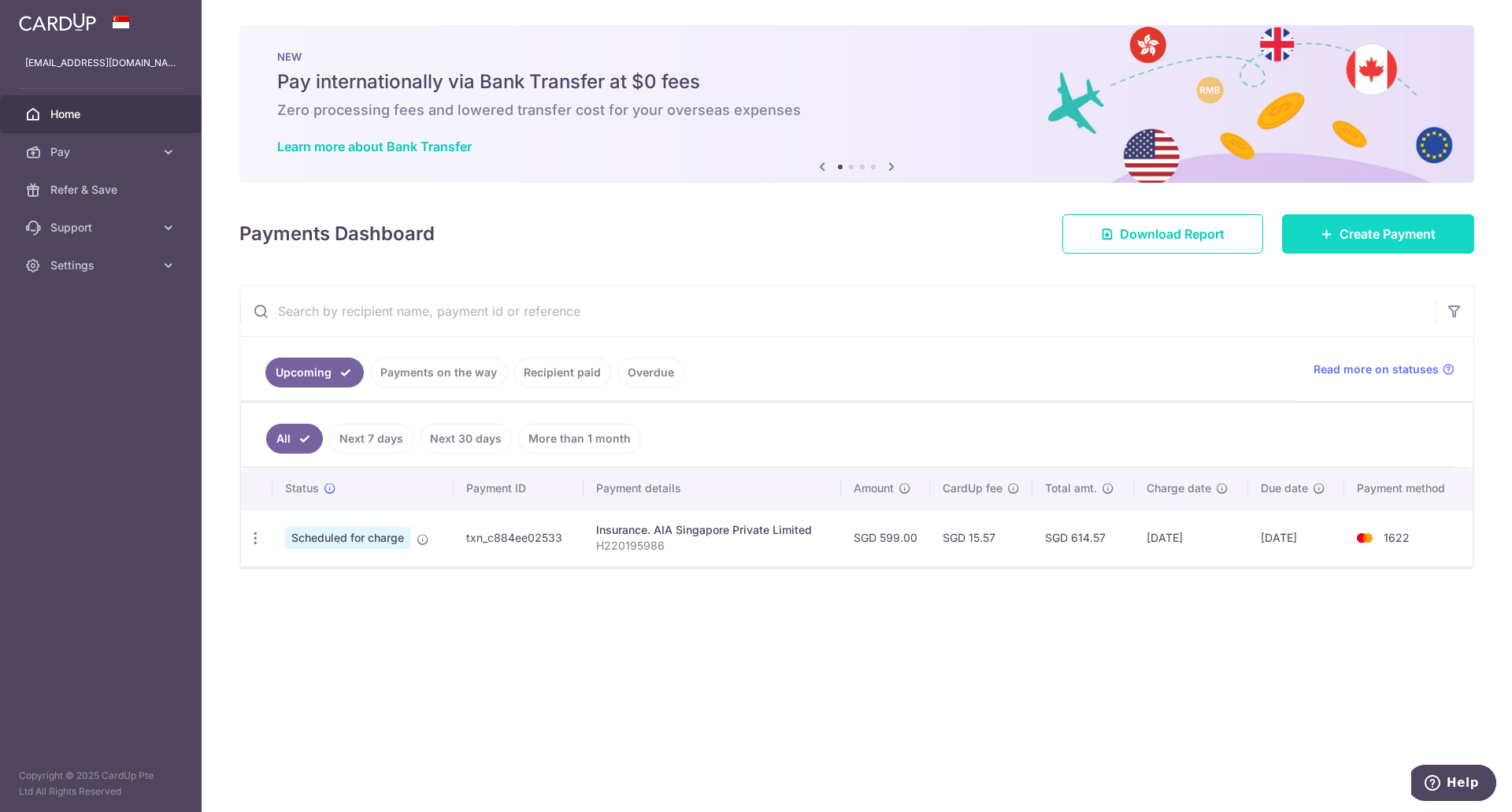
click at [1401, 236] on span "Create Payment" at bounding box center [1387, 233] width 96 height 18
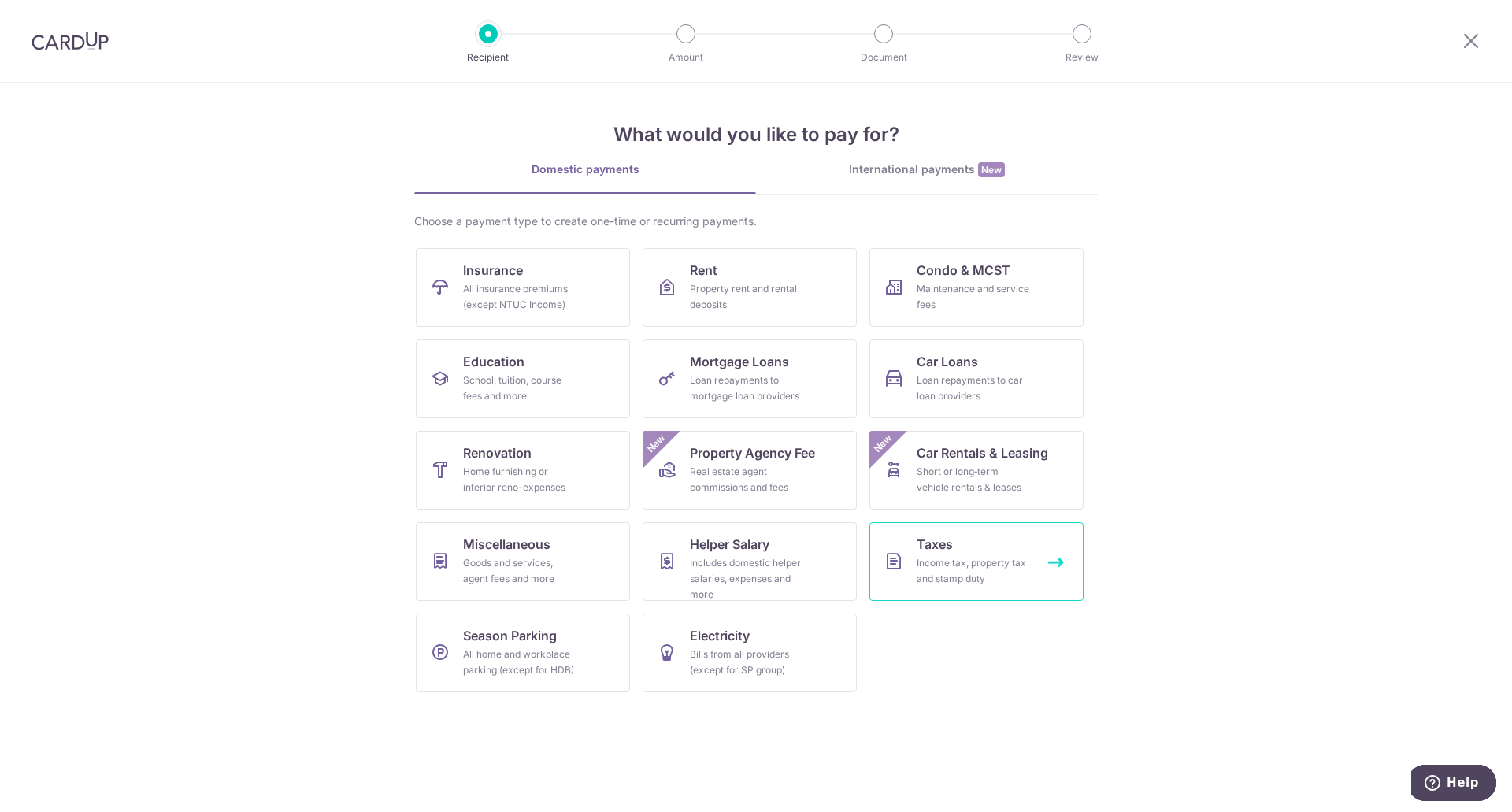
click at [971, 569] on div "Income tax, property tax and stamp duty" at bounding box center [973, 571] width 114 height 31
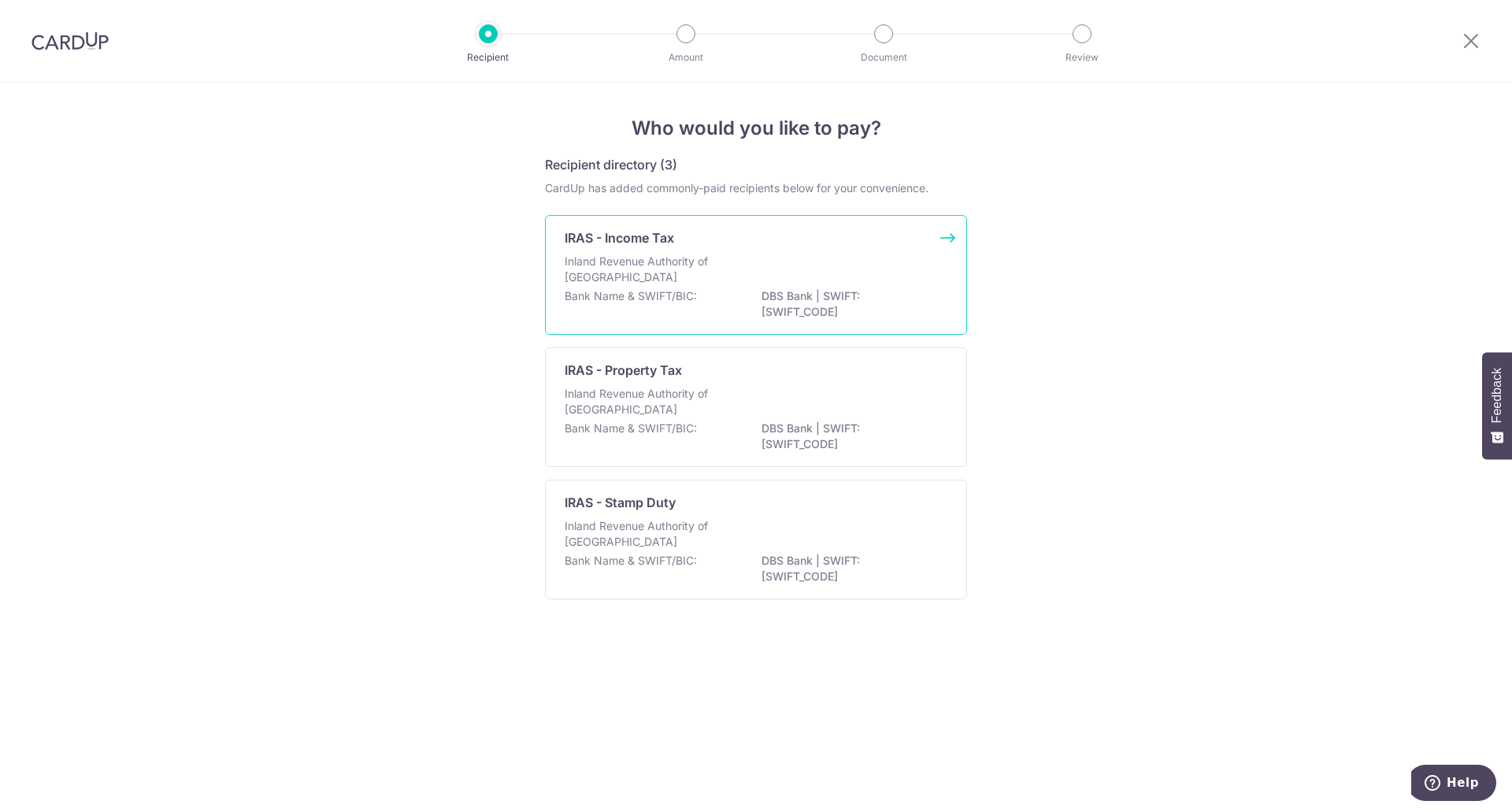
click at [787, 250] on div "IRAS - Income Tax Inland Revenue Authority of Singapore Bank Name & SWIFT/BIC: …" at bounding box center [756, 274] width 422 height 120
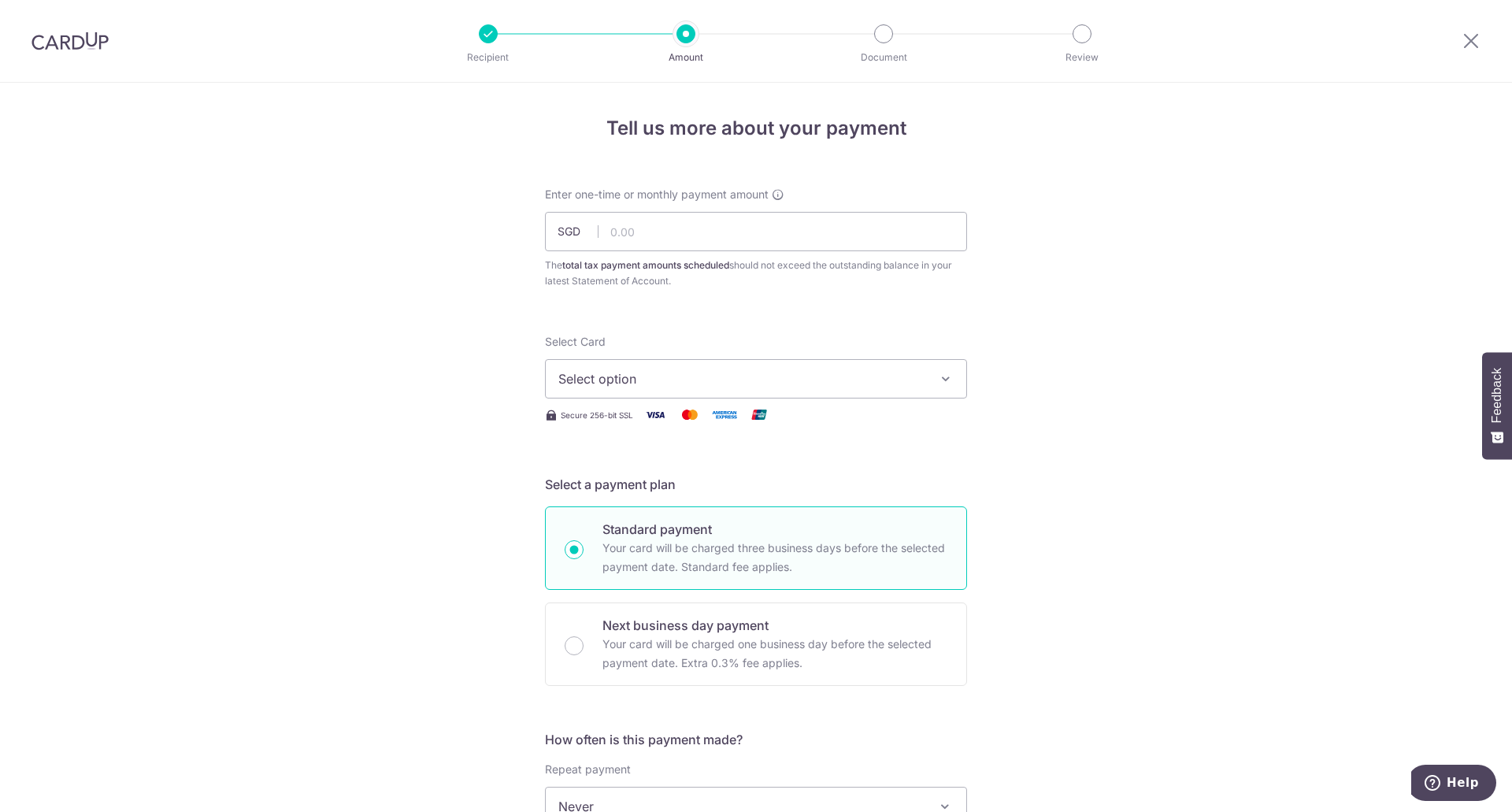
click at [898, 384] on span "Select option" at bounding box center [741, 378] width 367 height 18
click at [848, 496] on span "**** 1622" at bounding box center [756, 491] width 395 height 18
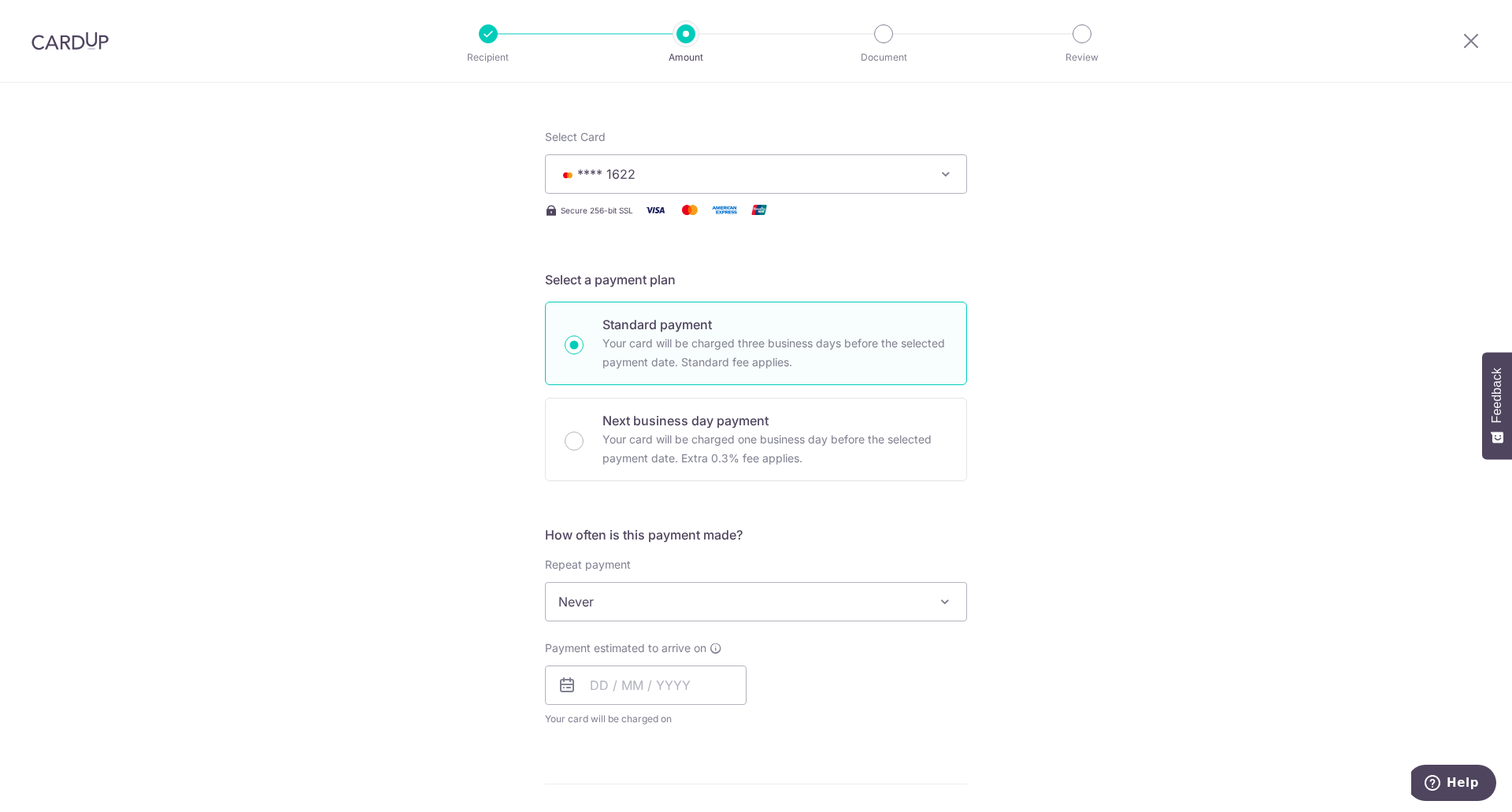
scroll to position [394, 0]
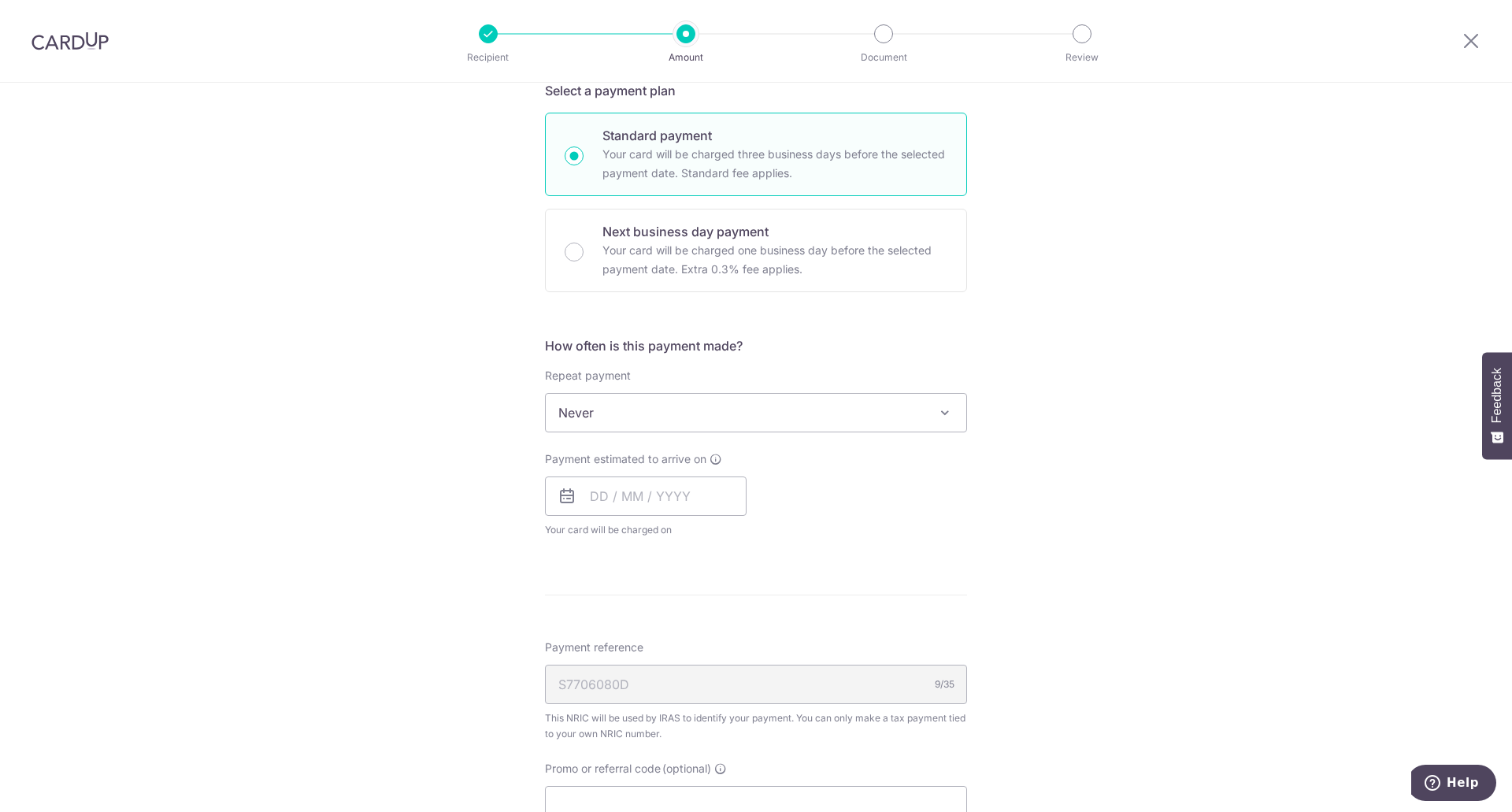
click at [882, 413] on span "Never" at bounding box center [756, 412] width 420 height 38
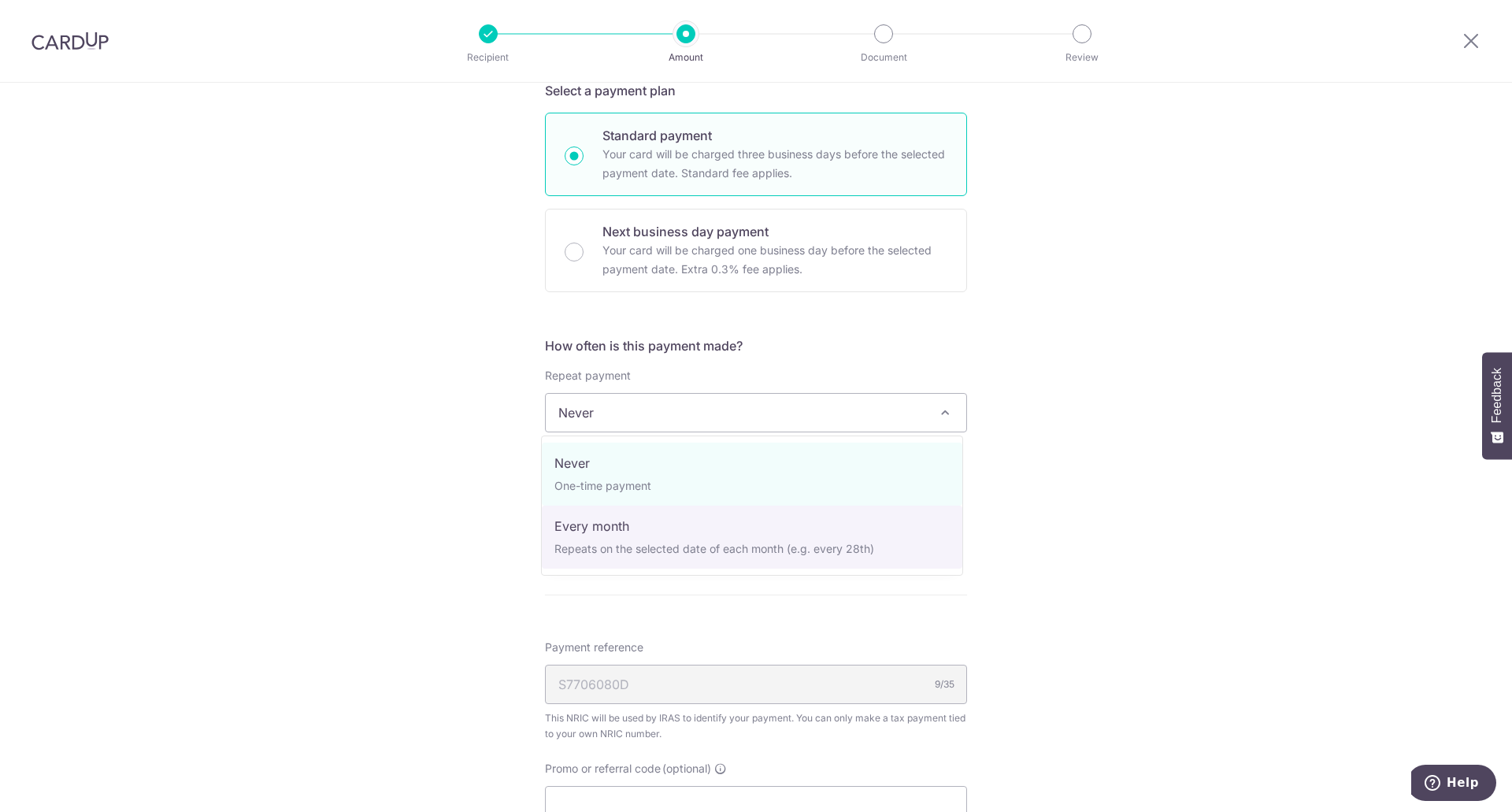
select select "3"
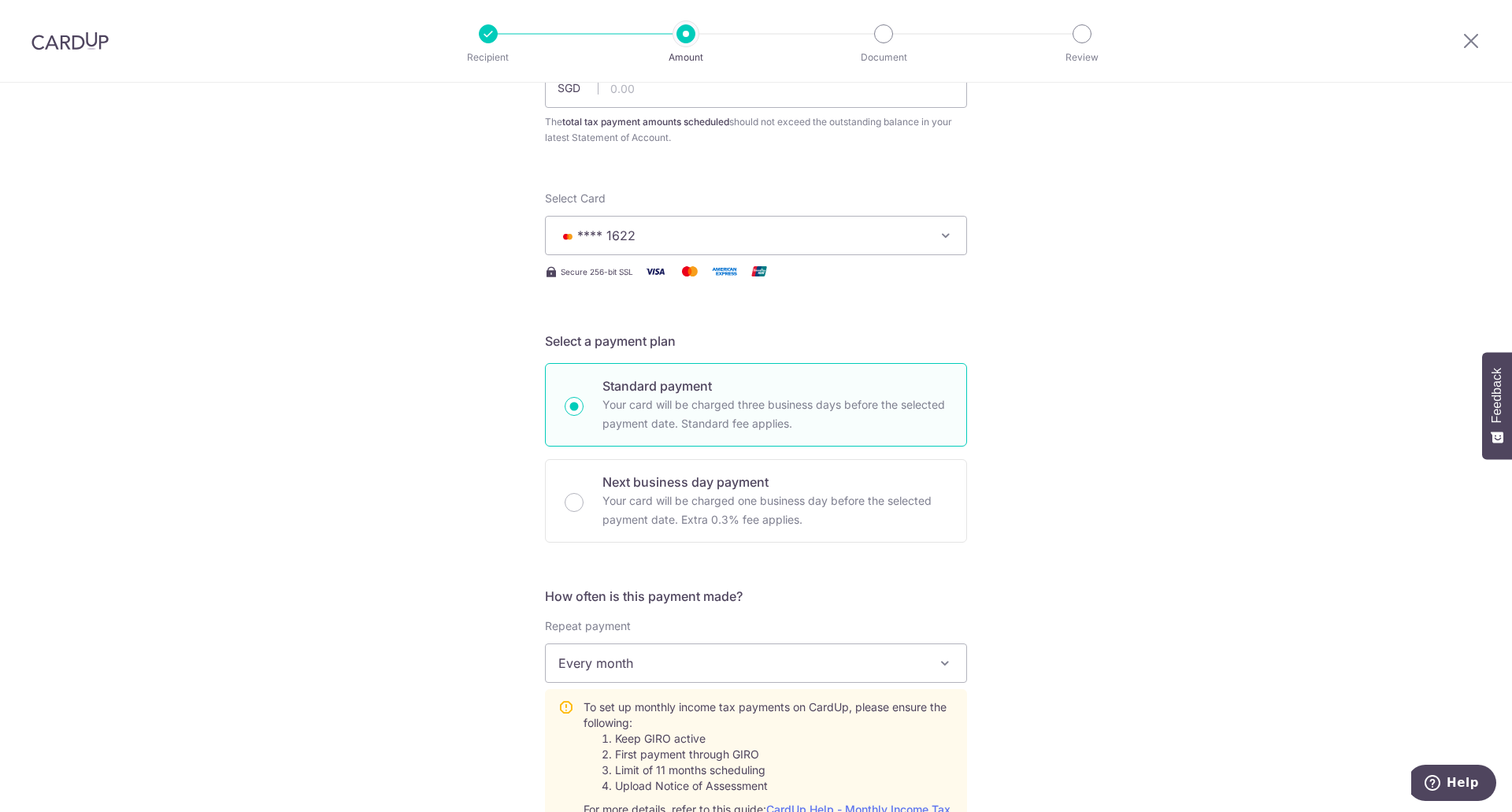
scroll to position [0, 0]
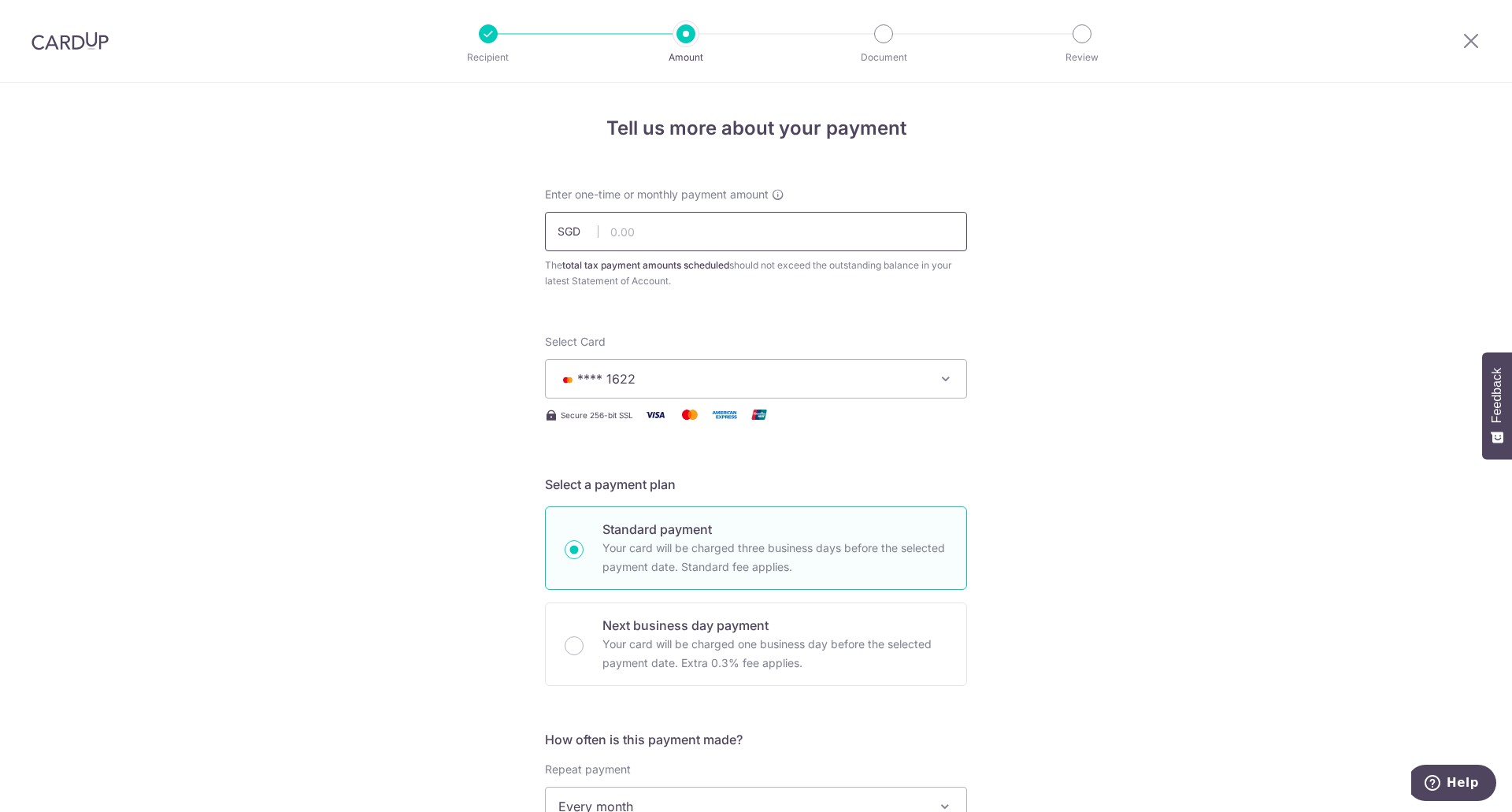
click at [684, 223] on input "text" at bounding box center [756, 231] width 422 height 39
type input "418.15"
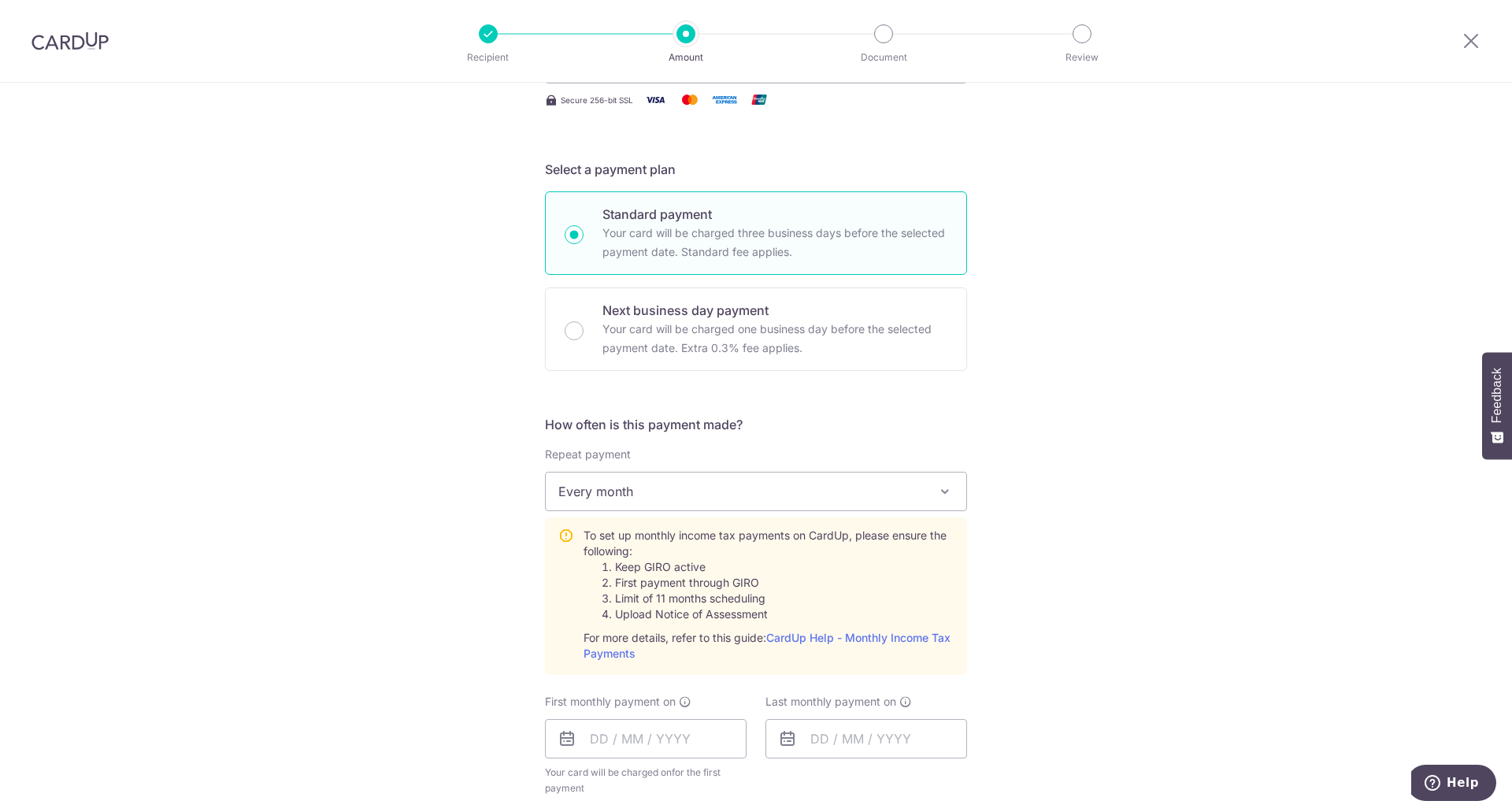
scroll to position [551, 0]
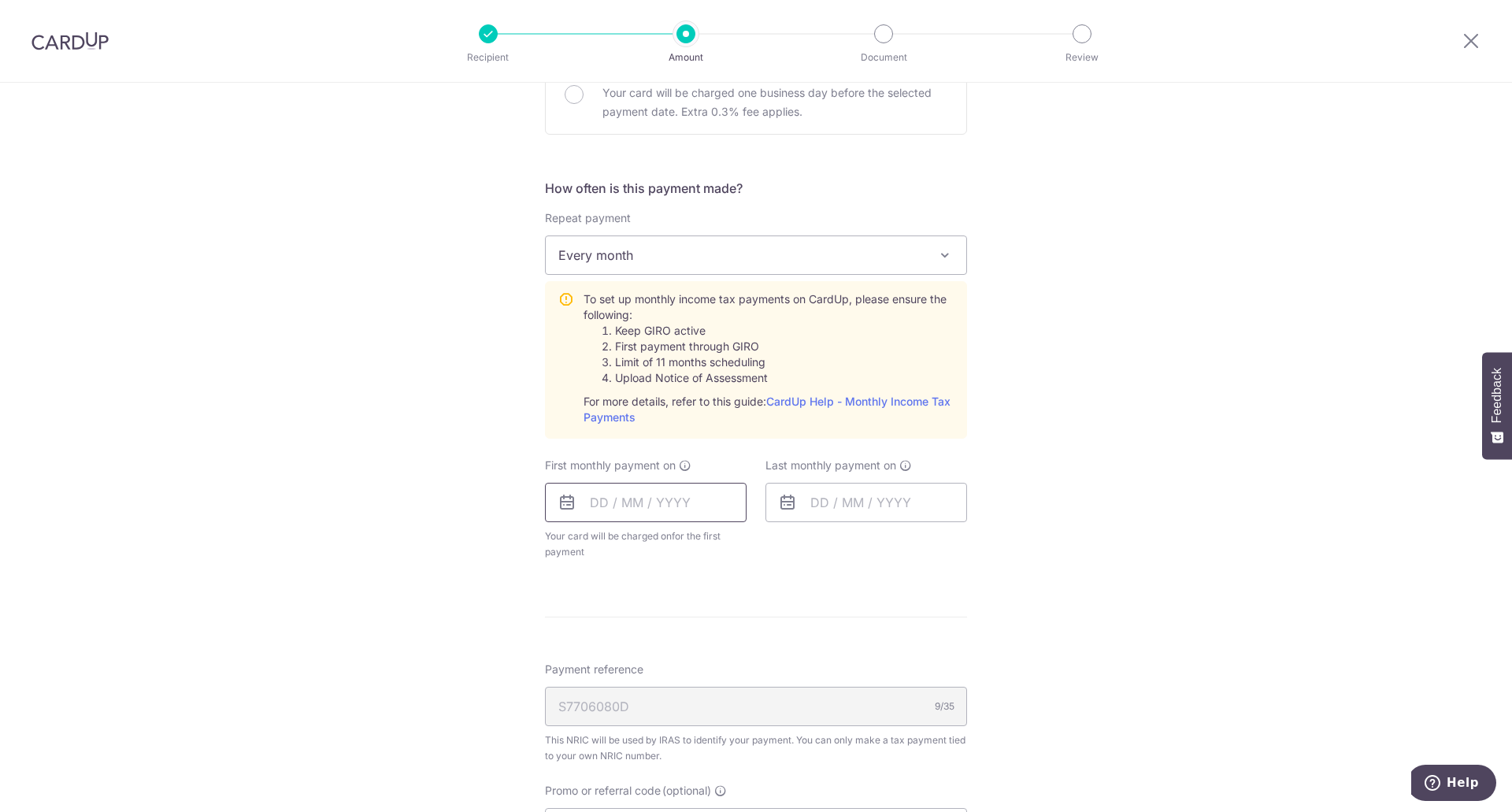
click at [677, 507] on input "text" at bounding box center [645, 502] width 201 height 39
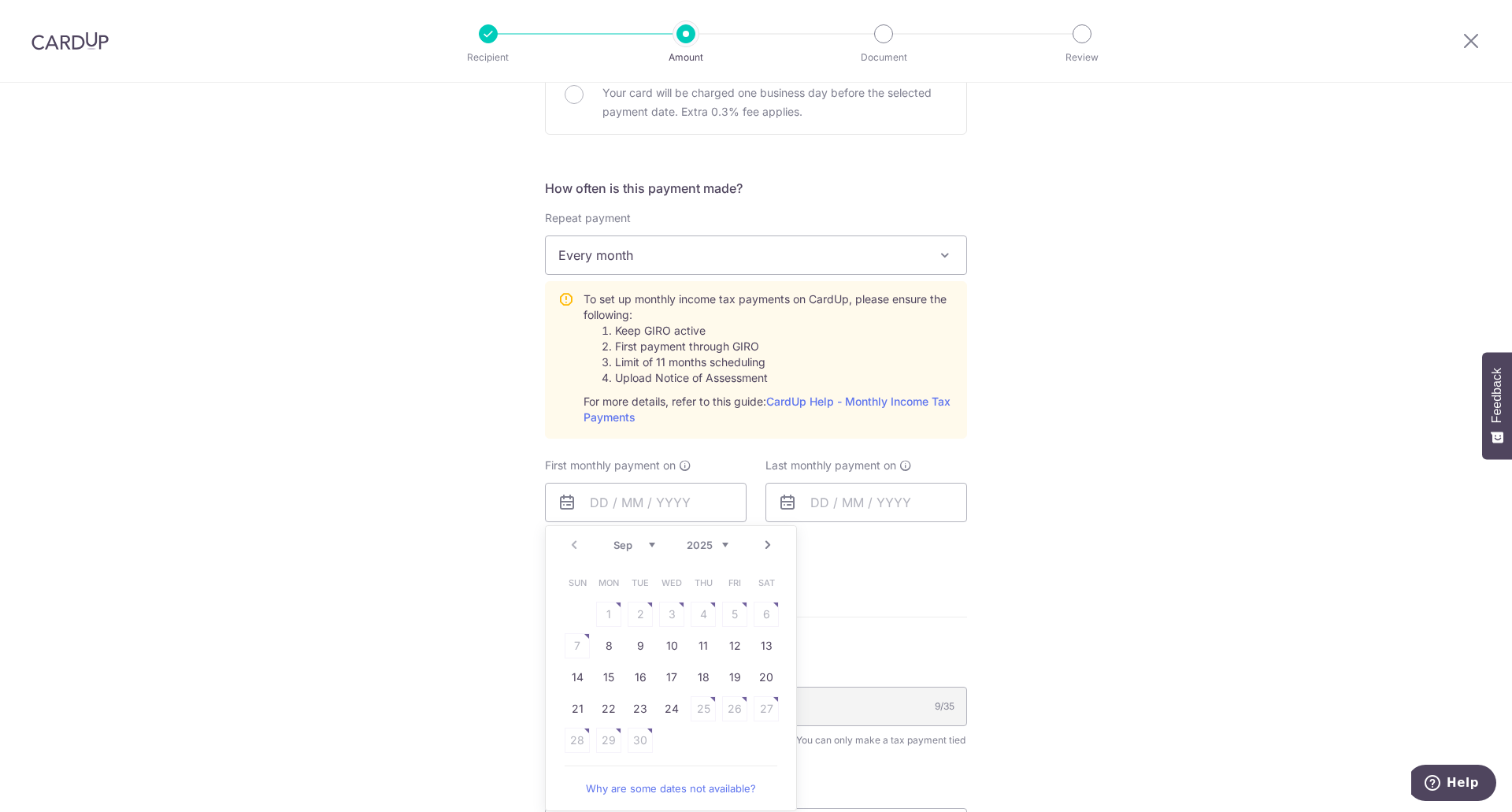
click at [764, 545] on link "Next" at bounding box center [767, 545] width 18 height 18
click at [576, 547] on link "Prev" at bounding box center [574, 545] width 18 height 18
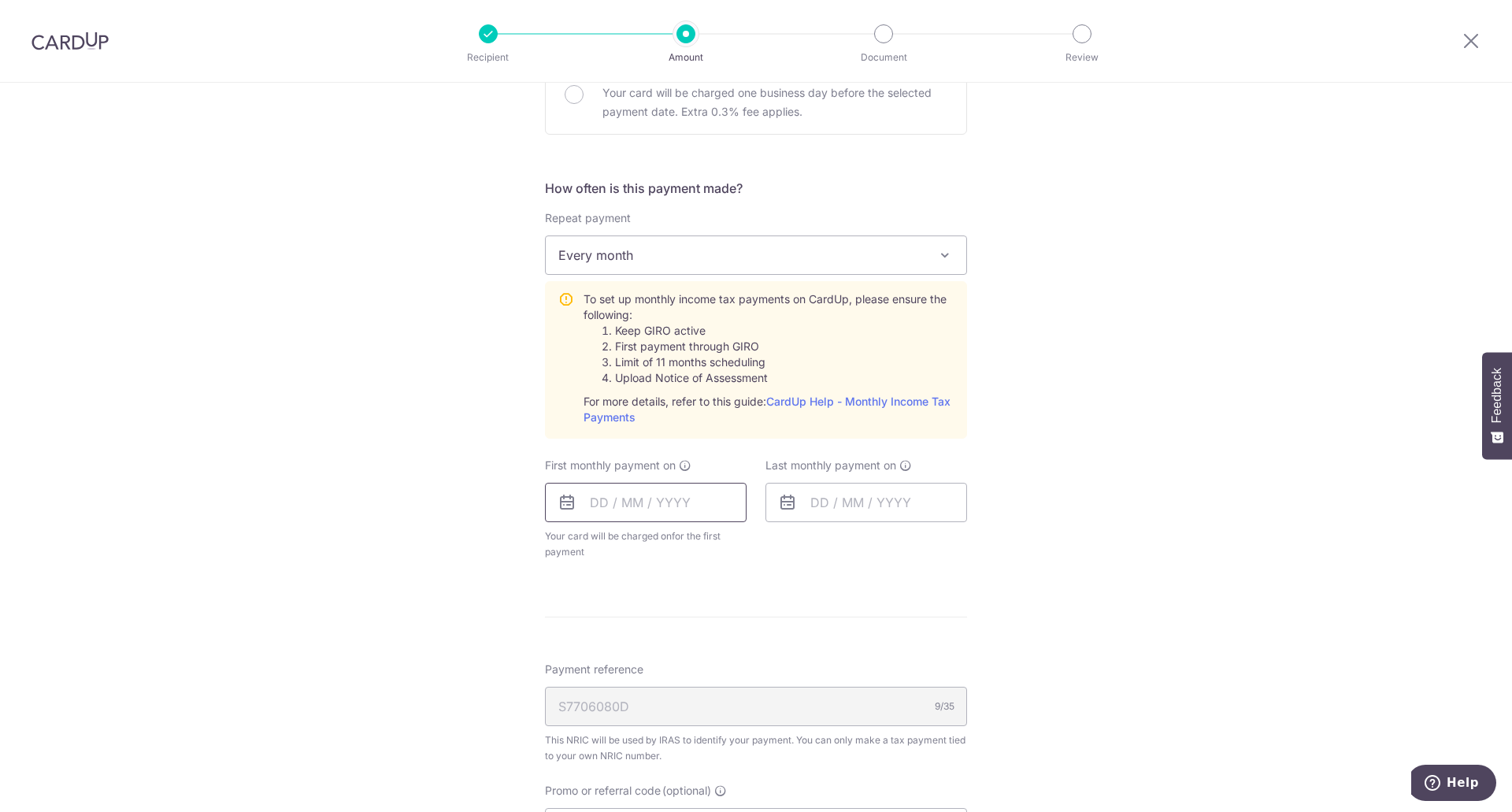
click at [604, 511] on input "text" at bounding box center [645, 502] width 201 height 39
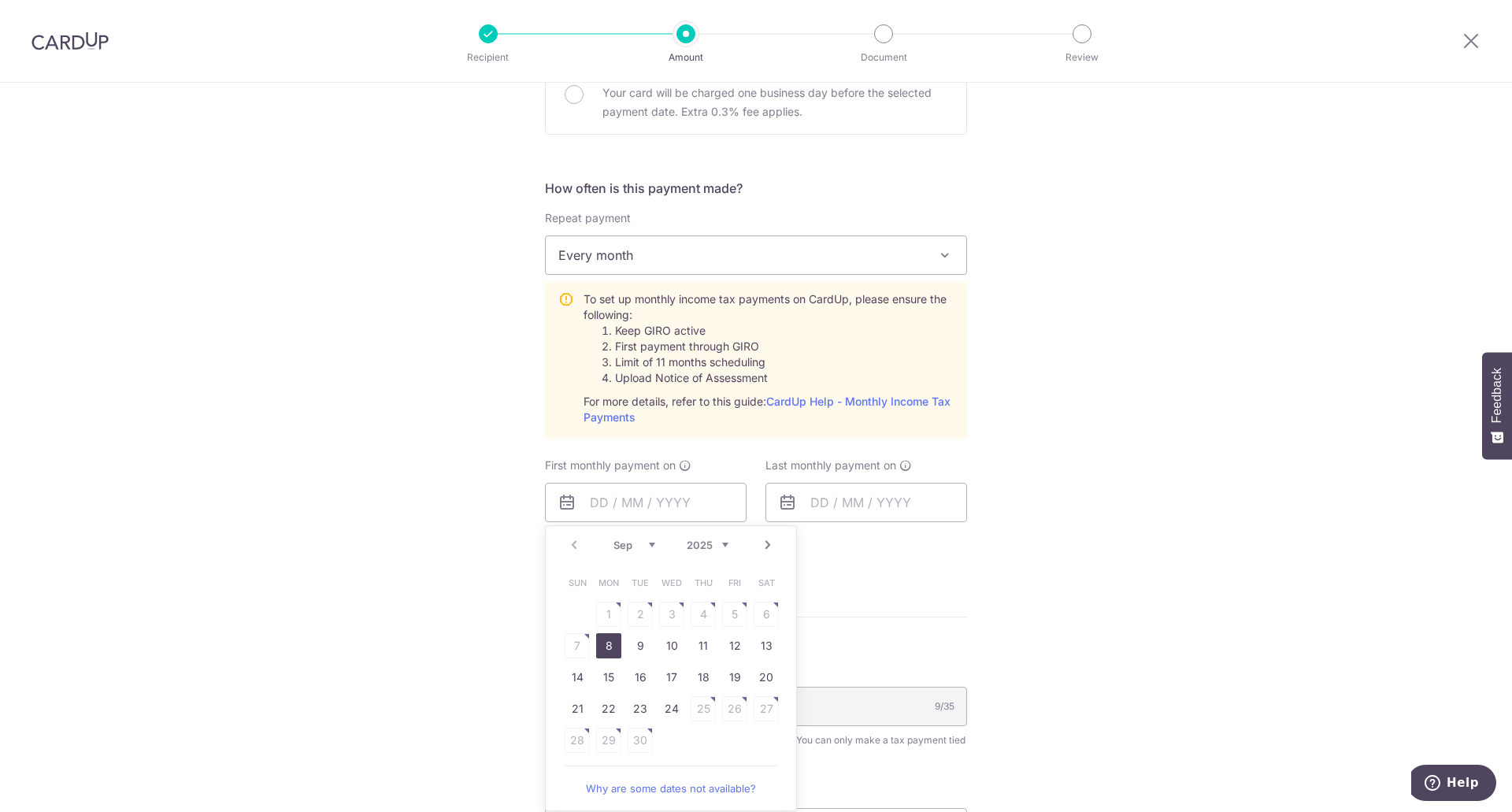
drag, startPoint x: 604, startPoint y: 648, endPoint x: 935, endPoint y: 593, distance: 335.5
click at [604, 648] on link "8" at bounding box center [609, 646] width 25 height 25
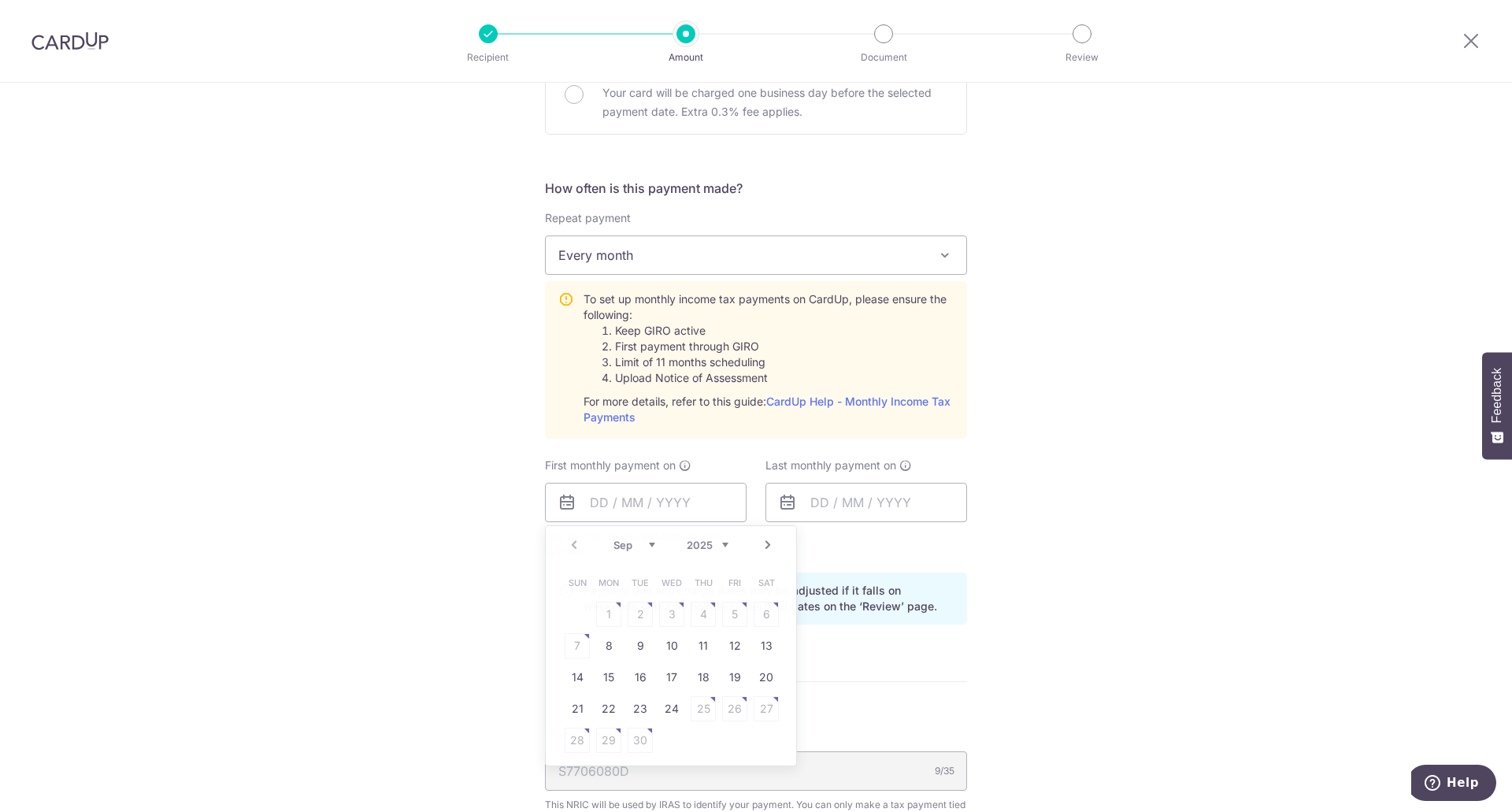
type input "[DATE]"
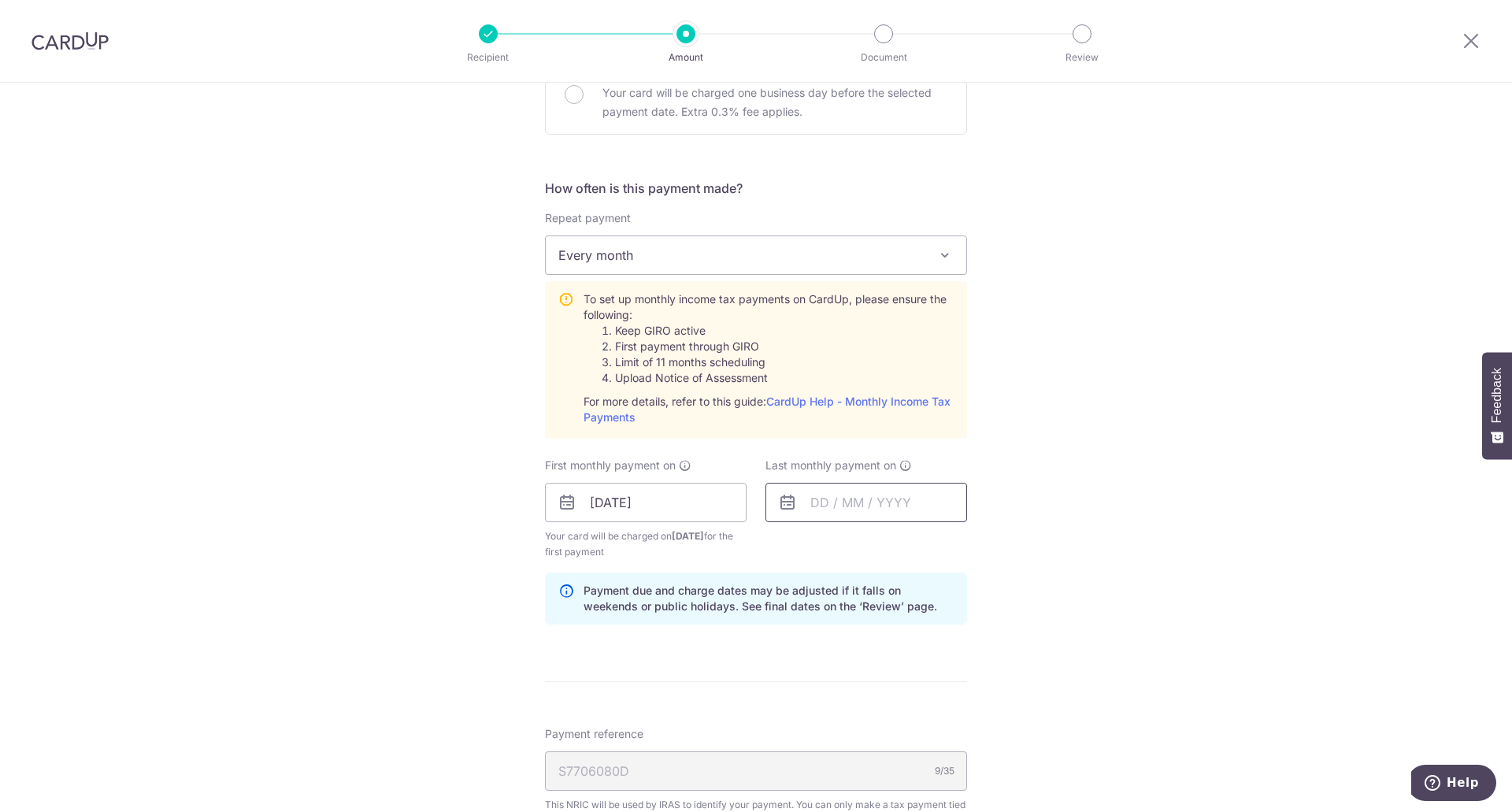
click at [860, 507] on input "text" at bounding box center [865, 502] width 201 height 39
click at [979, 547] on link "Next" at bounding box center [988, 545] width 18 height 18
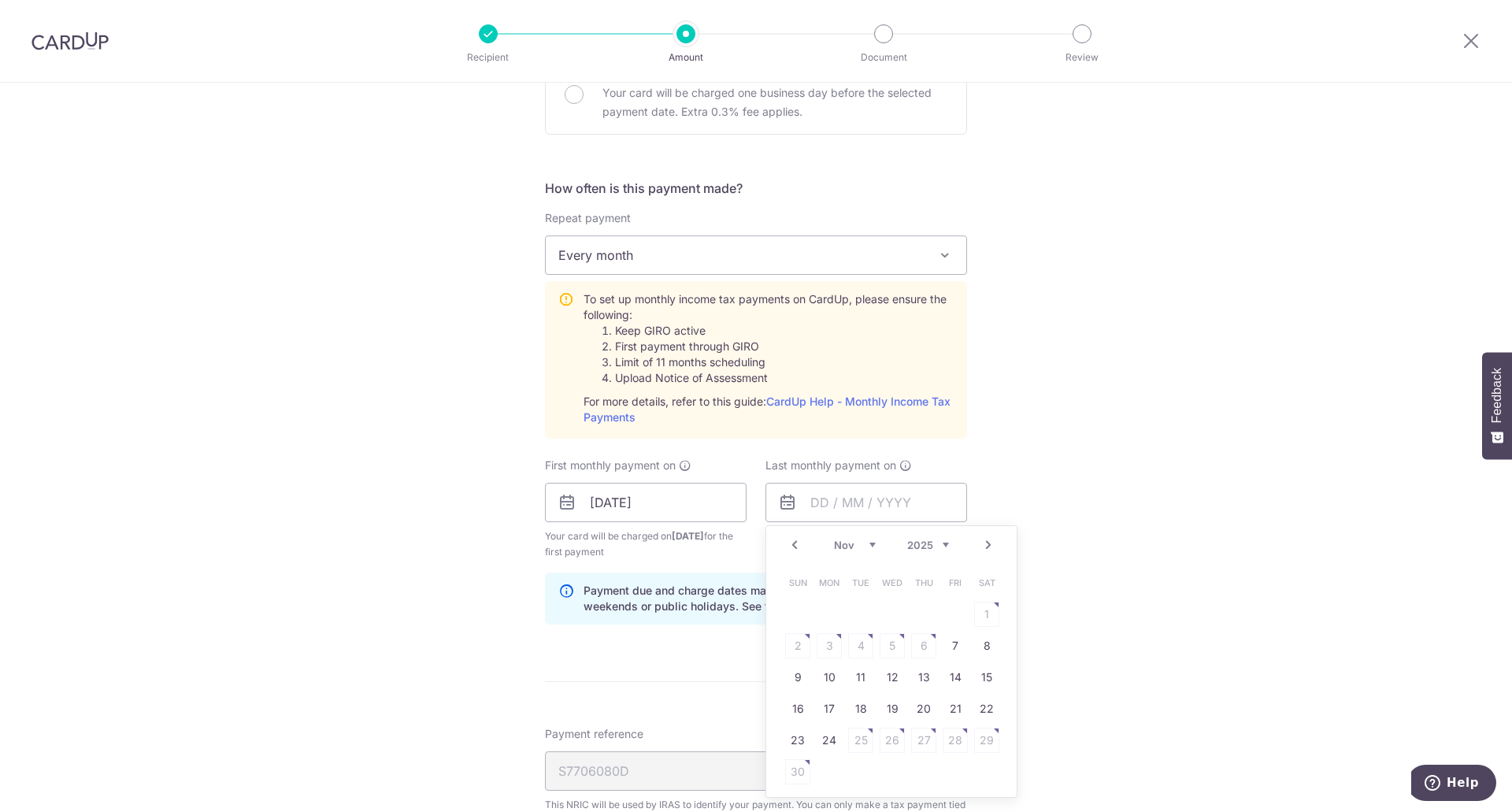
click at [979, 547] on link "Next" at bounding box center [988, 545] width 18 height 18
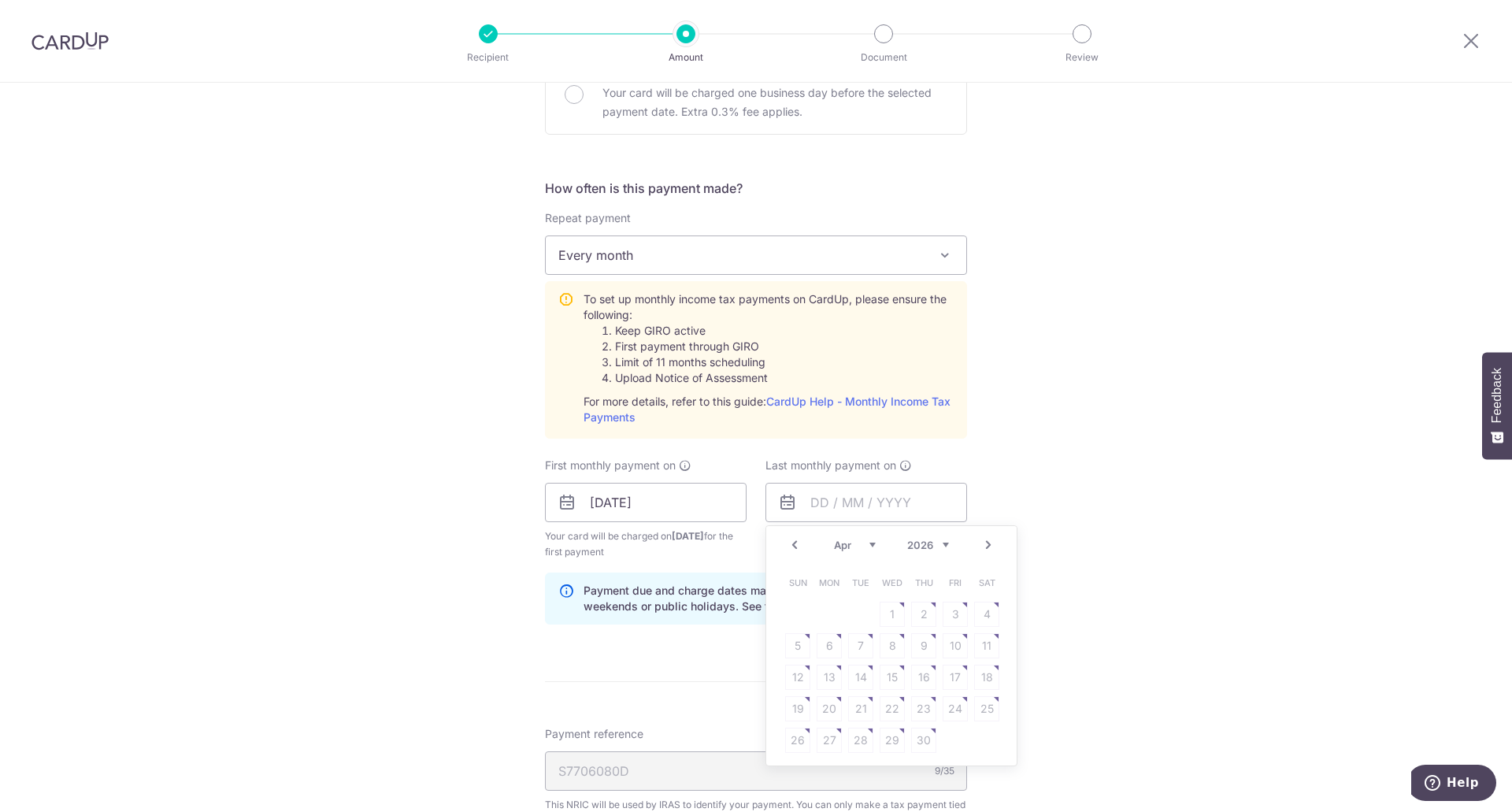
click at [922, 733] on table "Sun Mon Tue Wed Thu Fri Sat 1 2 3 4 5 6 7 8 9 10 11 12 13 14 15 16 17 18 19 20 …" at bounding box center [892, 661] width 221 height 189
click at [890, 616] on table "Sun Mon Tue Wed Thu Fri Sat 1 2 3 4 5 6 7 8 9 10 11 12 13 14 15 16 17 18 19 20 …" at bounding box center [892, 661] width 221 height 189
click at [789, 540] on link "Prev" at bounding box center [793, 545] width 18 height 18
click at [830, 647] on link "9" at bounding box center [829, 646] width 25 height 25
type input "09/03/2026"
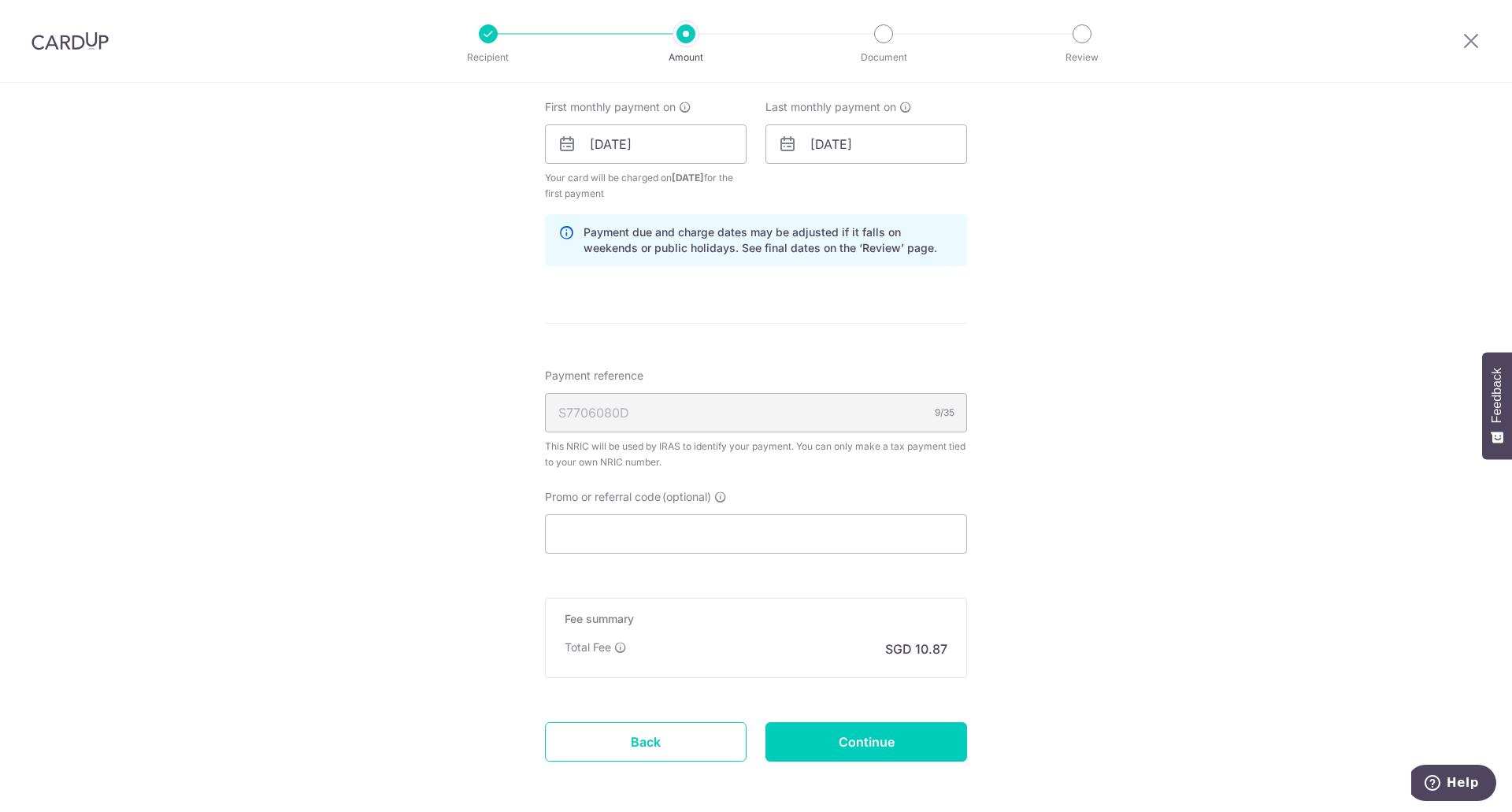
scroll to position [977, 0]
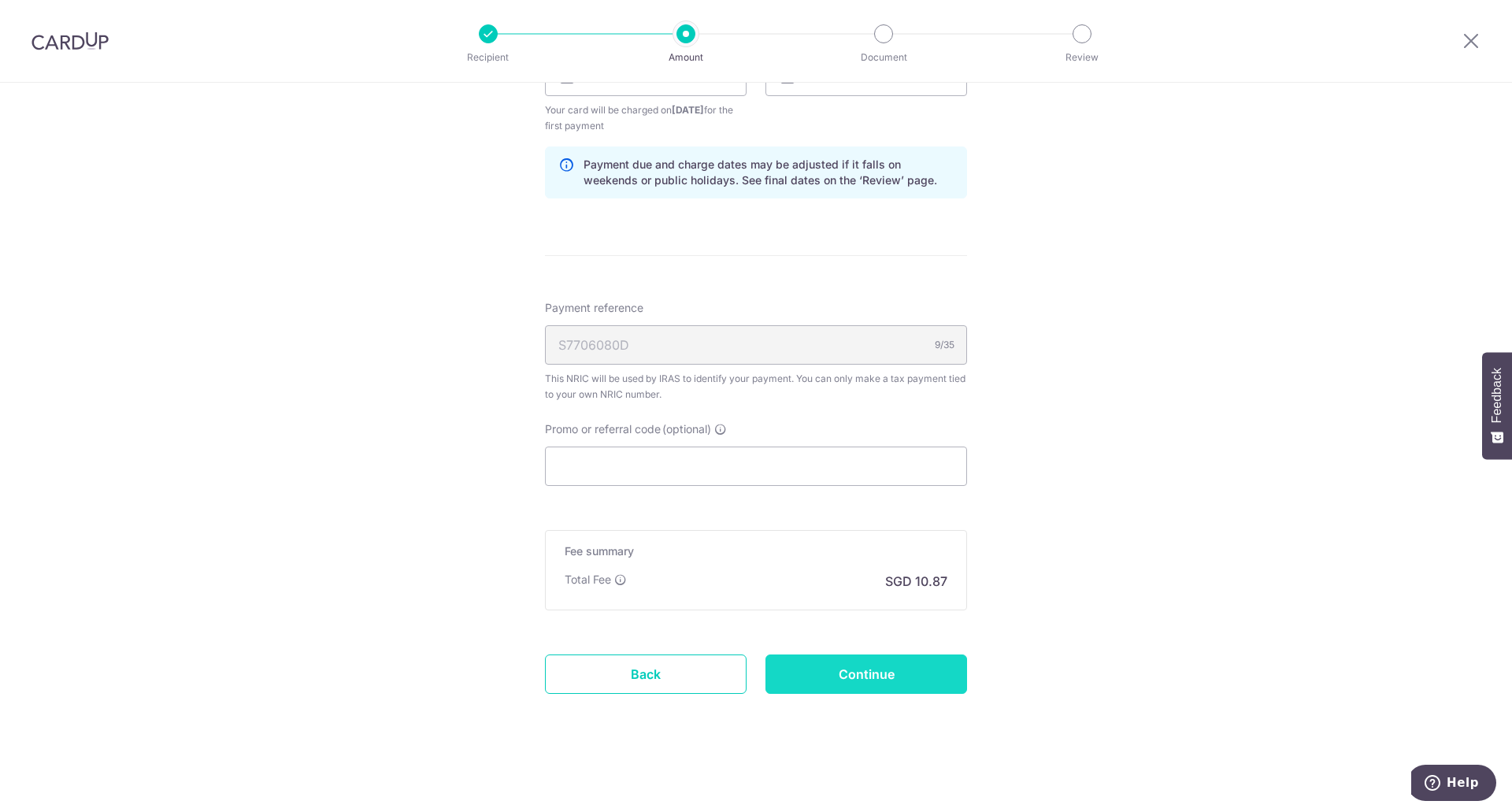
click at [906, 684] on input "Continue" at bounding box center [865, 674] width 201 height 39
type input "Create Schedule"
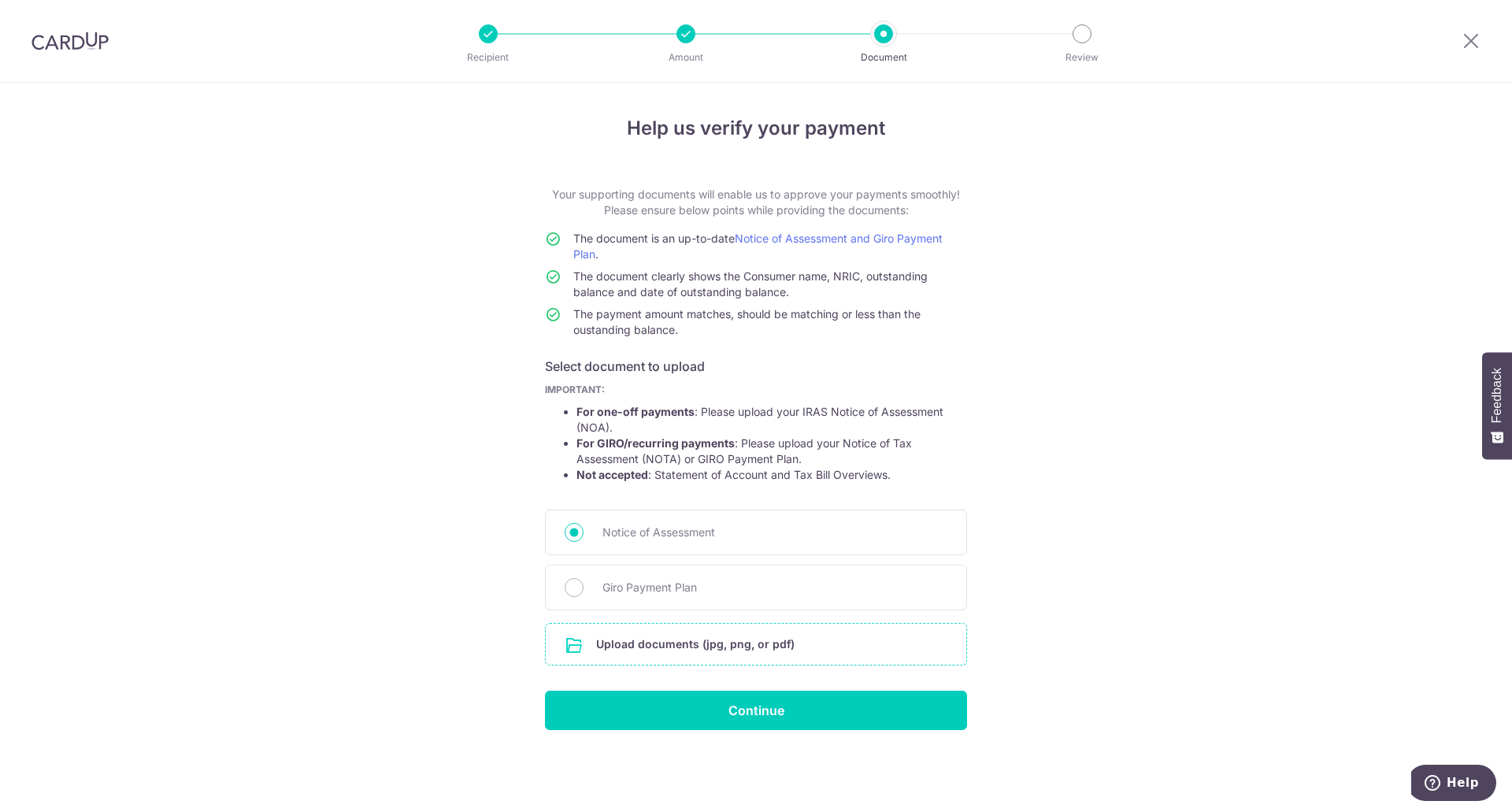
click at [713, 641] on input "file" at bounding box center [756, 644] width 420 height 41
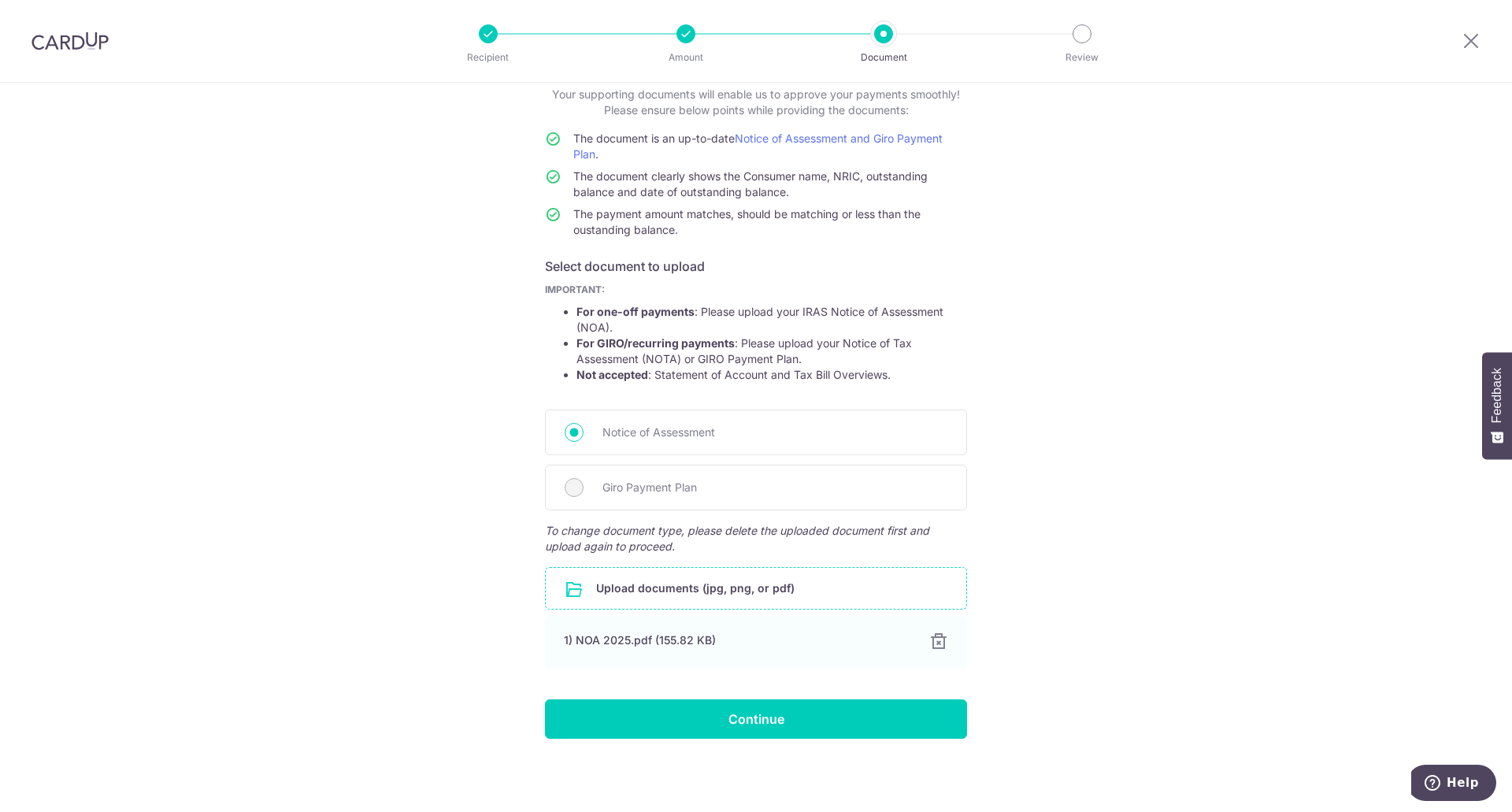
scroll to position [101, 0]
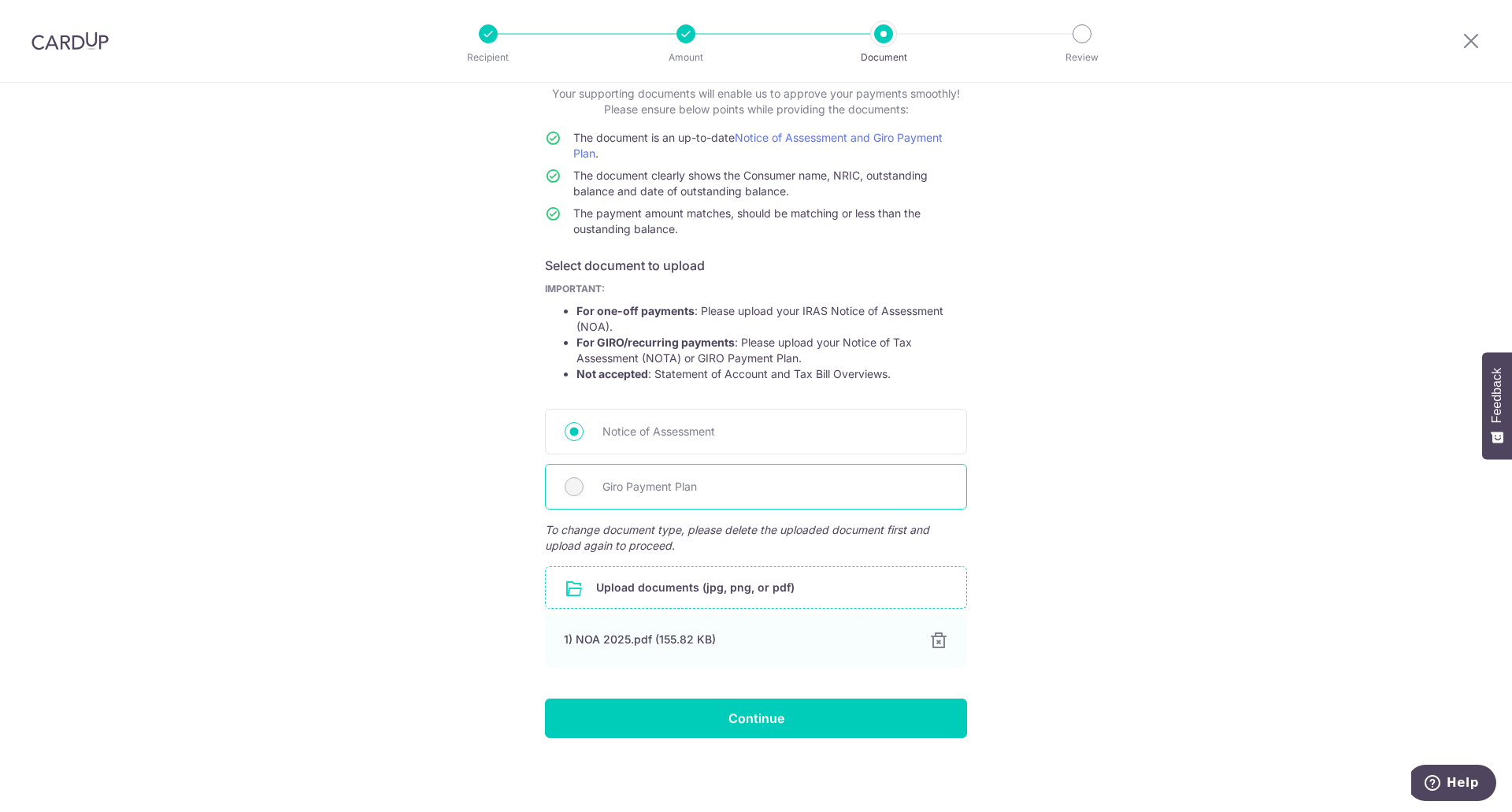
click at [666, 491] on span "Giro Payment Plan" at bounding box center [774, 486] width 345 height 18
click at [642, 489] on span "Giro Payment Plan" at bounding box center [774, 486] width 345 height 18
click at [691, 453] on div "Notice of Assessment" at bounding box center [756, 431] width 422 height 46
click at [683, 484] on span "Giro Payment Plan" at bounding box center [774, 486] width 345 height 18
click at [938, 646] on div at bounding box center [937, 640] width 18 height 18
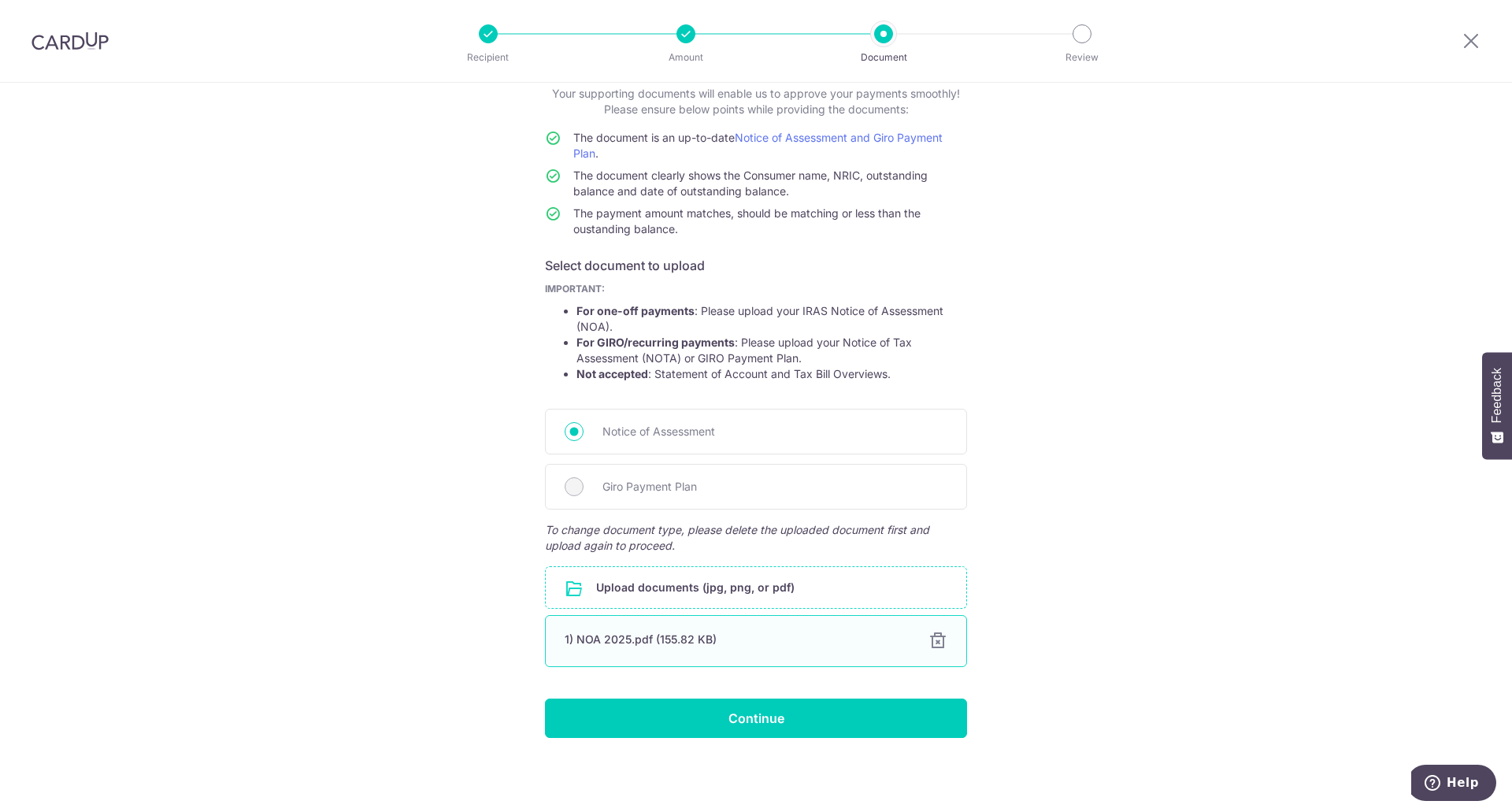
scroll to position [0, 0]
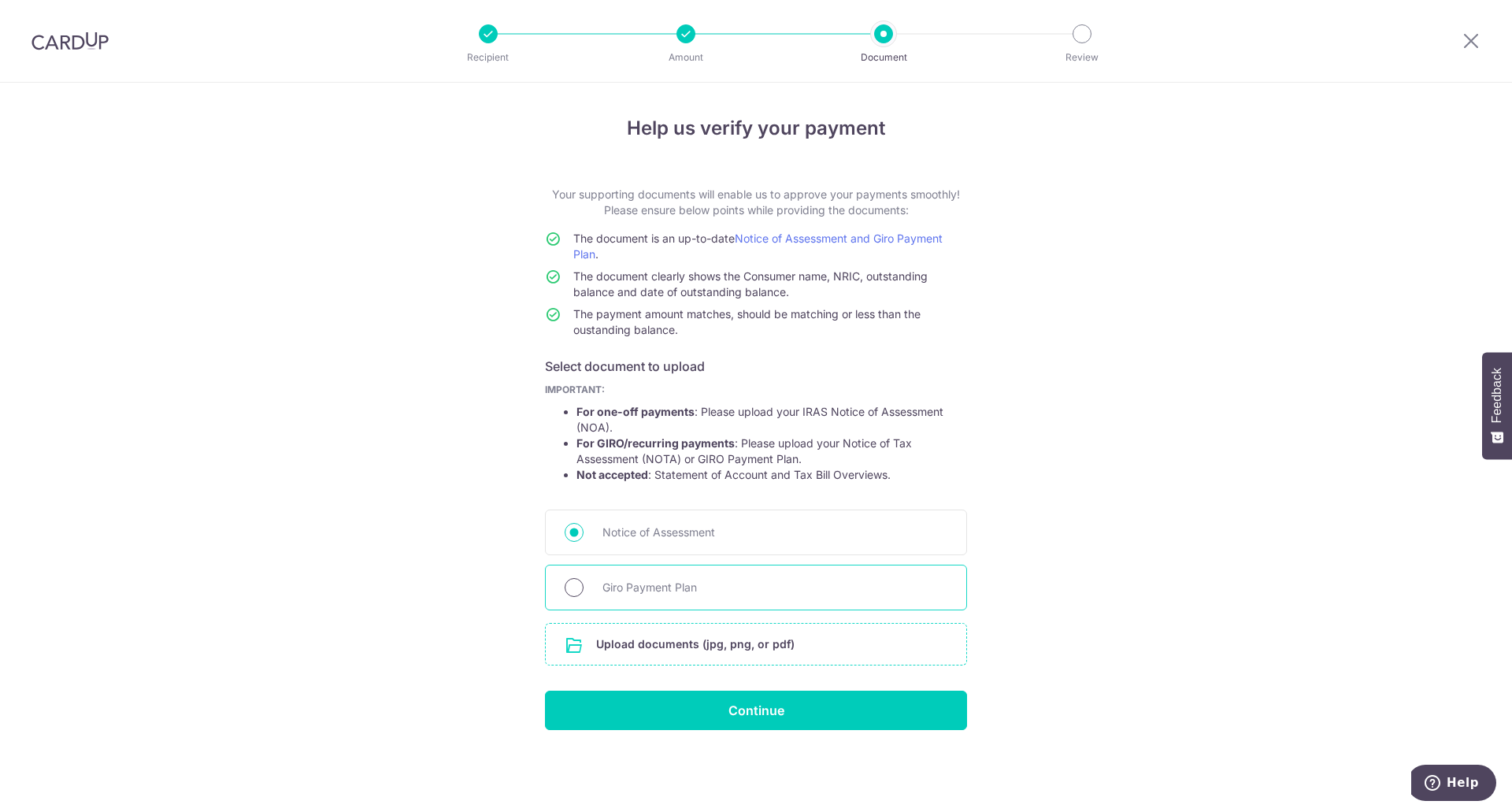
click at [575, 585] on input "Giro Payment Plan" at bounding box center [574, 586] width 18 height 18
radio input "true"
click at [760, 648] on input "file" at bounding box center [756, 644] width 420 height 41
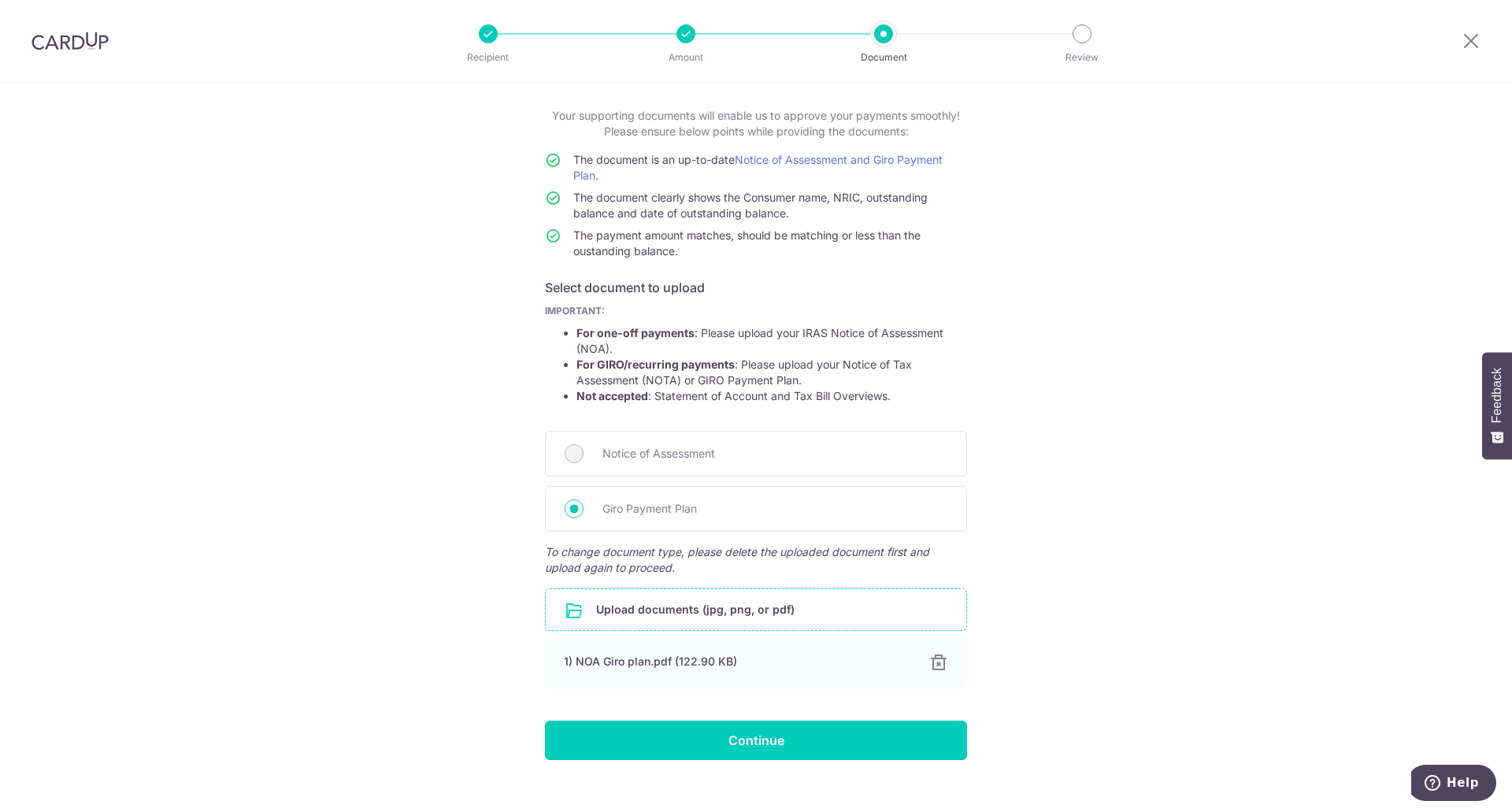
scroll to position [101, 0]
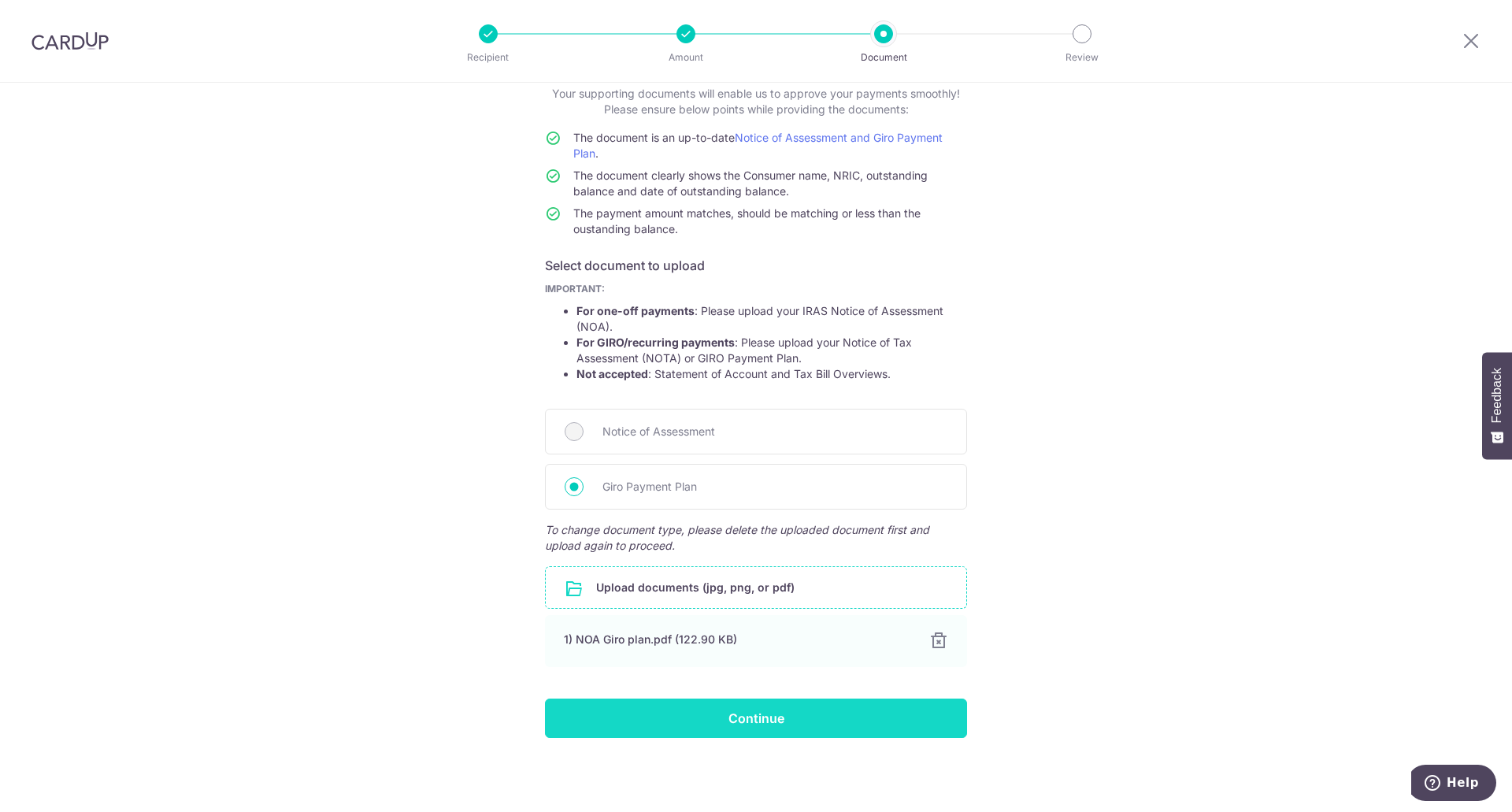
click at [780, 717] on input "Continue" at bounding box center [756, 718] width 422 height 39
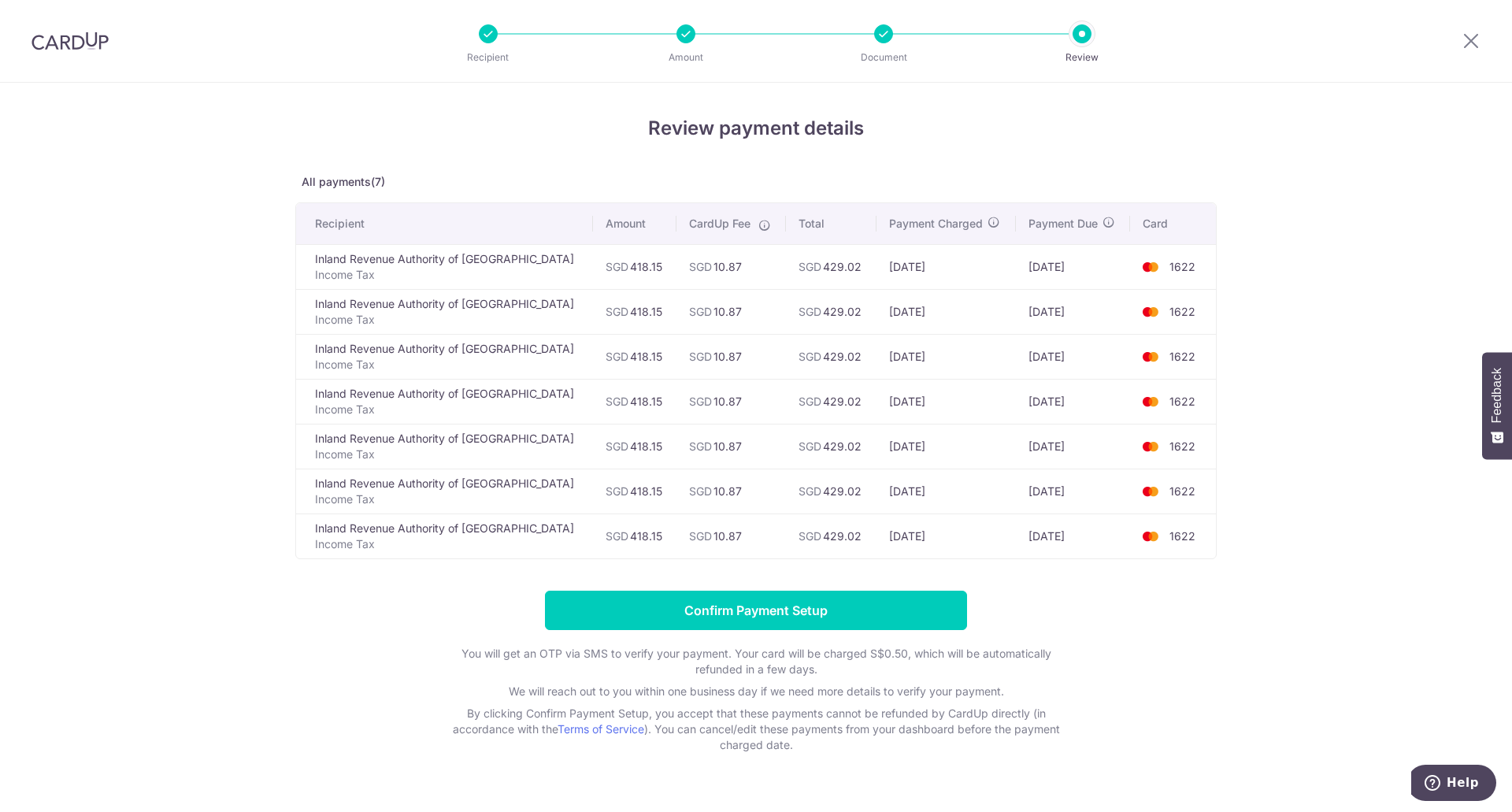
scroll to position [34, 0]
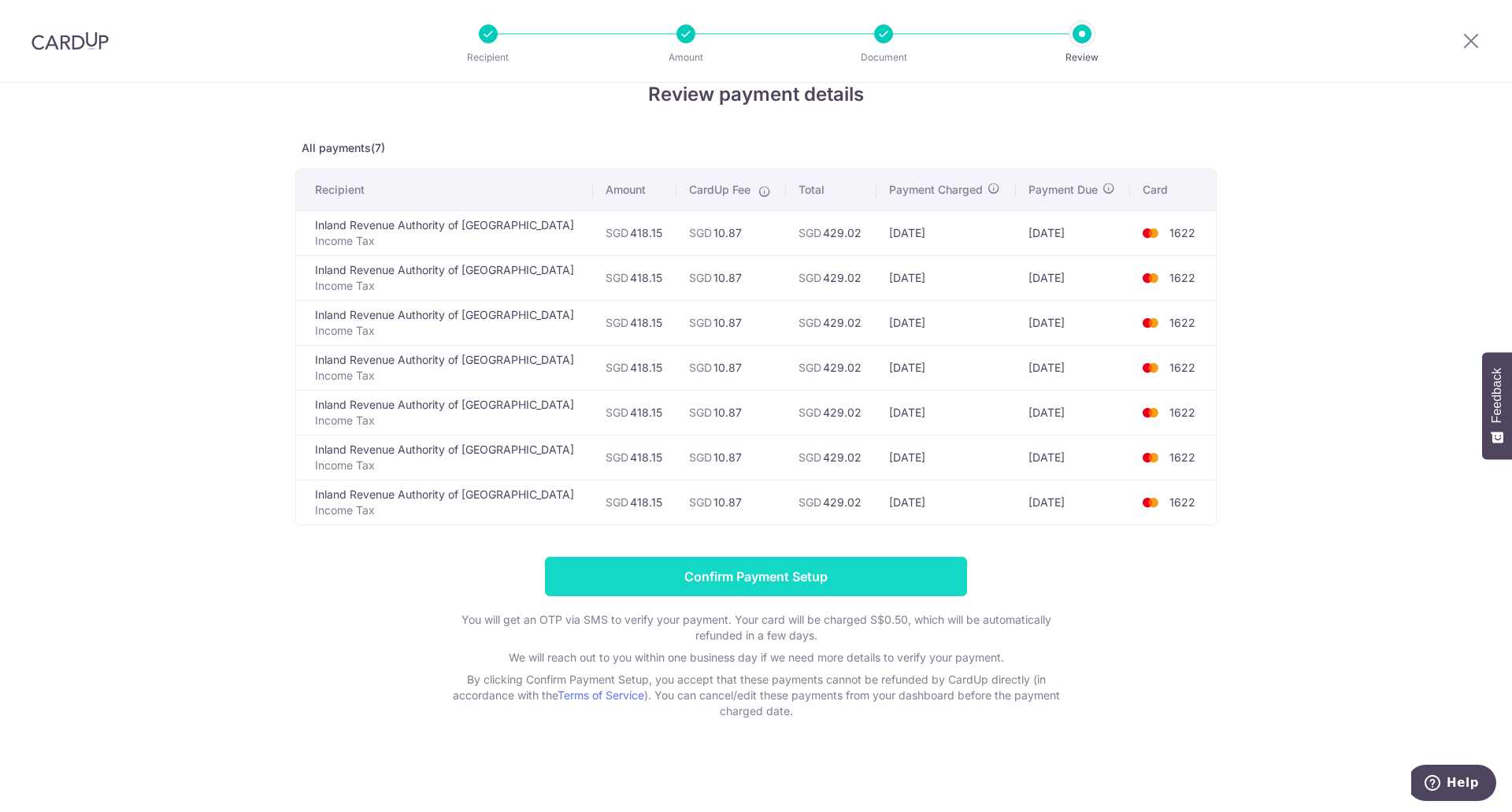
click at [861, 578] on input "Confirm Payment Setup" at bounding box center [756, 576] width 422 height 39
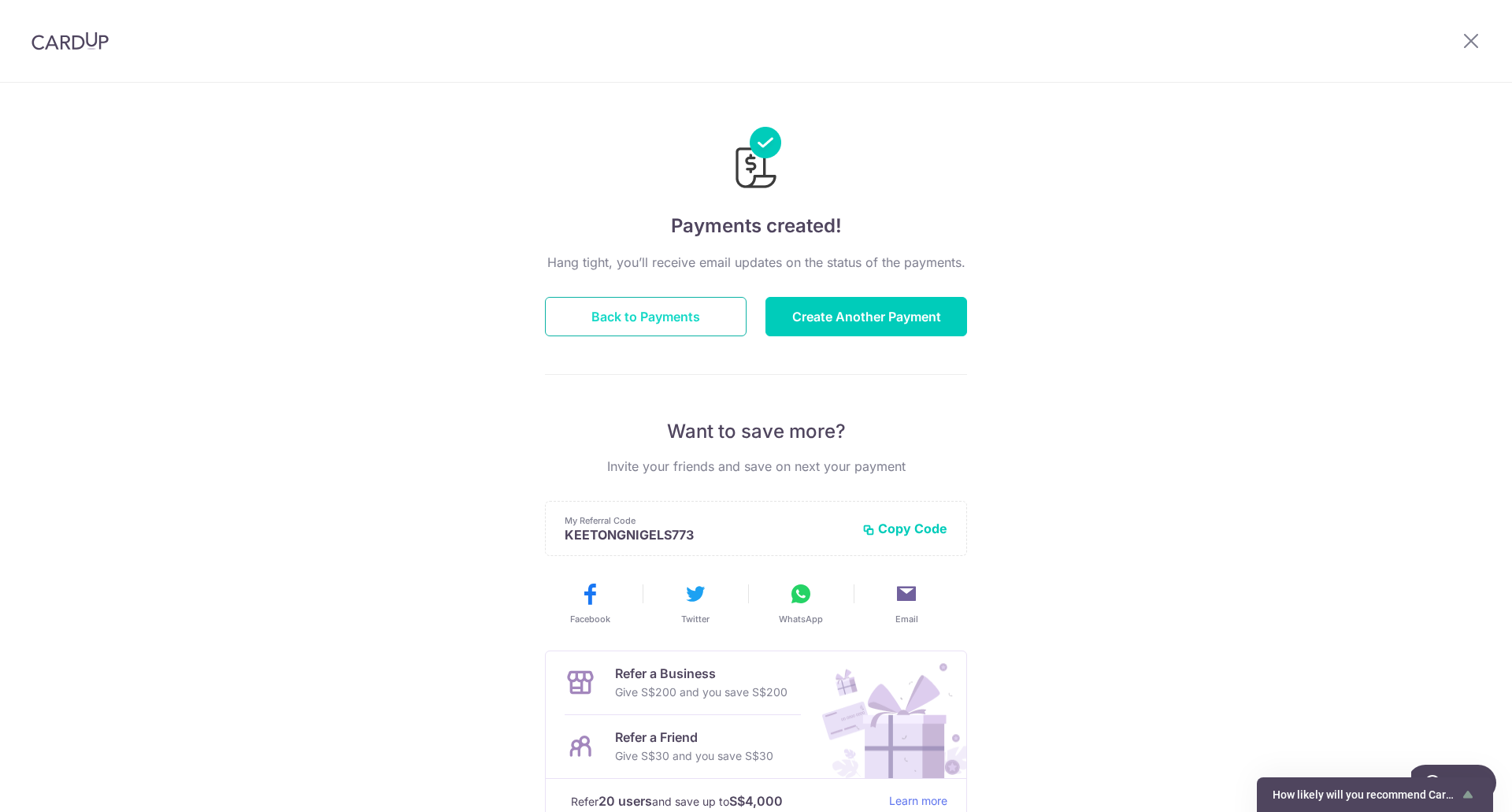
click at [649, 315] on button "Back to Payments" at bounding box center [645, 316] width 201 height 39
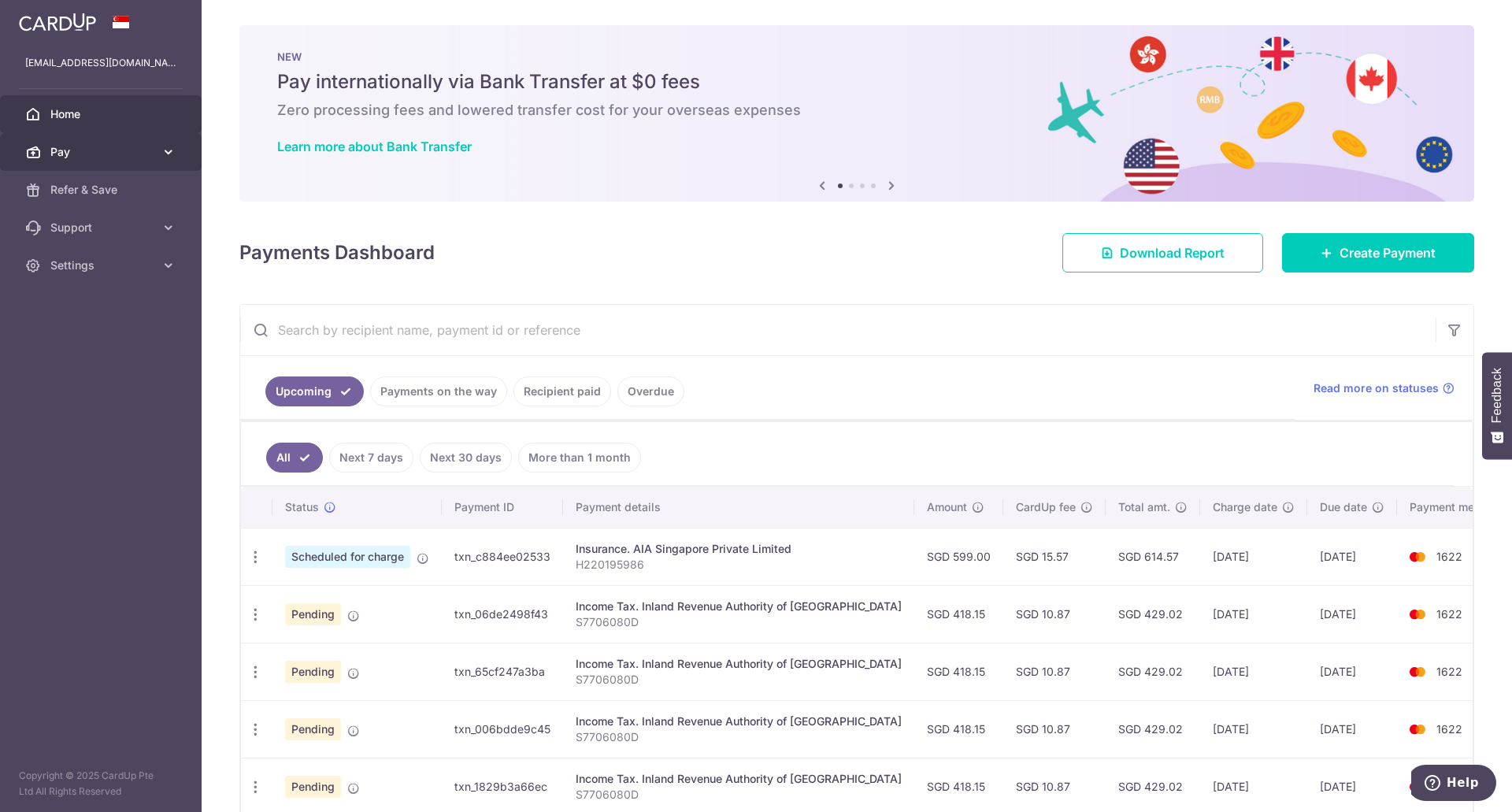
click at [171, 157] on icon at bounding box center [168, 152] width 16 height 16
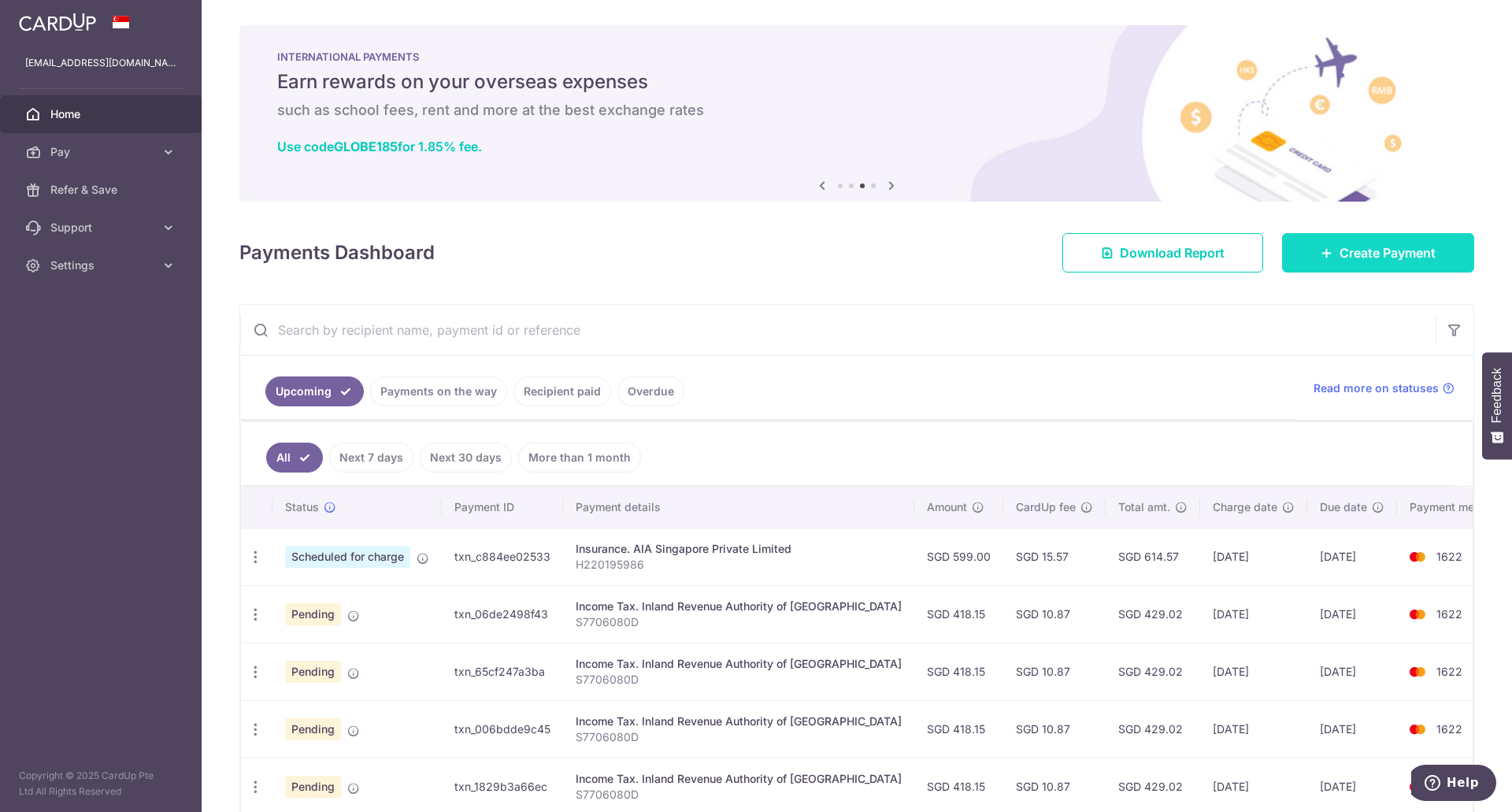
click at [1379, 257] on span "Create Payment" at bounding box center [1387, 252] width 96 height 18
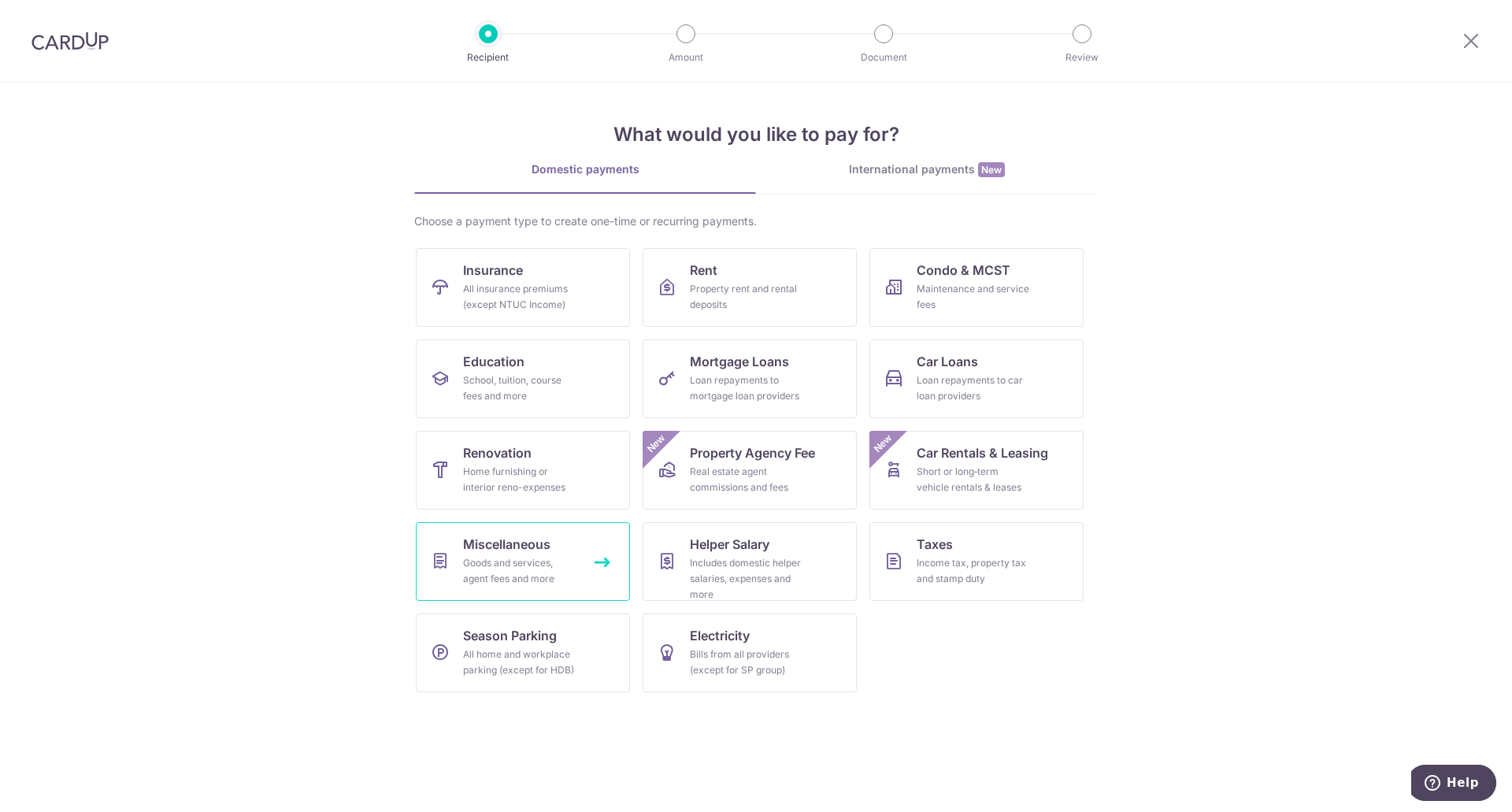
click at [600, 569] on link "Miscellaneous Goods and services, agent fees and more" at bounding box center [523, 561] width 214 height 79
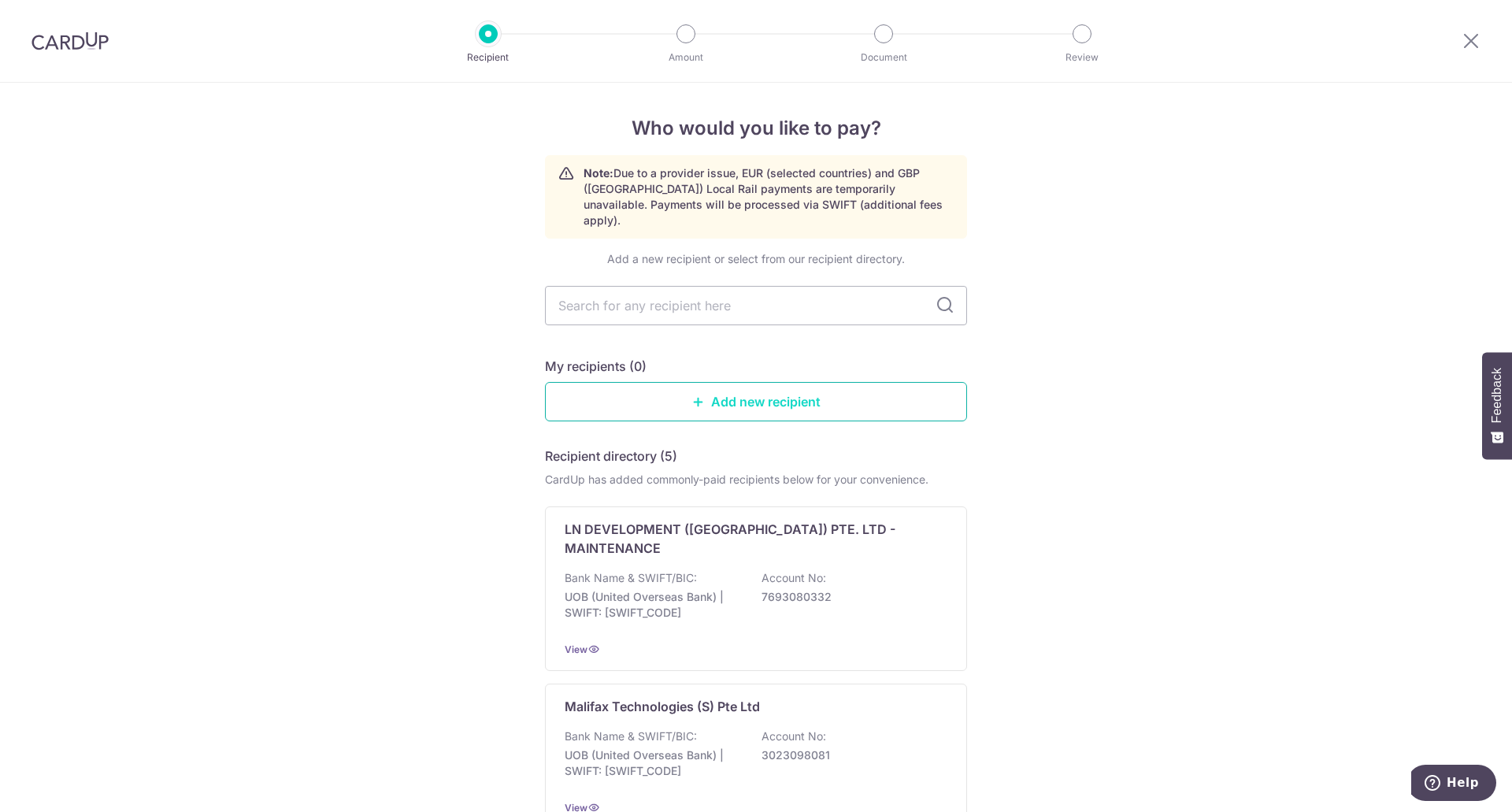
click at [795, 382] on link "Add new recipient" at bounding box center [756, 402] width 422 height 39
click at [1465, 41] on icon at bounding box center [1470, 41] width 18 height 19
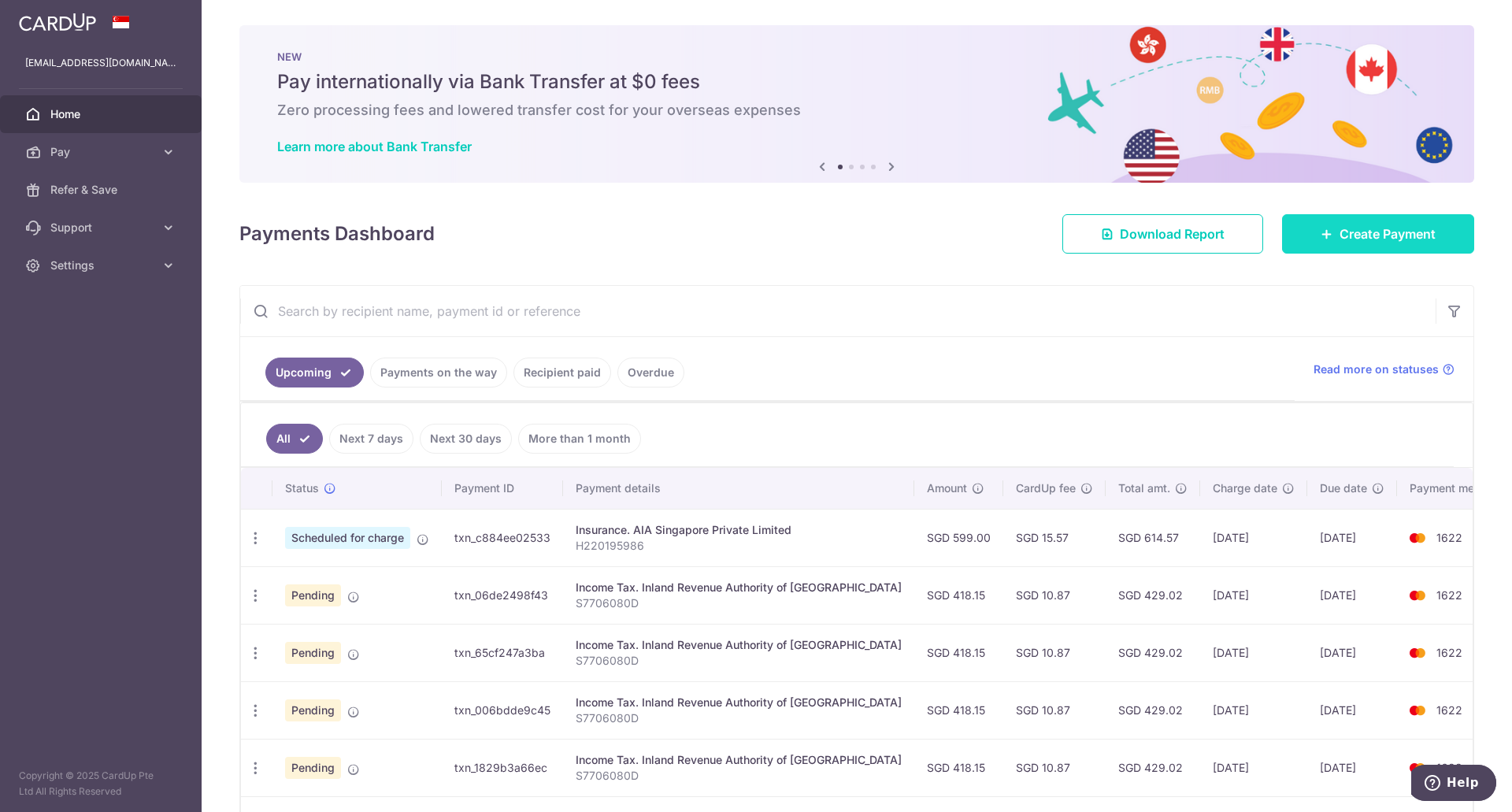
click at [1339, 236] on span "Create Payment" at bounding box center [1387, 233] width 96 height 18
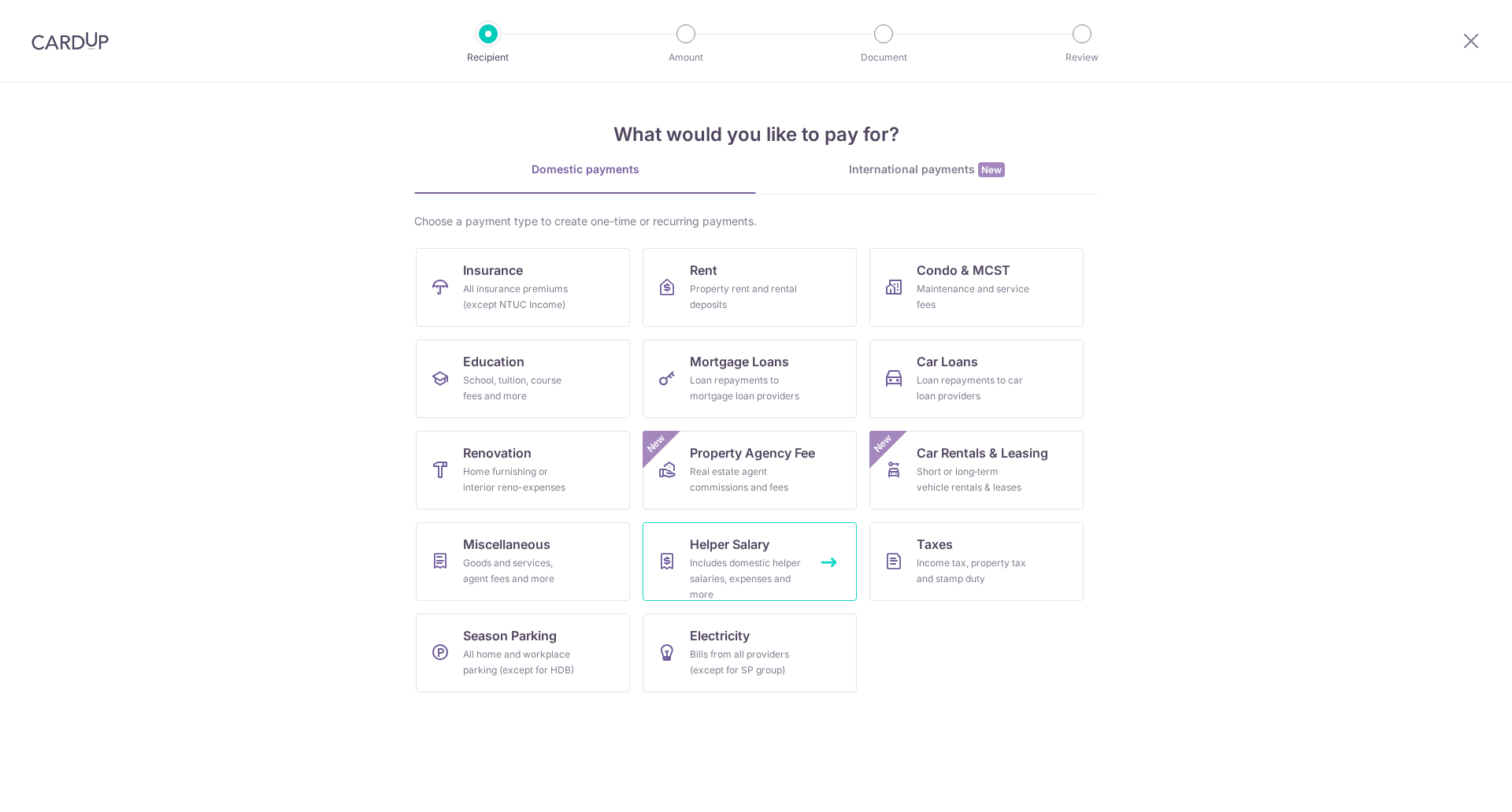
click at [772, 552] on link "Helper Salary Includes domestic helper salaries, expenses and more" at bounding box center [750, 561] width 214 height 79
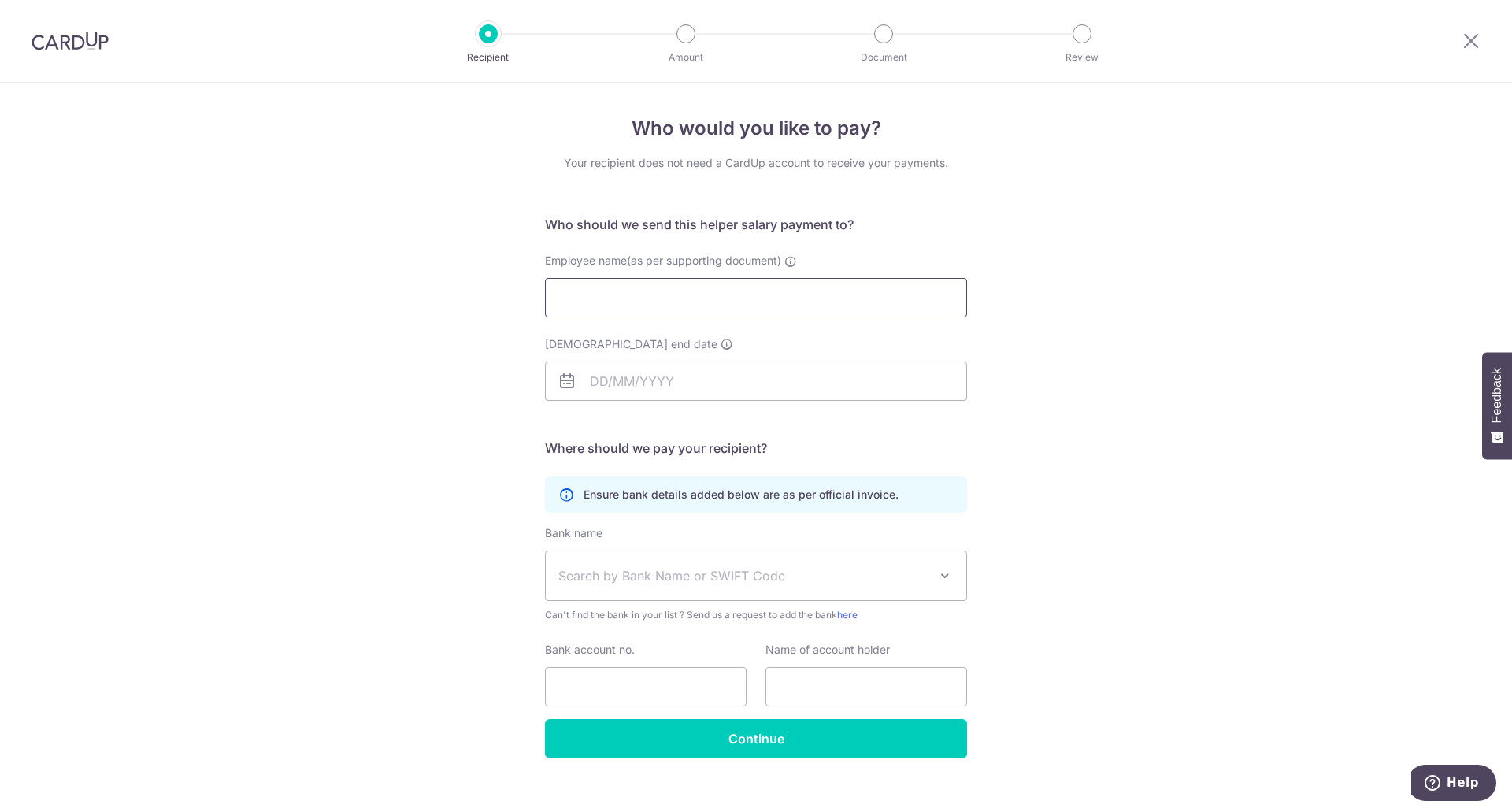
click at [772, 285] on input "Employee name(as per supporting document)" at bounding box center [756, 298] width 422 height 39
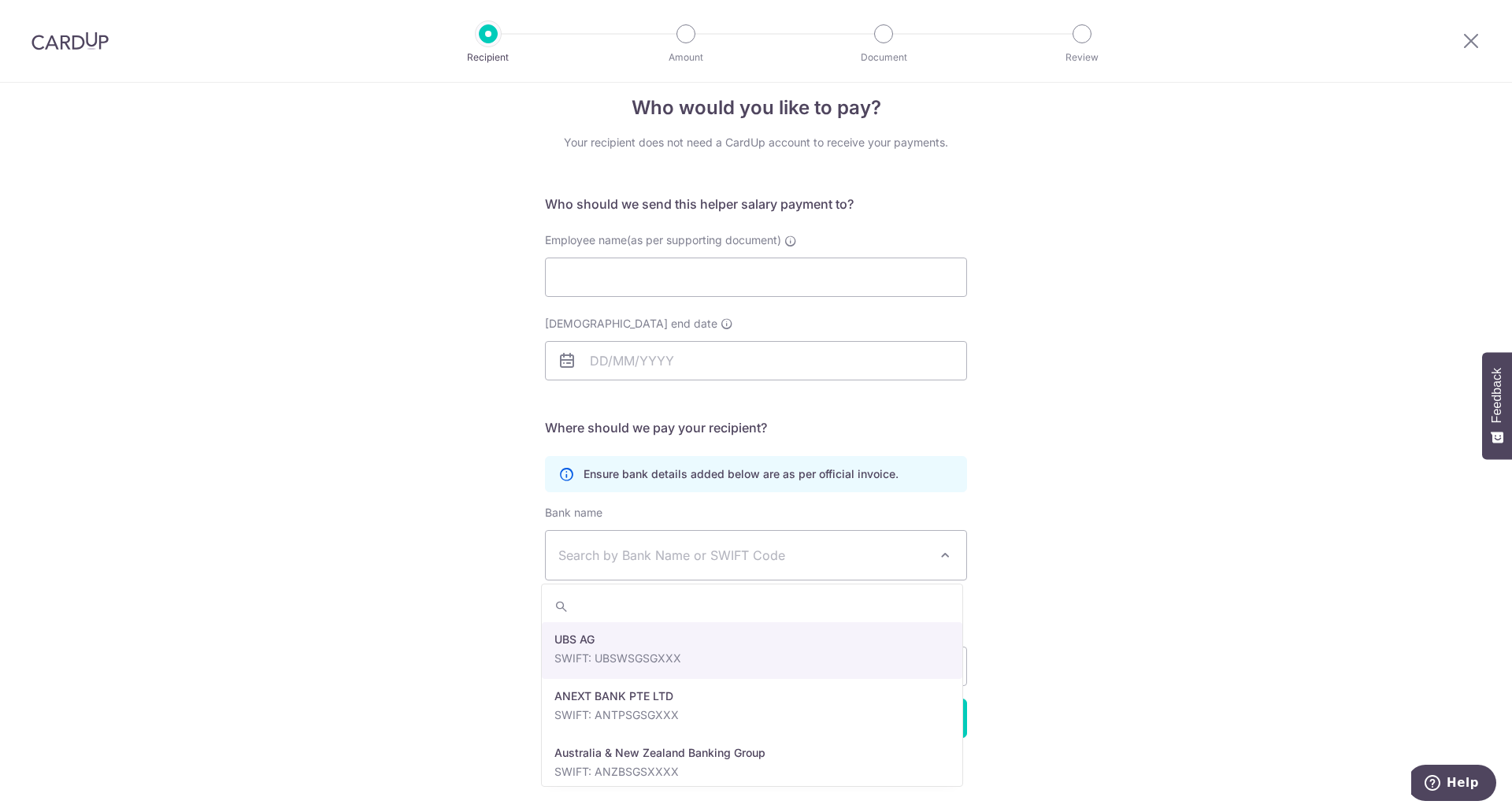
click at [878, 566] on span "Search by Bank Name or SWIFT Code" at bounding box center [756, 555] width 420 height 49
click at [767, 547] on span "Search by Bank Name or SWIFT Code" at bounding box center [743, 554] width 370 height 18
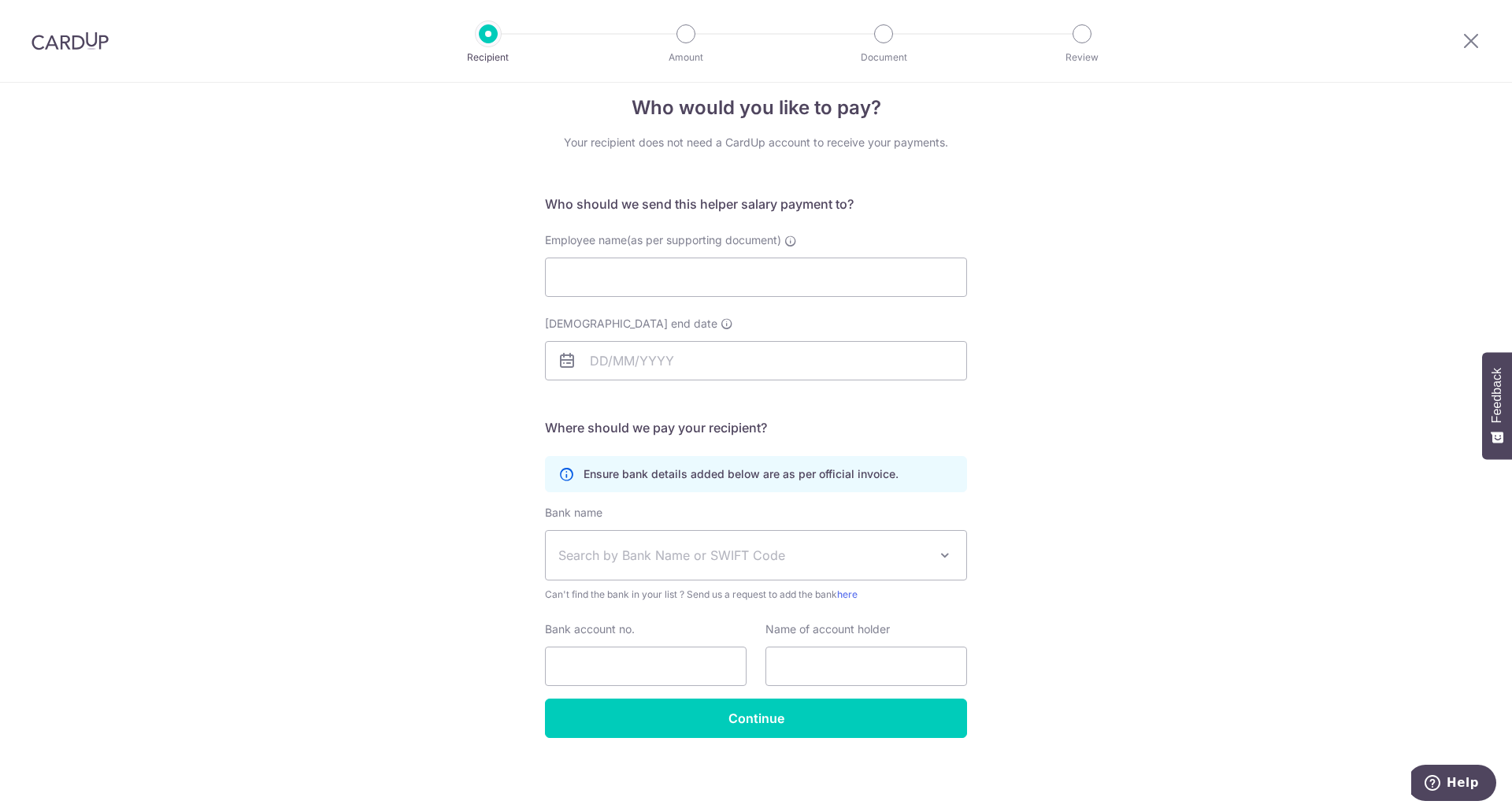
click at [767, 547] on span "Search by Bank Name or SWIFT Code" at bounding box center [743, 554] width 370 height 18
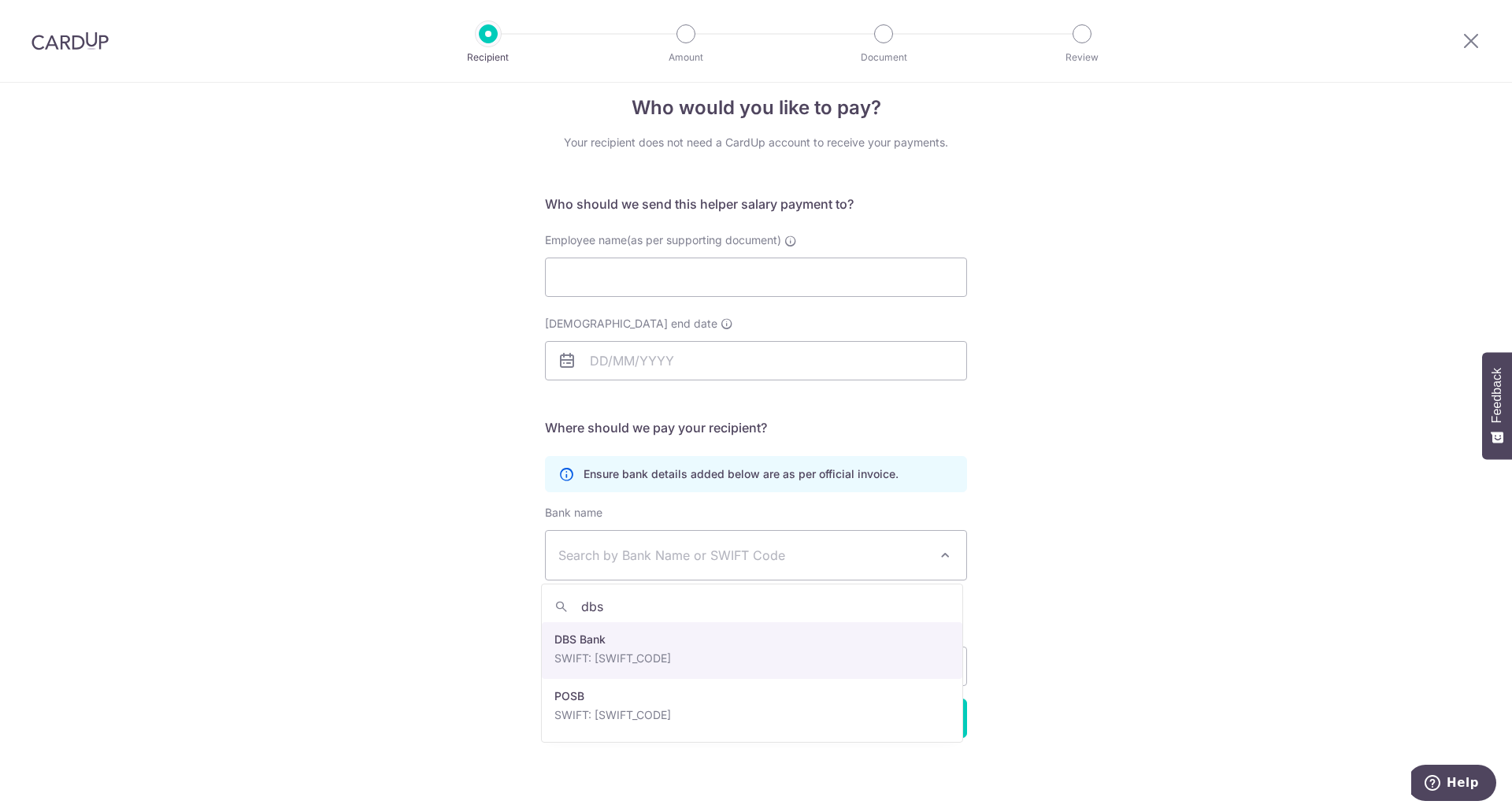
type input "dbs"
select select "6"
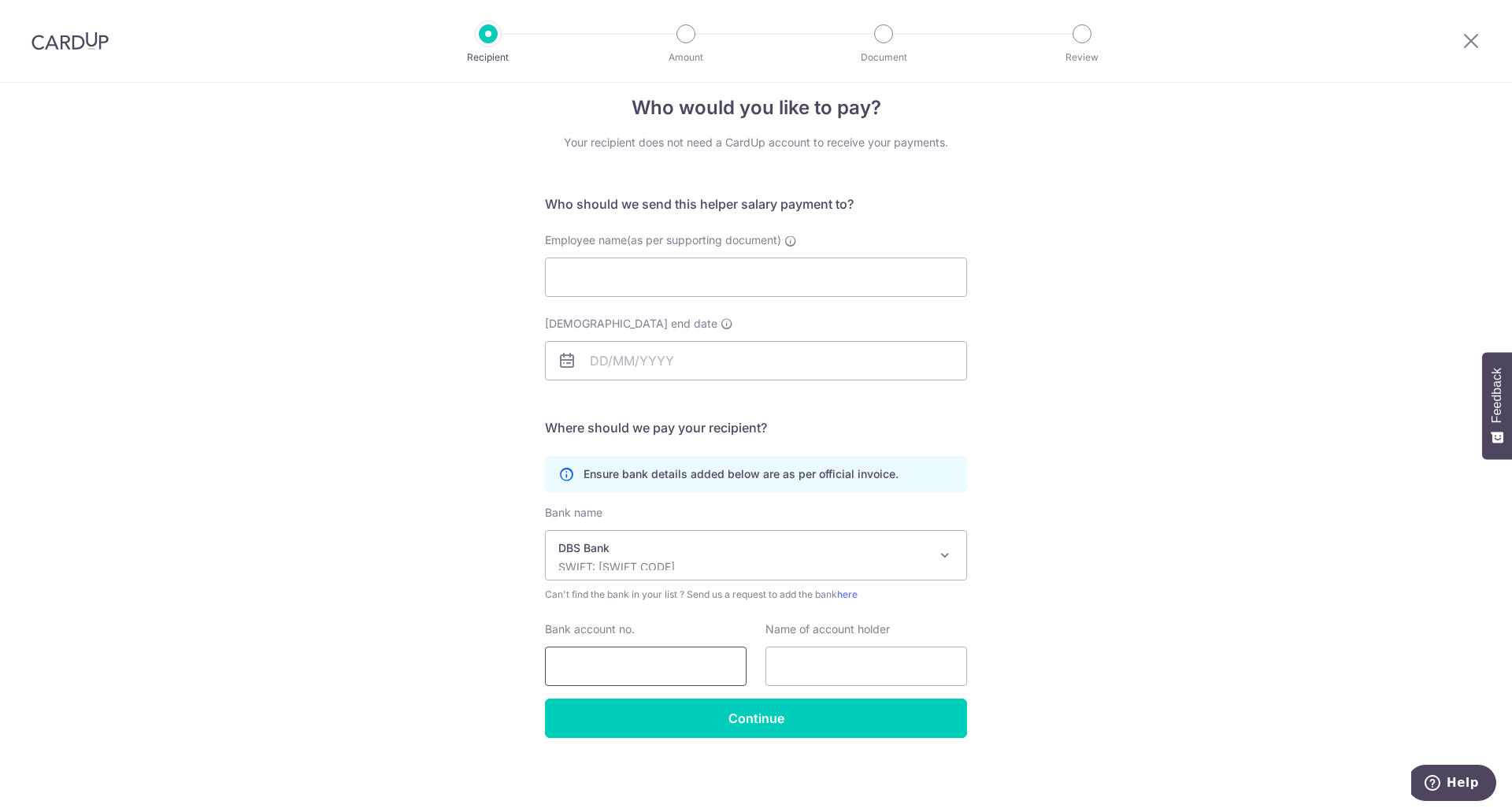
drag, startPoint x: 682, startPoint y: 660, endPoint x: 752, endPoint y: 661, distance: 70.0
click at [684, 660] on input "Bank account no." at bounding box center [645, 666] width 201 height 39
click at [827, 664] on input "text" at bounding box center [865, 666] width 201 height 39
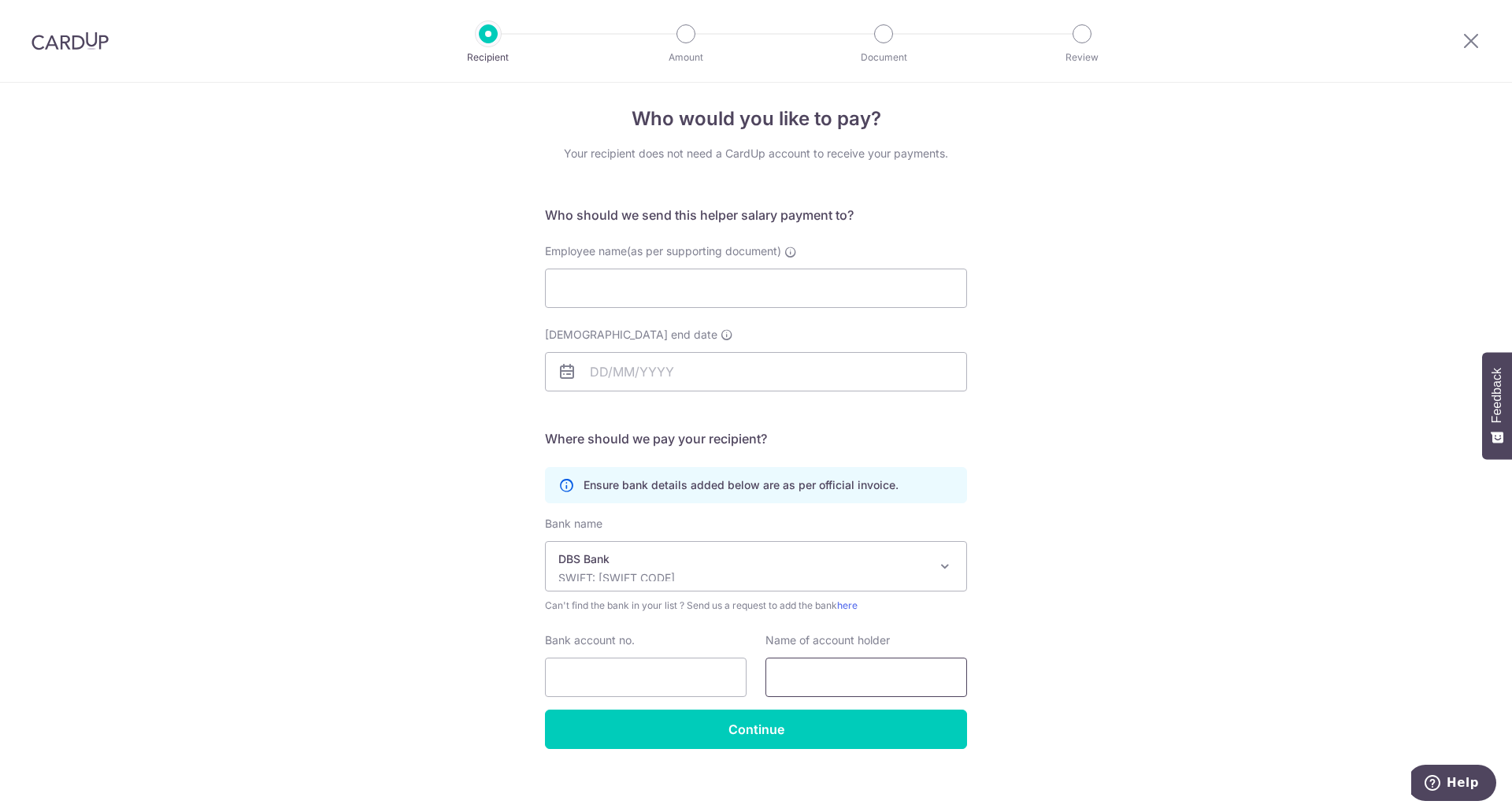
scroll to position [0, 0]
